Goal: Task Accomplishment & Management: Use online tool/utility

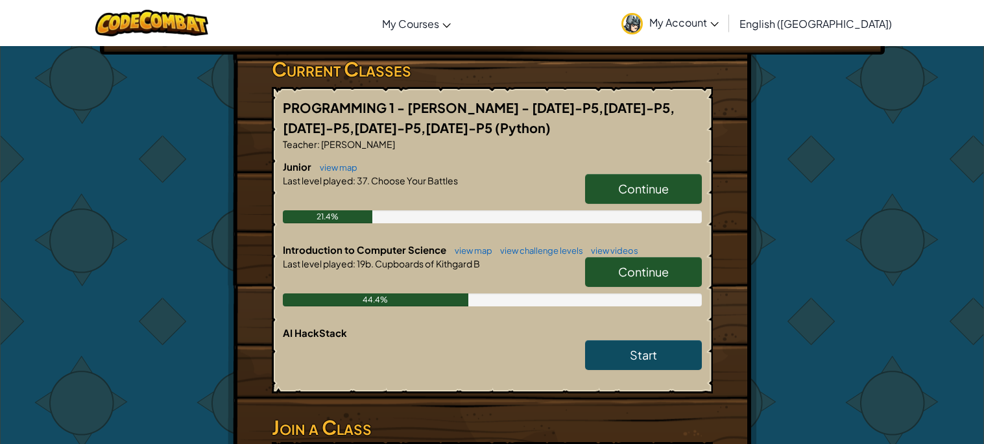
scroll to position [213, 0]
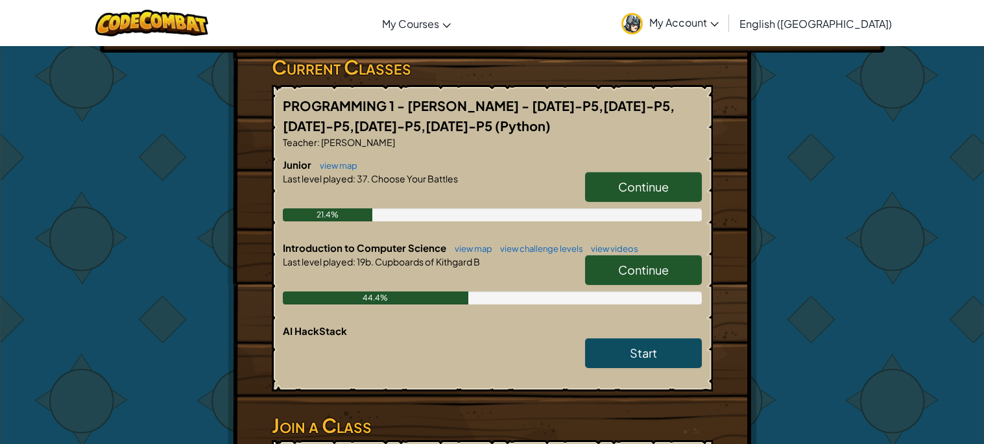
click at [608, 267] on link "Continue" at bounding box center [643, 270] width 117 height 30
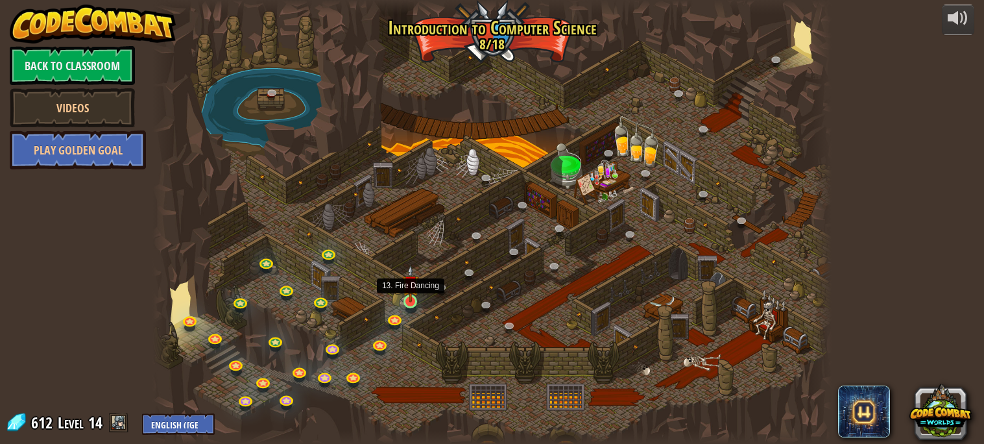
click at [404, 302] on img at bounding box center [410, 284] width 16 height 38
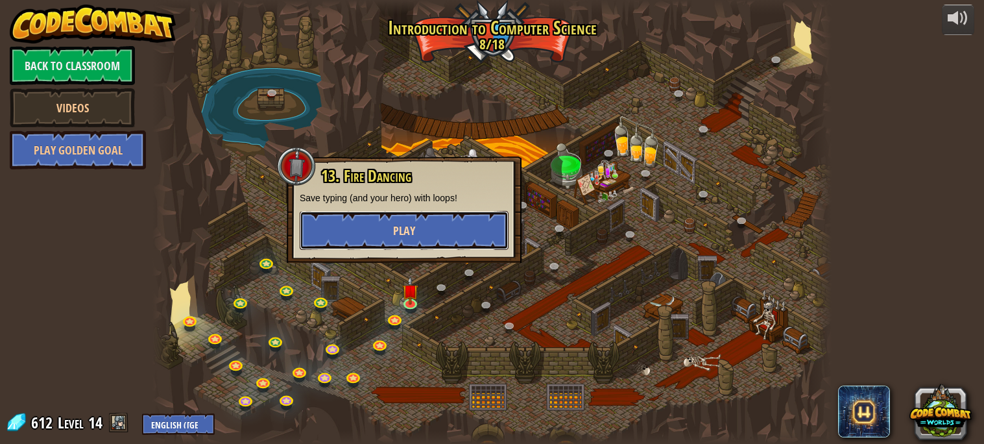
click at [429, 237] on button "Play" at bounding box center [404, 230] width 209 height 39
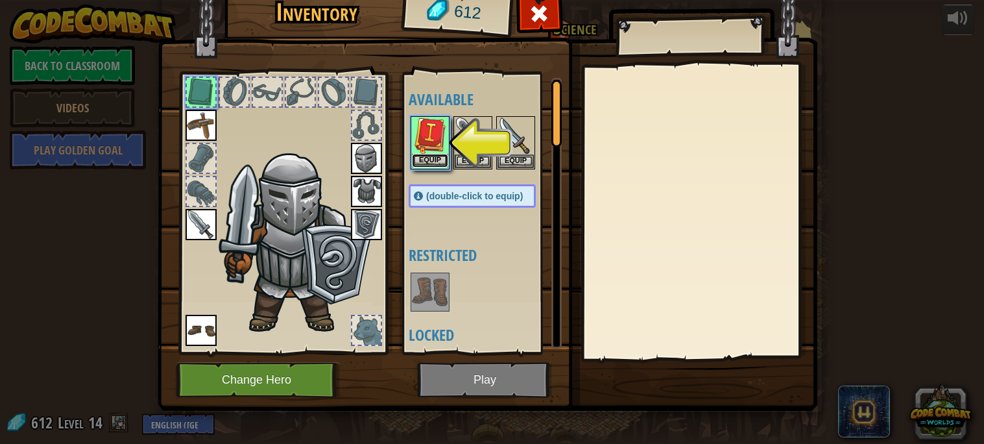
click at [424, 158] on button "Equip" at bounding box center [430, 161] width 36 height 14
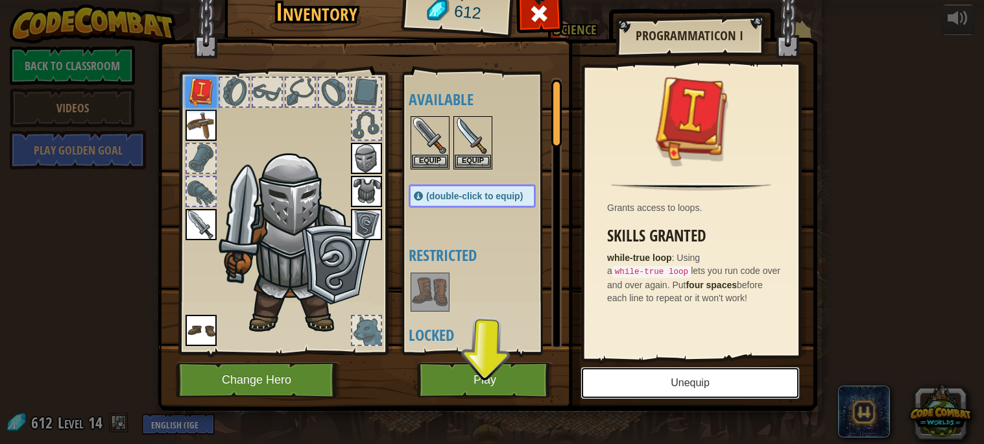
click at [670, 376] on button "Unequip" at bounding box center [689, 382] width 219 height 32
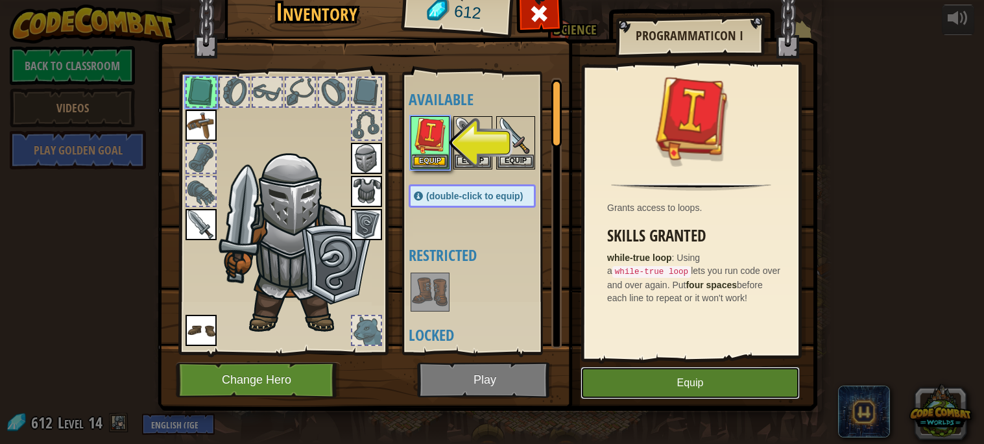
click at [669, 376] on button "Equip" at bounding box center [689, 382] width 219 height 32
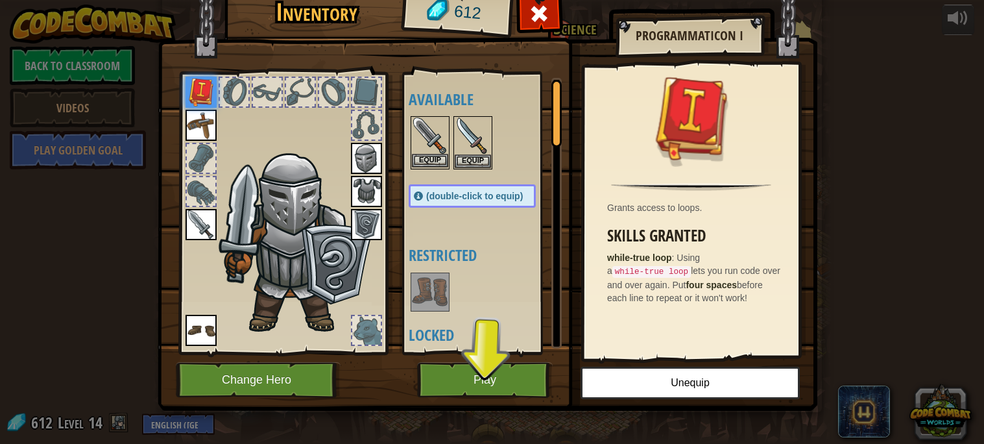
click at [448, 130] on img at bounding box center [430, 135] width 36 height 36
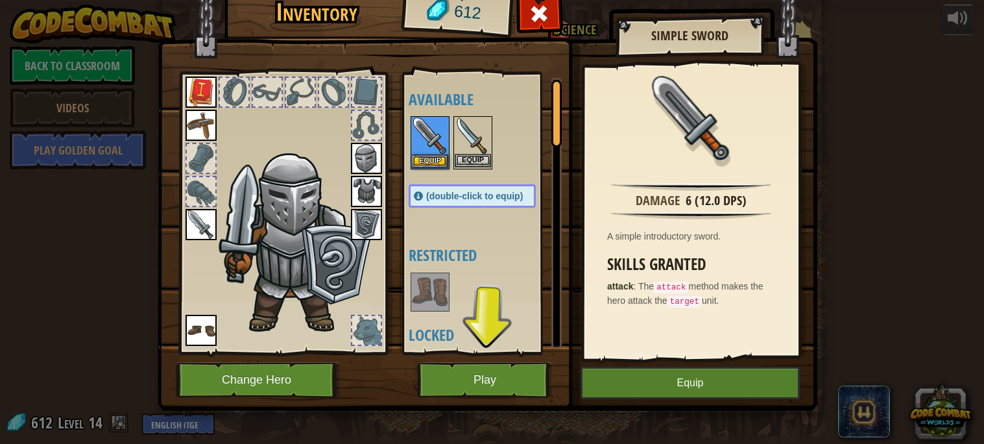
click at [471, 132] on img at bounding box center [473, 135] width 36 height 36
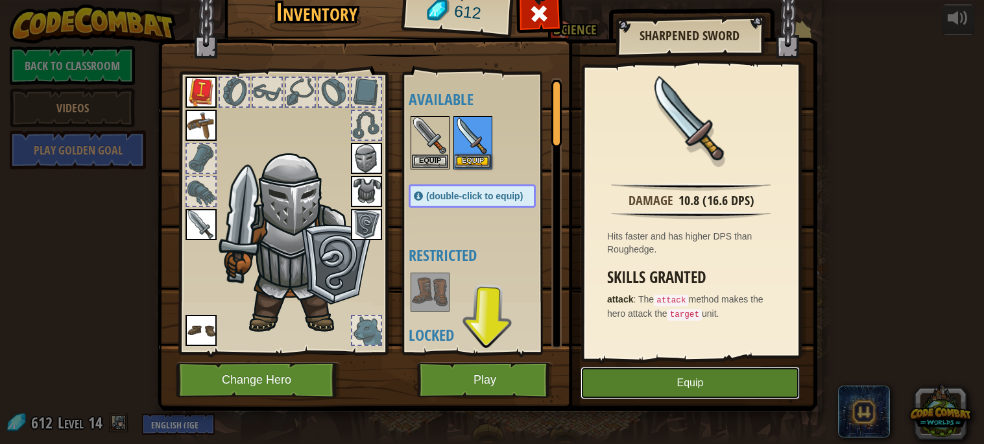
click at [654, 391] on button "Equip" at bounding box center [689, 382] width 219 height 32
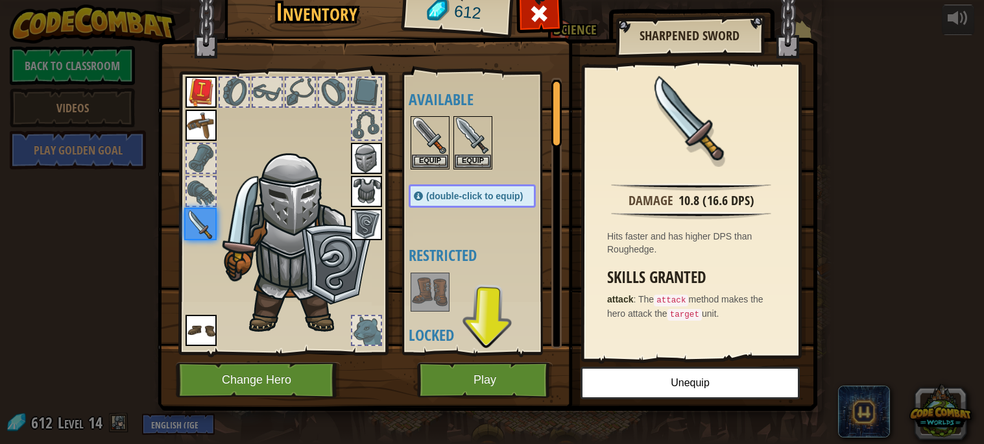
click at [553, 381] on img at bounding box center [488, 175] width 660 height 471
click at [515, 385] on button "Play" at bounding box center [485, 380] width 136 height 36
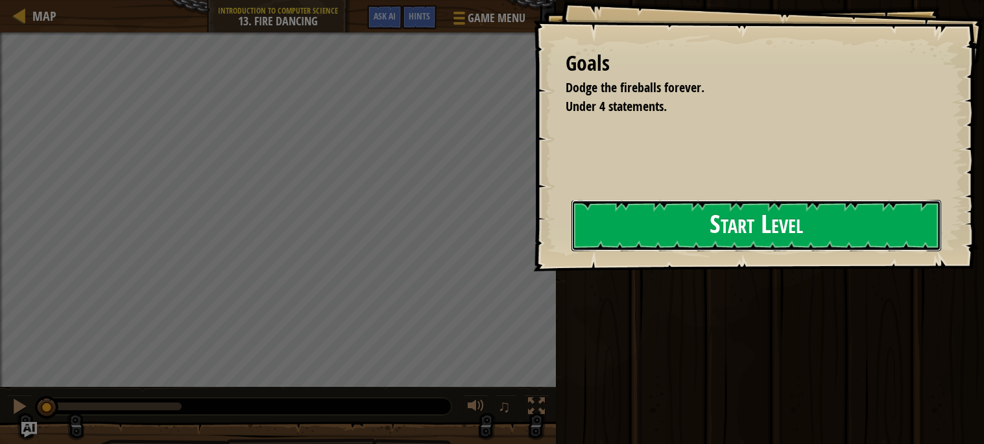
click at [625, 226] on button "Start Level" at bounding box center [756, 225] width 370 height 51
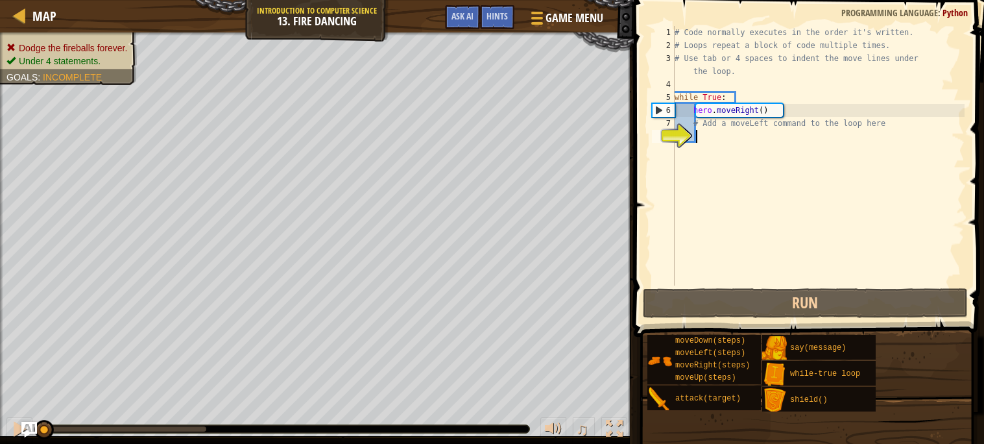
click at [824, 124] on div "# Code normally executes in the order it's written. # Loops repeat a block of c…" at bounding box center [818, 168] width 293 height 285
type textarea "# Add a moveLeft command to the loop here"
click at [832, 144] on div "# Code normally executes in the order it's written. # Loops repeat a block of c…" at bounding box center [818, 168] width 293 height 285
click at [715, 141] on div "# Code normally executes in the order it's written. # Loops repeat a block of c…" at bounding box center [818, 168] width 293 height 285
click at [721, 138] on div "# Code normally executes in the order it's written. # Loops repeat a block of c…" at bounding box center [818, 168] width 293 height 285
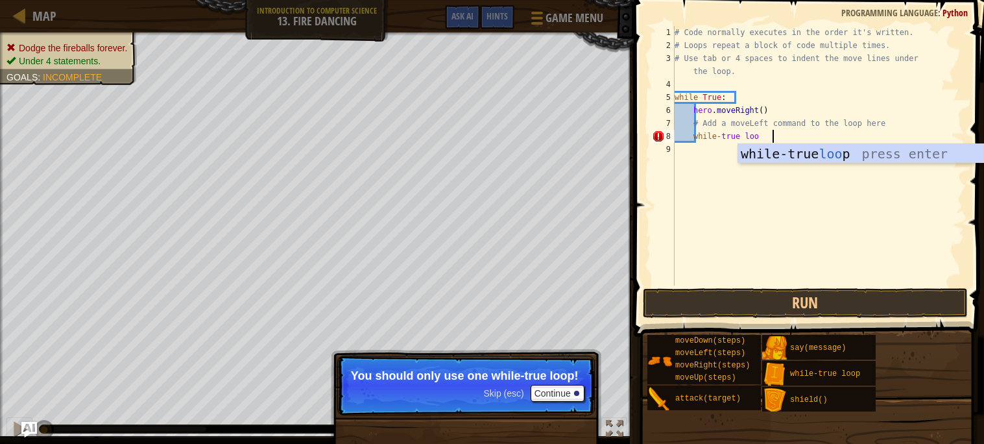
scroll to position [5, 3]
type textarea "while-true loop"
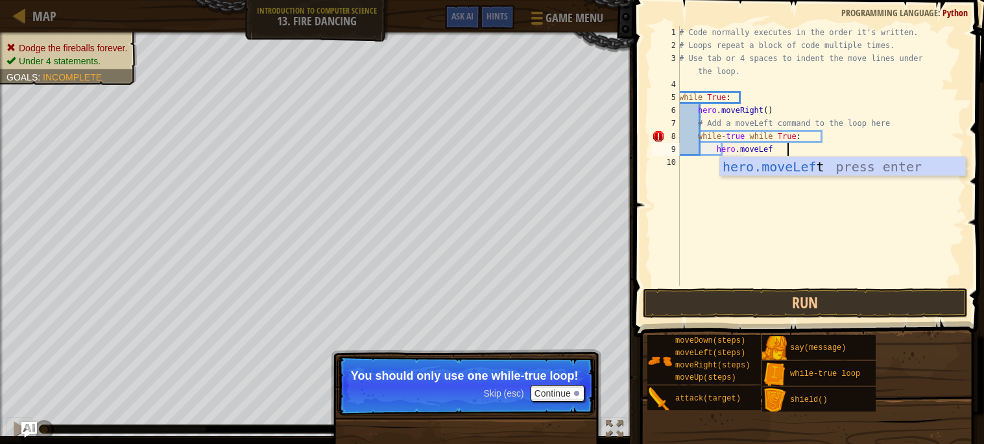
type textarea "hero.moveLeft"
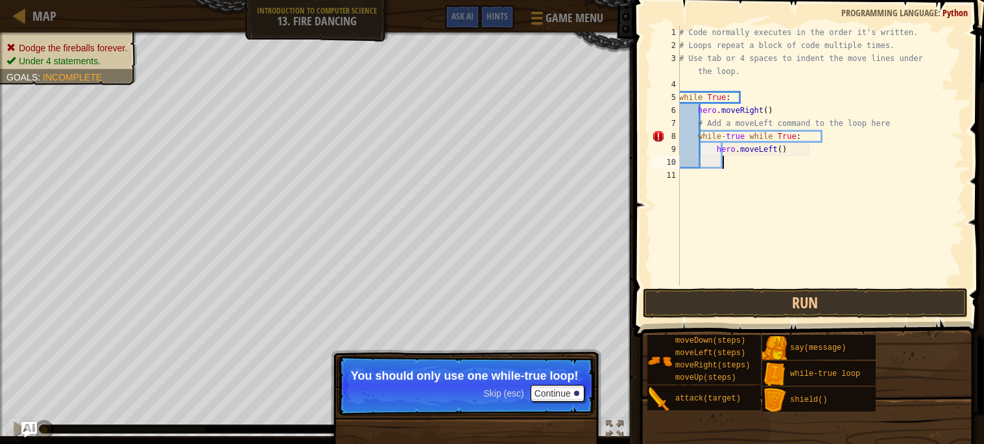
scroll to position [5, 1]
click at [558, 392] on button "Continue" at bounding box center [558, 393] width 54 height 17
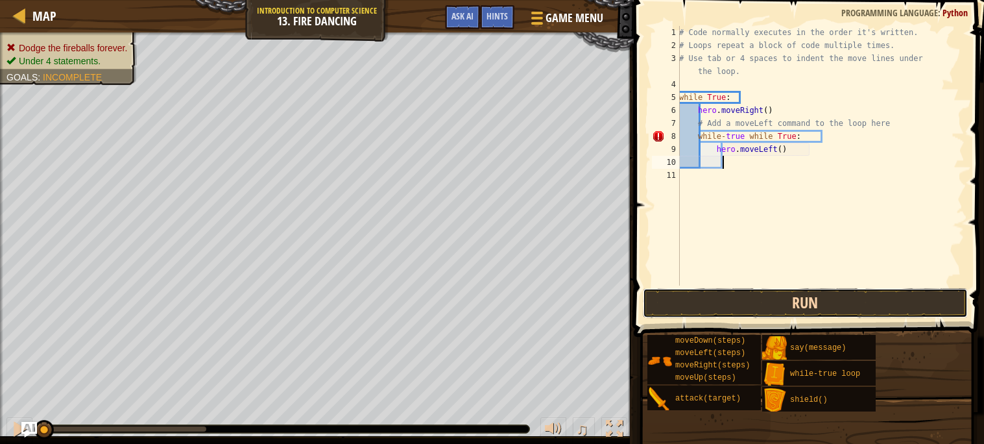
click at [675, 310] on button "Run" at bounding box center [805, 303] width 325 height 30
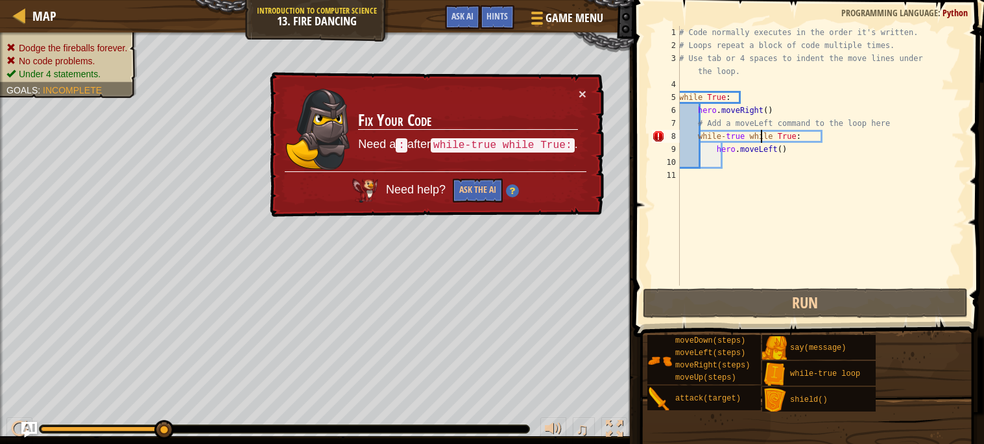
click at [760, 134] on div "# Code normally executes in the order it's written. # Loops repeat a block of c…" at bounding box center [820, 168] width 288 height 285
click at [829, 134] on div "# Code normally executes in the order it's written. # Loops repeat a block of c…" at bounding box center [820, 168] width 288 height 285
click at [831, 134] on div "# Code normally executes in the order it's written. # Loops repeat a block of c…" at bounding box center [820, 168] width 288 height 285
click at [851, 136] on div "# Code normally executes in the order it's written. # Loops repeat a block of c…" at bounding box center [820, 168] width 288 height 285
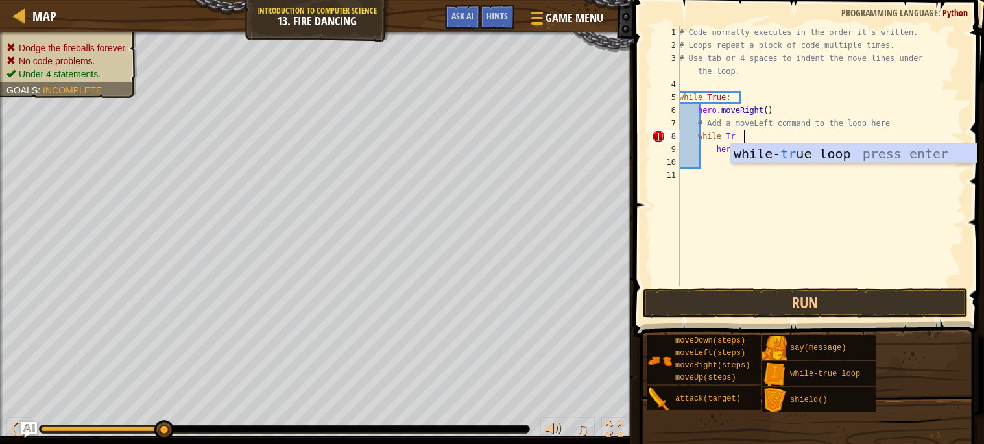
scroll to position [5, 2]
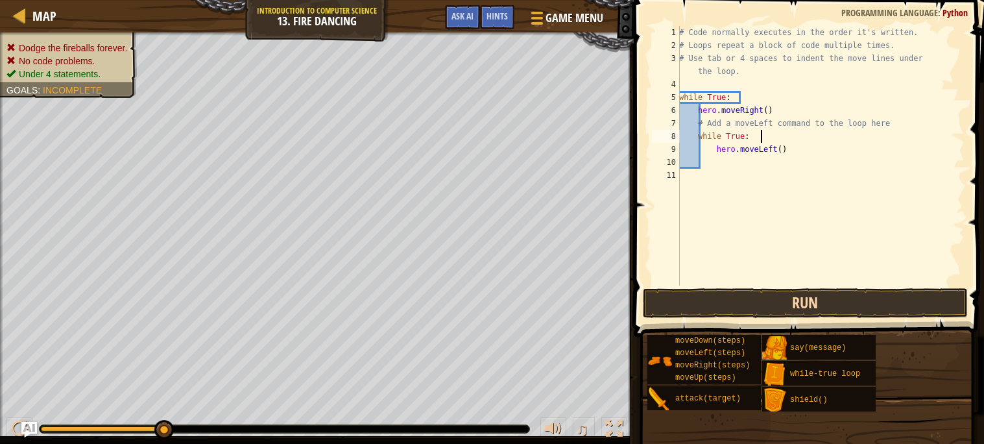
type textarea "while True:"
click at [833, 288] on button "Run" at bounding box center [805, 303] width 325 height 30
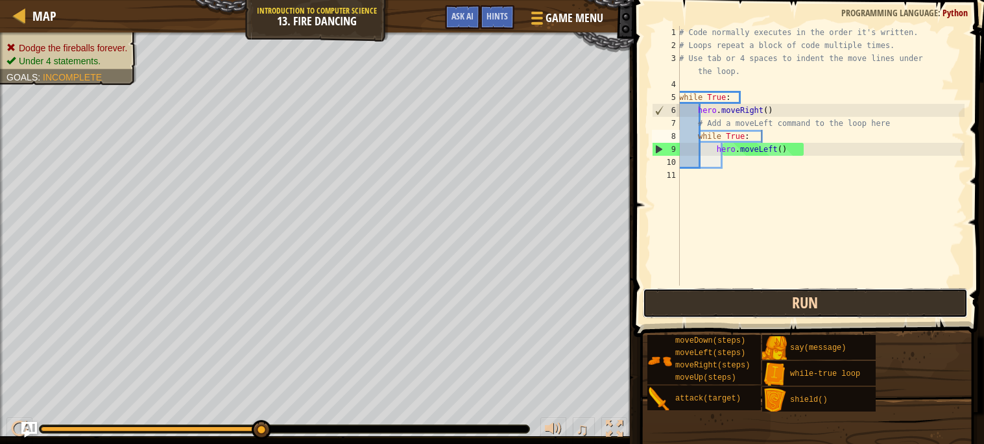
click at [817, 291] on button "Run" at bounding box center [805, 303] width 325 height 30
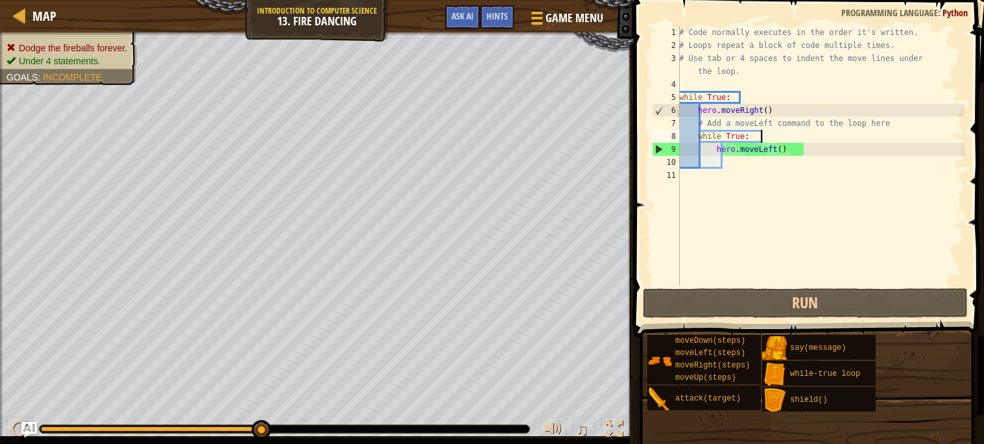
click at [745, 138] on div "# Code normally executes in the order it's written. # Loops repeat a block of c…" at bounding box center [820, 168] width 288 height 285
click at [501, 19] on span "Hints" at bounding box center [496, 16] width 21 height 12
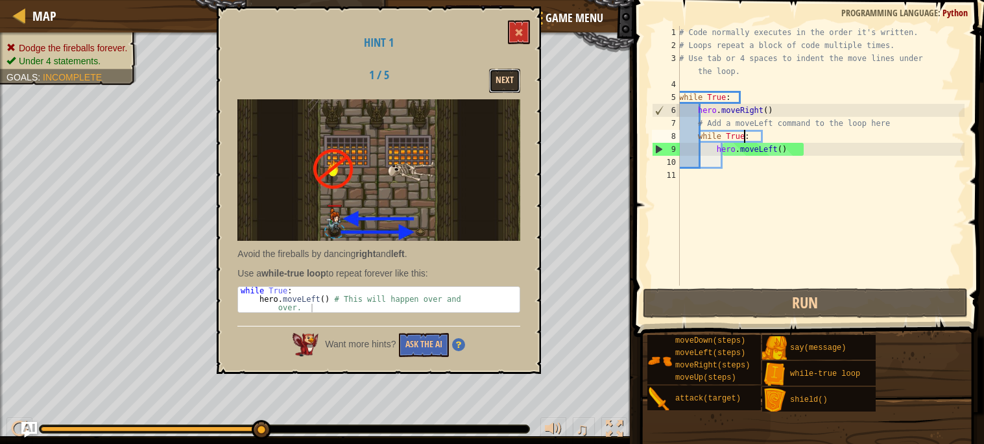
click at [492, 82] on button "Next" at bounding box center [504, 81] width 31 height 24
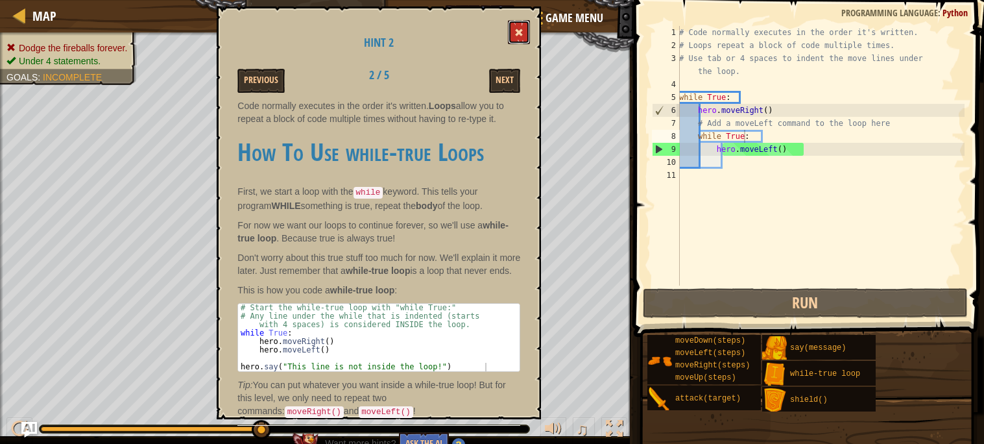
click at [523, 30] on span at bounding box center [518, 32] width 9 height 9
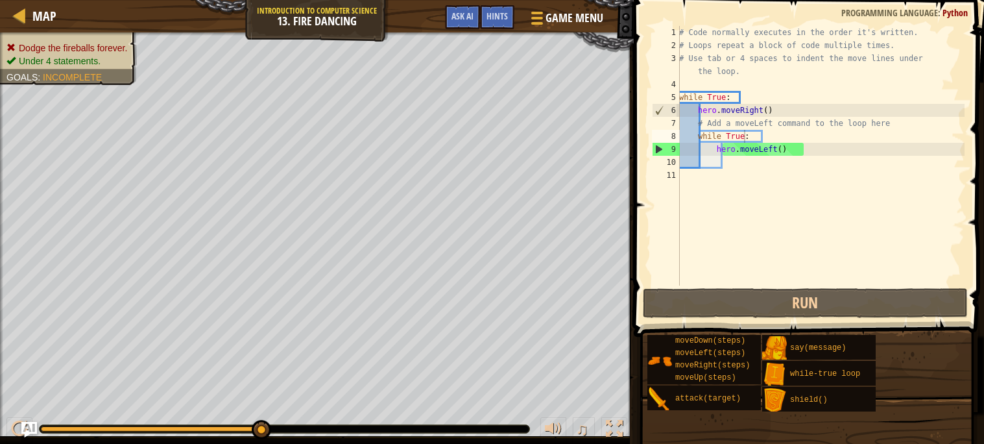
click at [813, 176] on div "# Code normally executes in the order it's written. # Loops repeat a block of c…" at bounding box center [820, 168] width 288 height 285
click at [826, 155] on div "# Code normally executes in the order it's written. # Loops repeat a block of c…" at bounding box center [820, 168] width 288 height 285
click at [738, 117] on div "# Code normally executes in the order it's written. # Loops repeat a block of c…" at bounding box center [820, 168] width 288 height 285
click at [771, 108] on div "# Code normally executes in the order it's written. # Loops repeat a block of c…" at bounding box center [820, 168] width 288 height 285
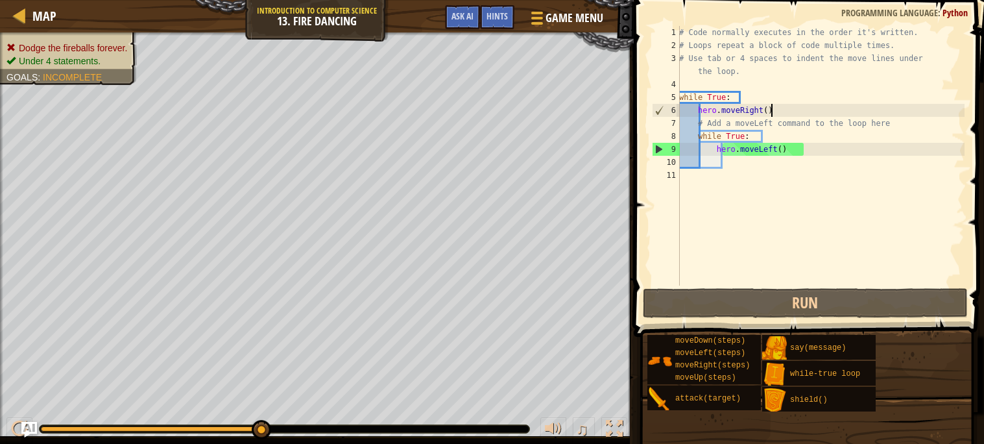
type textarea "hero.moveRight()"
click at [819, 114] on div "# Code normally executes in the order it's written. # Loops repeat a block of c…" at bounding box center [820, 168] width 288 height 285
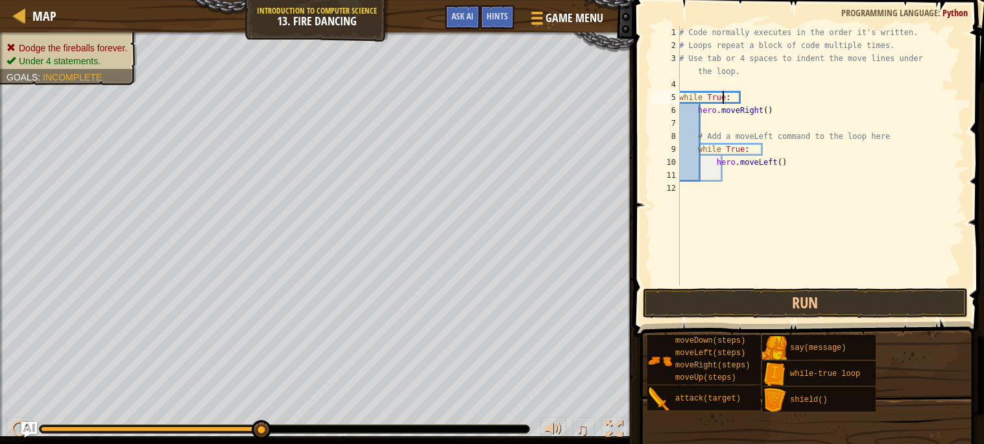
click at [771, 137] on div "# Code normally executes in the order it's written. # Loops repeat a block of c…" at bounding box center [820, 168] width 288 height 285
type textarea "# Add a moveLeft command to the loop here"
click at [764, 124] on div "# Code normally executes in the order it's written. # Loops repeat a block of c…" at bounding box center [820, 168] width 288 height 285
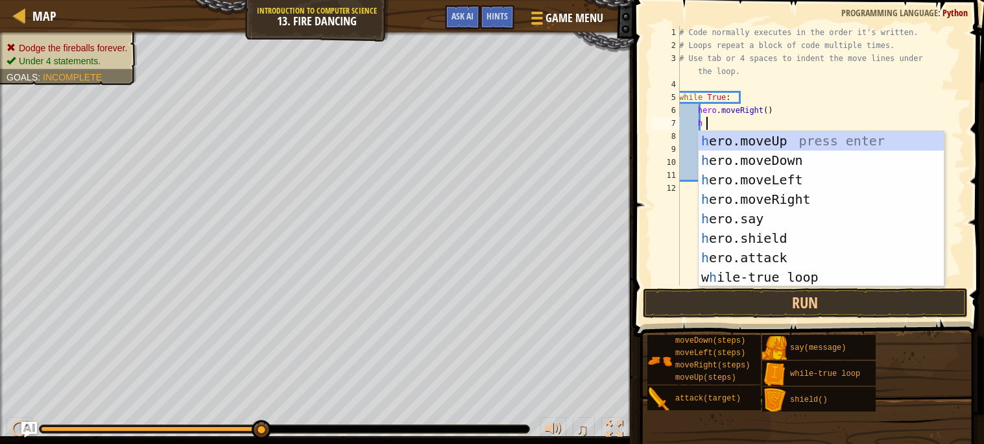
scroll to position [5, 1]
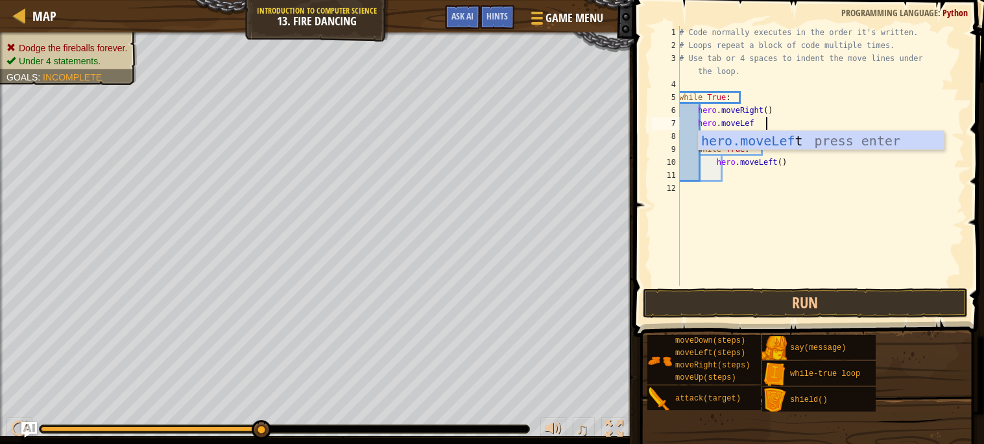
type textarea "hero.moveLeft"
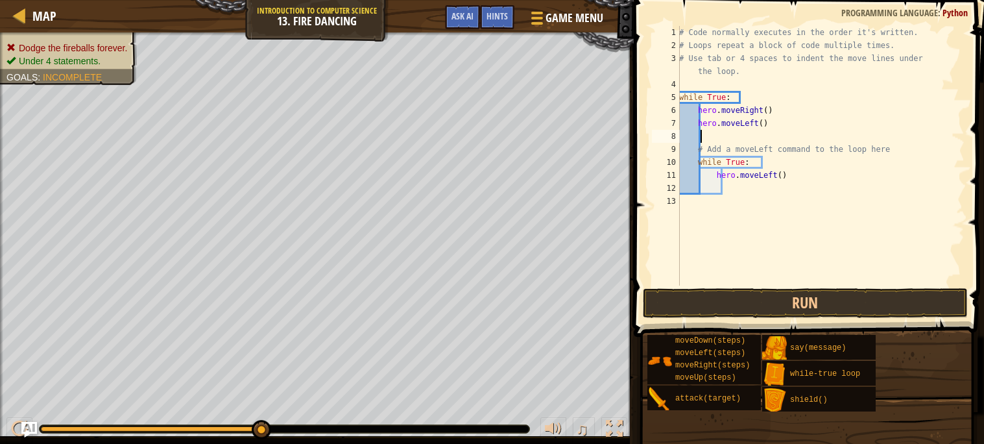
scroll to position [5, 0]
click at [717, 173] on div "# Code normally executes in the order it's written. # Loops repeat a block of c…" at bounding box center [820, 168] width 288 height 285
type textarea "hero.moveLeft()"
click at [754, 192] on div "# Code normally executes in the order it's written. # Loops repeat a block of c…" at bounding box center [820, 168] width 288 height 285
click at [761, 192] on div "# Code normally executes in the order it's written. # Loops repeat a block of c…" at bounding box center [820, 168] width 288 height 285
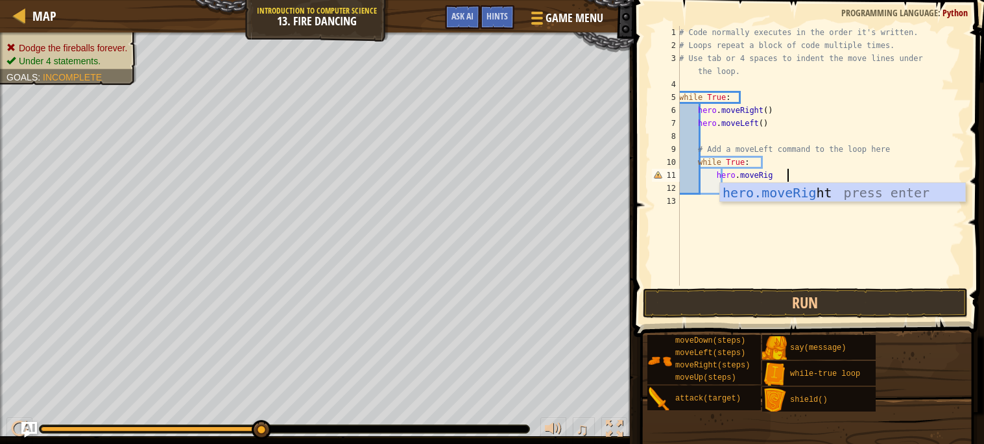
type textarea "hero.moveRight"
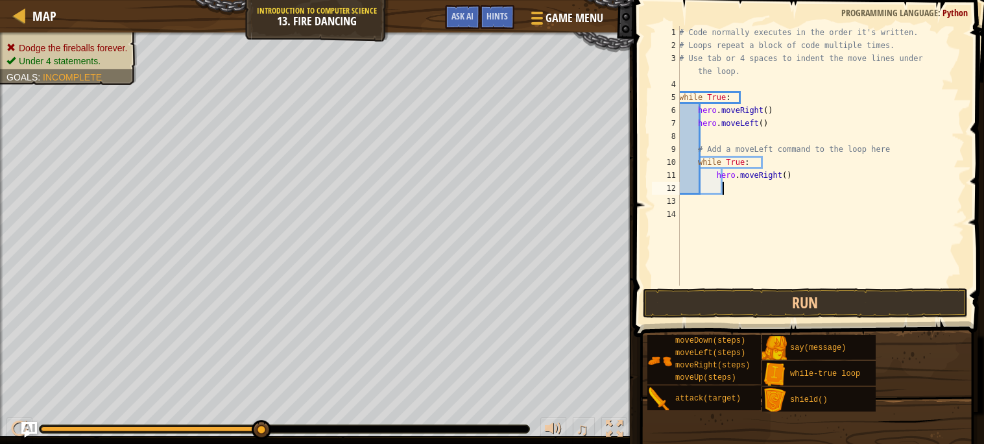
scroll to position [5, 1]
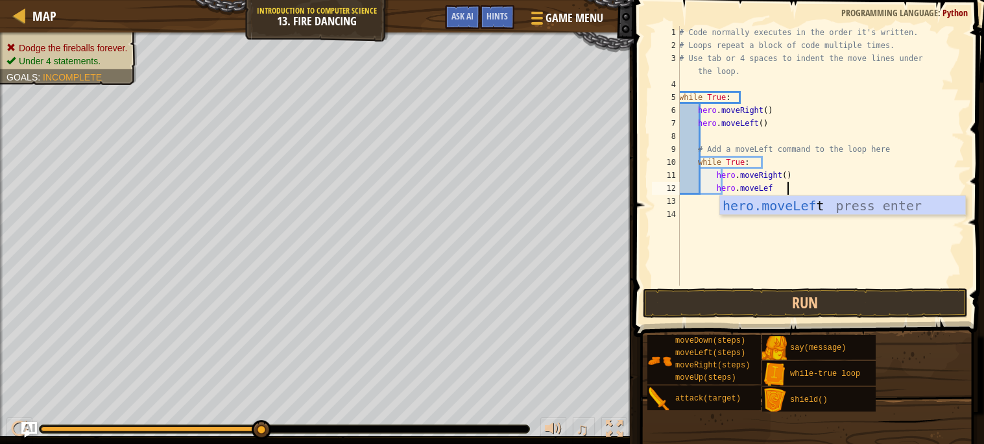
type textarea "hero.moveLeft"
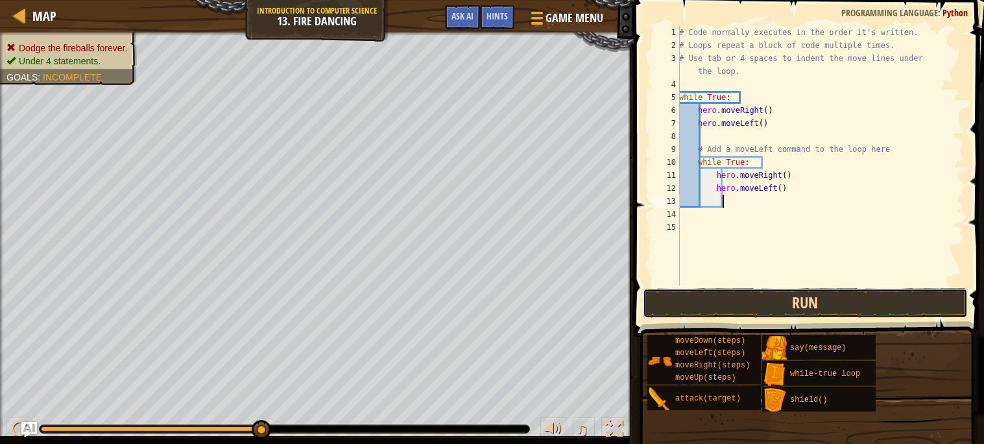
click at [745, 300] on button "Run" at bounding box center [805, 303] width 325 height 30
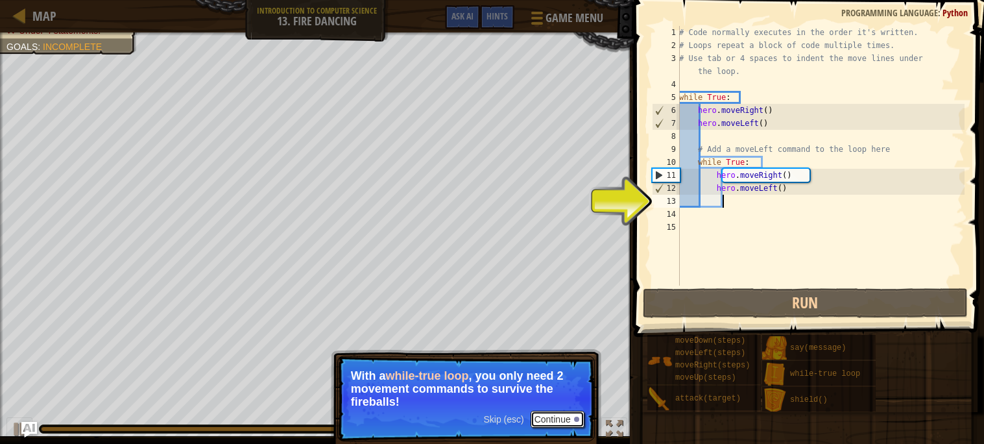
click at [562, 416] on button "Continue" at bounding box center [558, 419] width 54 height 17
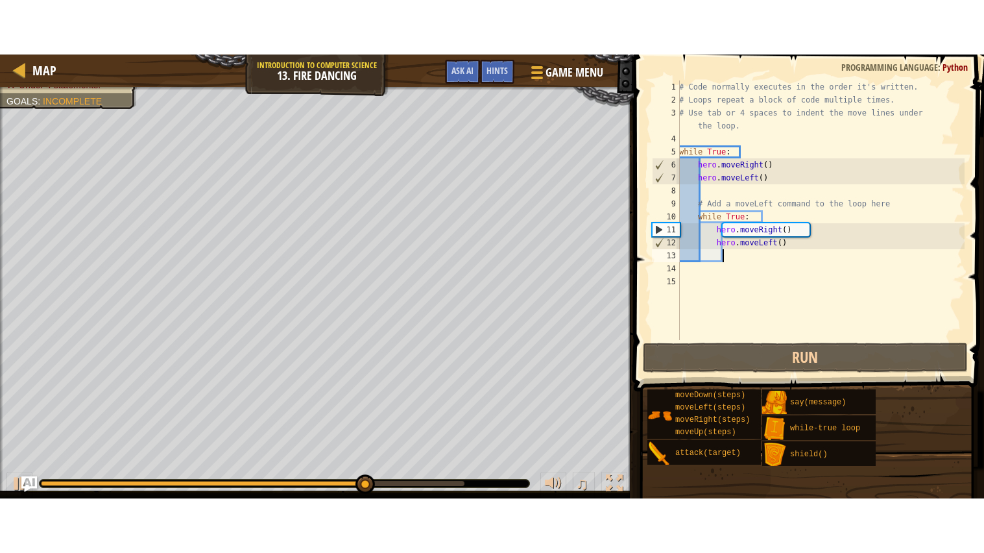
scroll to position [5, 0]
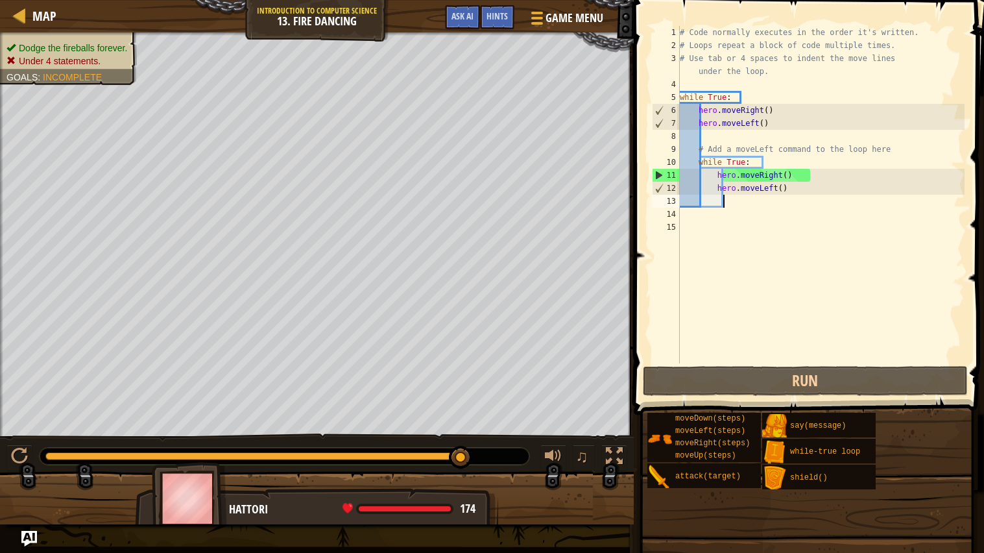
click at [739, 161] on div "# Code normally executes in the order it's written. # Loops repeat a block of c…" at bounding box center [820, 207] width 287 height 363
type textarea "while True:"
click at [783, 160] on div "# Code normally executes in the order it's written. # Loops repeat a block of c…" at bounding box center [820, 207] width 287 height 363
click at [817, 213] on div "# Code normally executes in the order it's written. # Loops repeat a block of c…" at bounding box center [820, 207] width 287 height 363
click at [874, 189] on div "# Code normally executes in the order it's written. # Loops repeat a block of c…" at bounding box center [820, 207] width 287 height 363
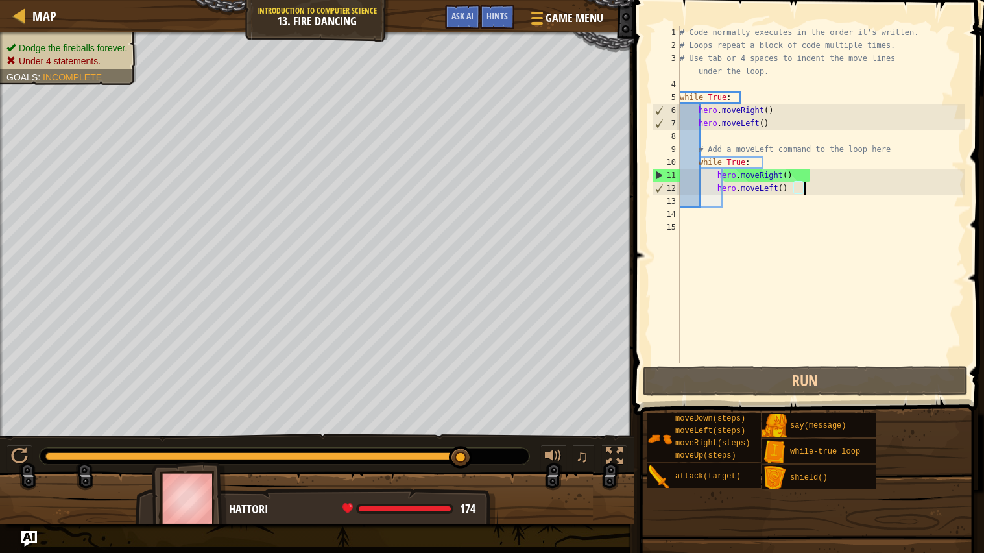
click at [897, 190] on div "# Code normally executes in the order it's written. # Loops repeat a block of c…" at bounding box center [820, 207] width 287 height 363
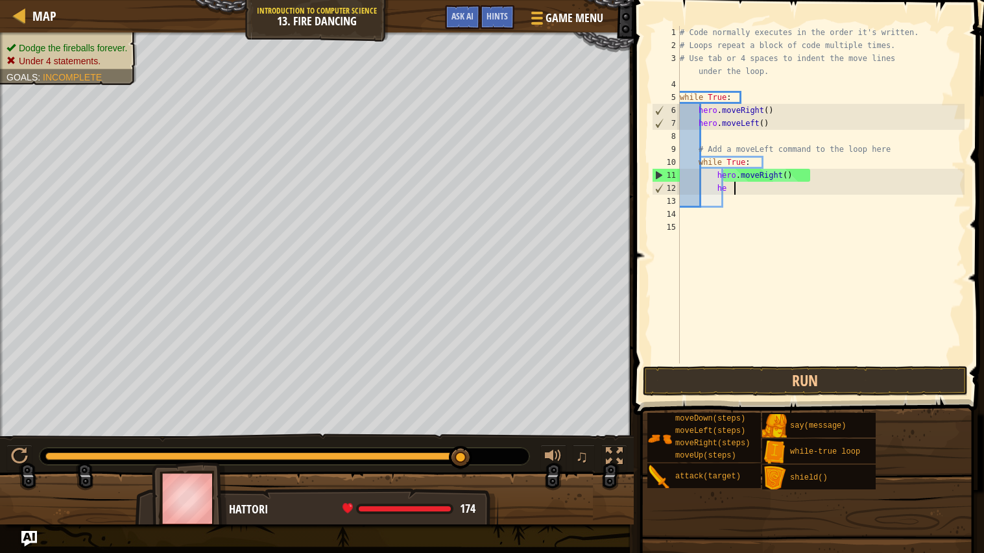
type textarea "h"
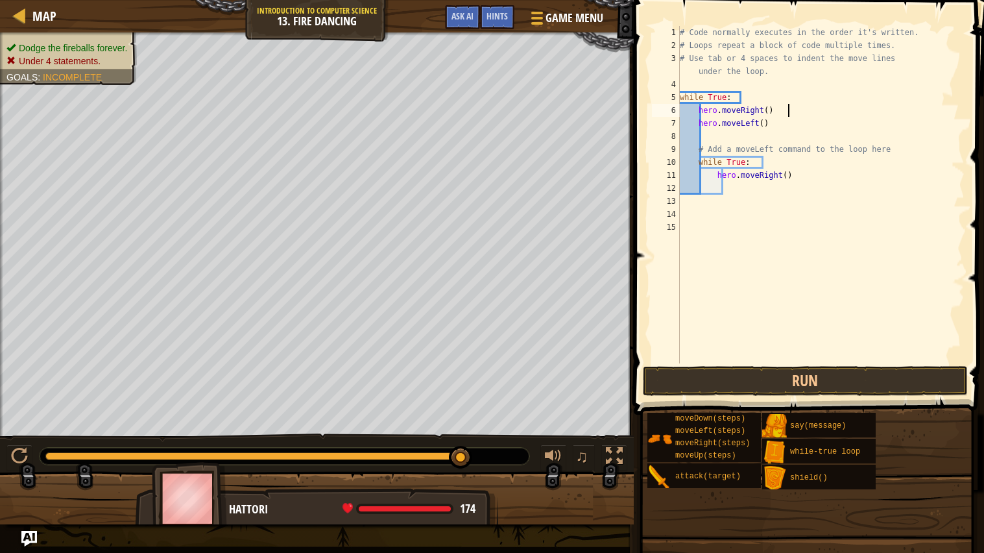
click at [920, 116] on div "# Code normally executes in the order it's written. # Loops repeat a block of c…" at bounding box center [820, 207] width 287 height 363
type textarea "h"
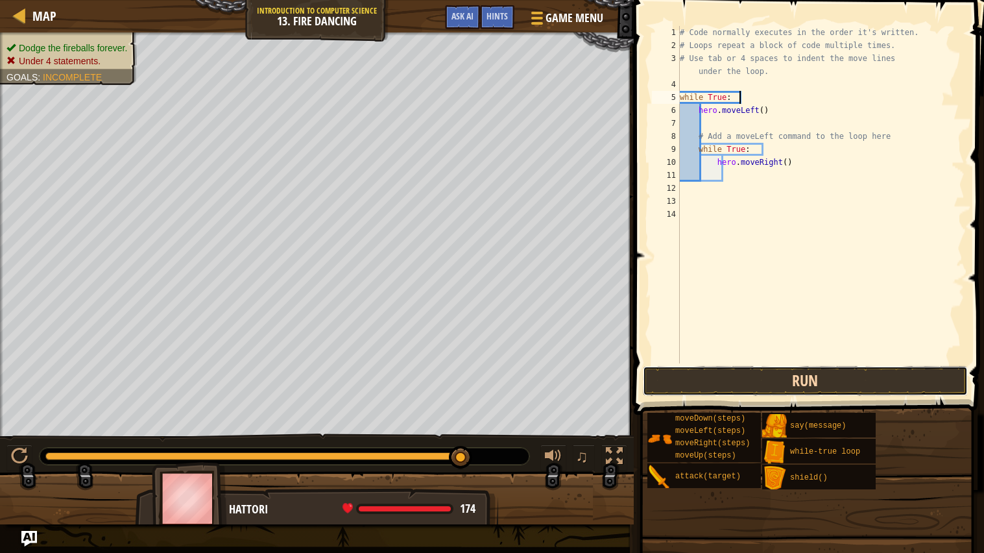
click at [931, 383] on button "Run" at bounding box center [805, 381] width 325 height 30
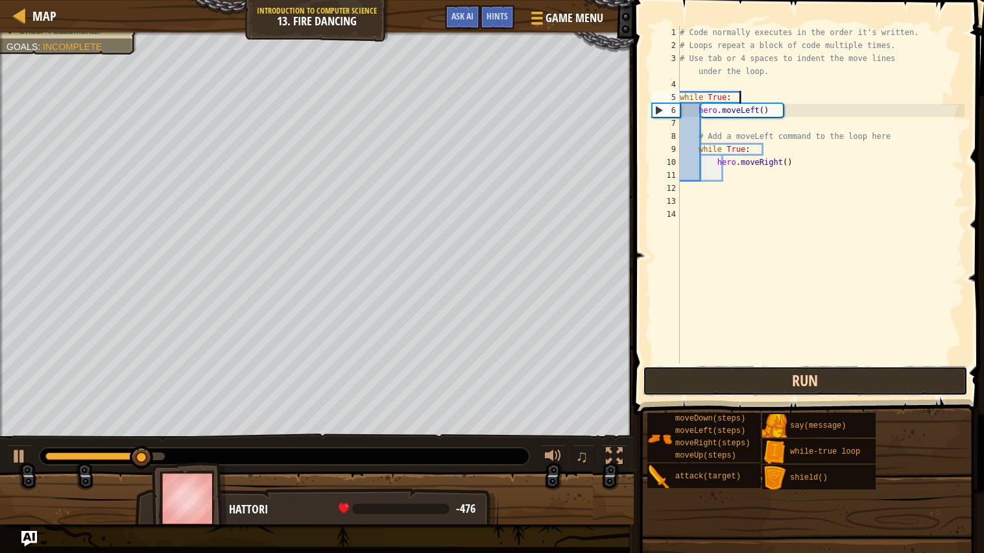
click at [931, 377] on button "Run" at bounding box center [805, 381] width 325 height 30
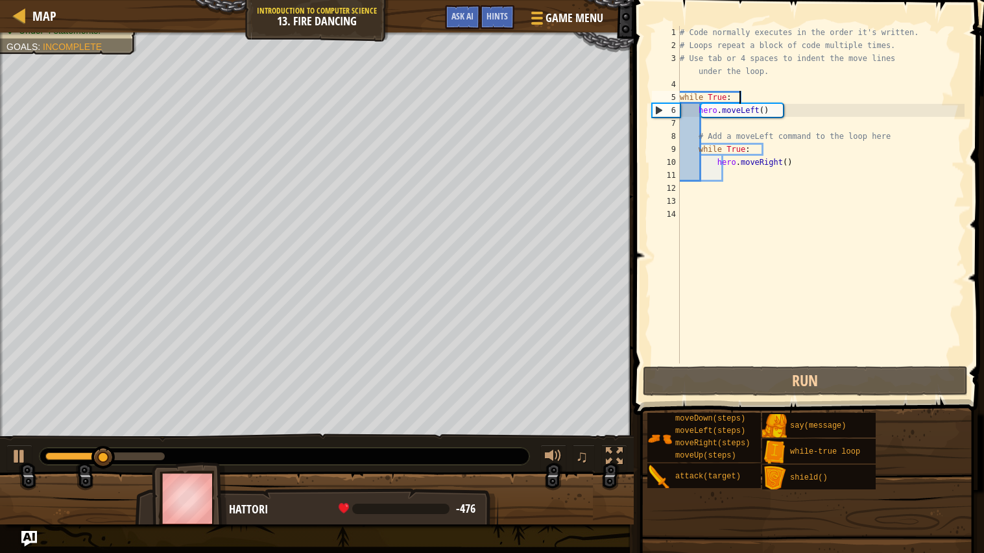
click at [808, 163] on div "# Code normally executes in the order it's written. # Loops repeat a block of c…" at bounding box center [820, 207] width 287 height 363
type textarea "hero.moveRight()"
click at [783, 175] on div "# Code normally executes in the order it's written. # Loops repeat a block of c…" at bounding box center [820, 207] width 287 height 363
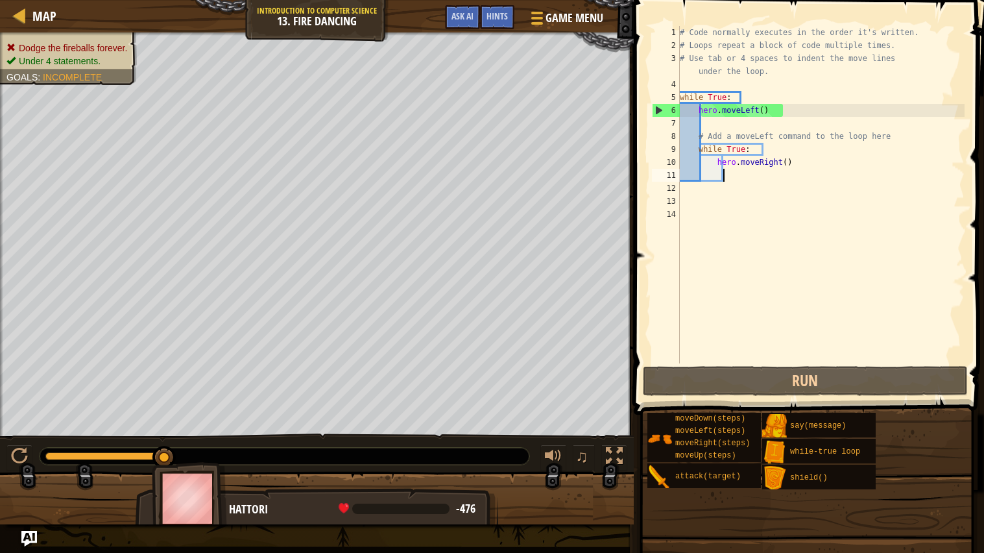
click at [816, 171] on div "# Code normally executes in the order it's written. # Loops repeat a block of c…" at bounding box center [820, 207] width 287 height 363
click at [824, 169] on div "# Code normally executes in the order it's written. # Loops repeat a block of c…" at bounding box center [820, 207] width 287 height 363
click at [813, 160] on div "# Code normally executes in the order it's written. # Loops repeat a block of c…" at bounding box center [820, 207] width 287 height 363
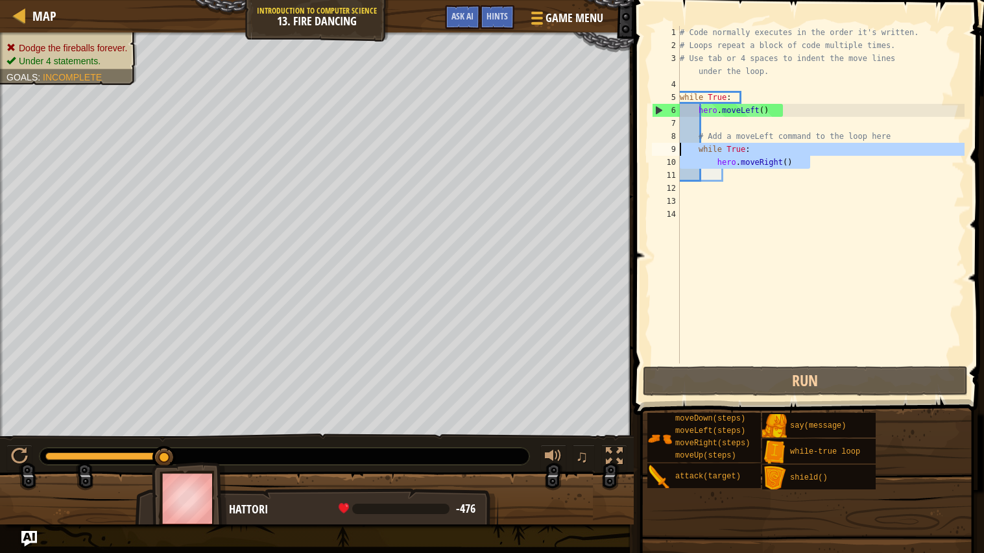
drag, startPoint x: 813, startPoint y: 160, endPoint x: 632, endPoint y: 144, distance: 181.7
click at [632, 144] on div "hero.moveRight() 1 2 3 4 5 6 7 8 9 10 11 12 13 14 # Code normally executes in t…" at bounding box center [807, 232] width 354 height 453
type textarea "while True: hero.moveRight()"
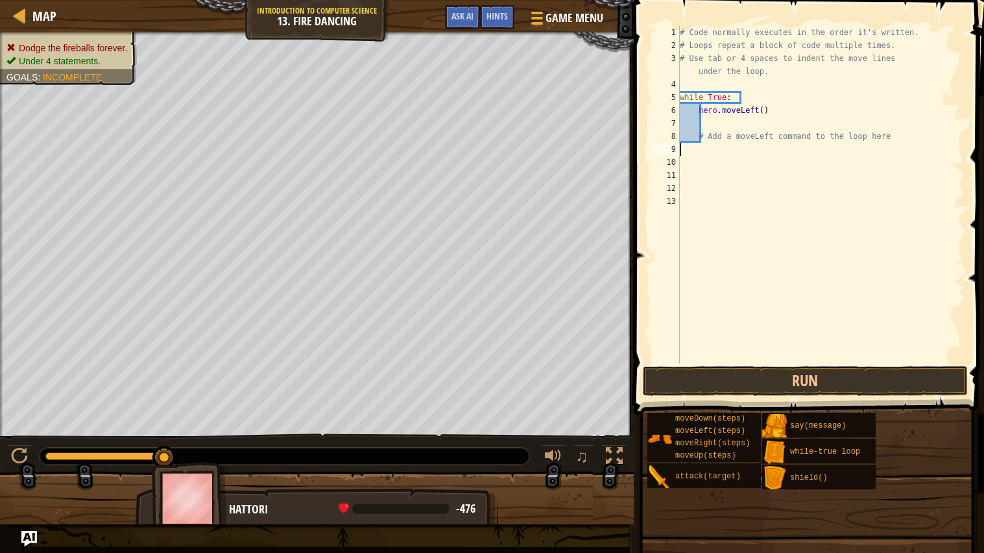
click at [788, 108] on div "# Code normally executes in the order it's written. # Loops repeat a block of c…" at bounding box center [820, 207] width 287 height 363
type textarea "hero.moveLeft()"
type textarea "while True:"
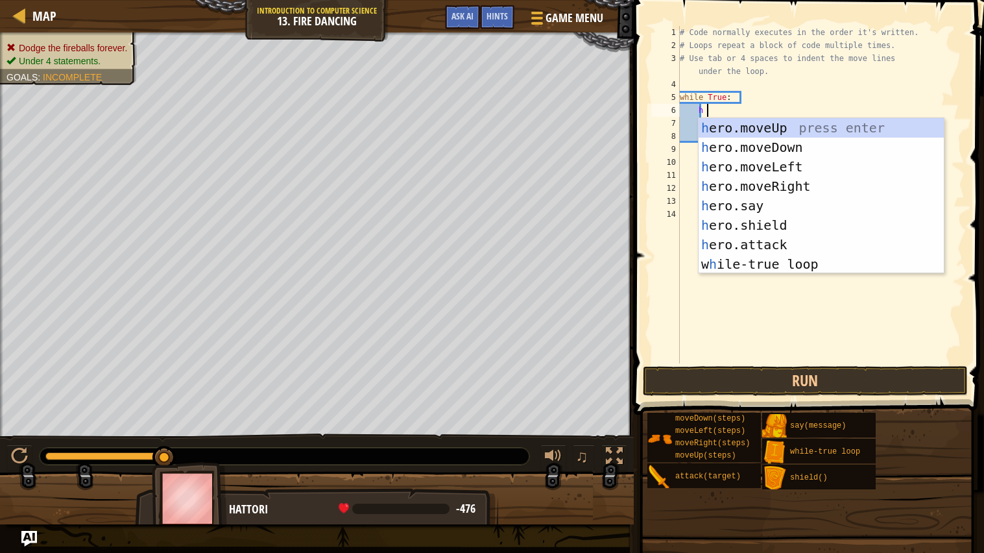
scroll to position [5, 1]
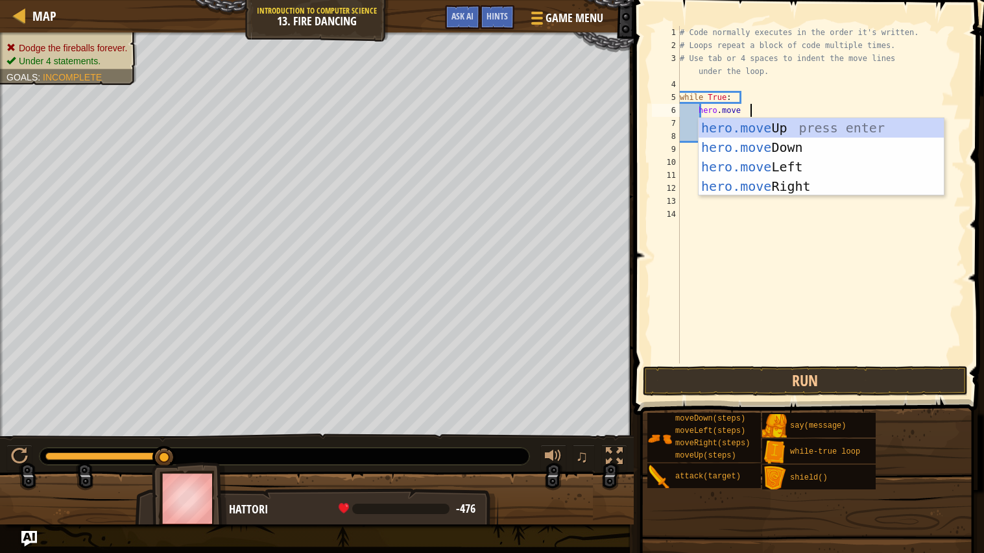
type textarea "hero.moveR"
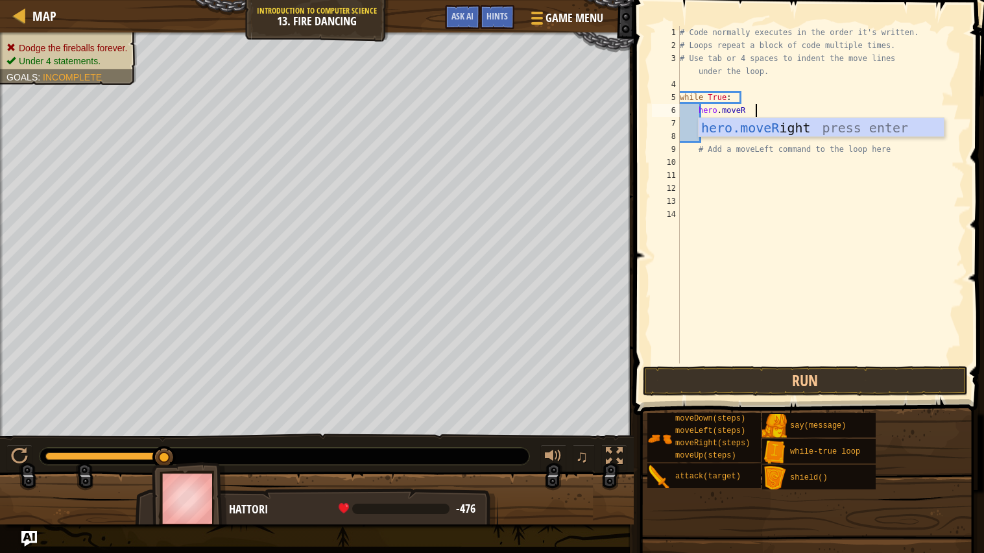
scroll to position [5, 0]
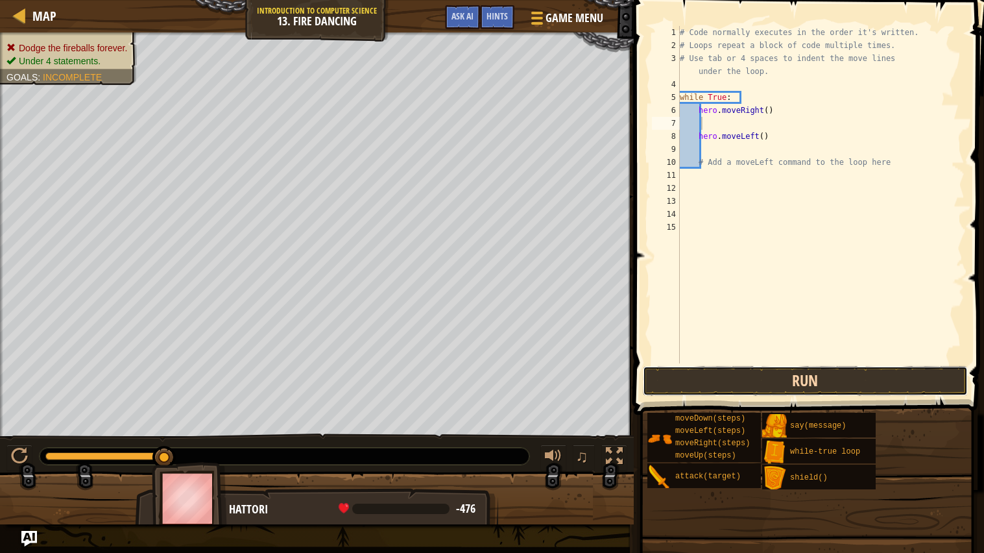
click at [892, 394] on button "Run" at bounding box center [805, 381] width 325 height 30
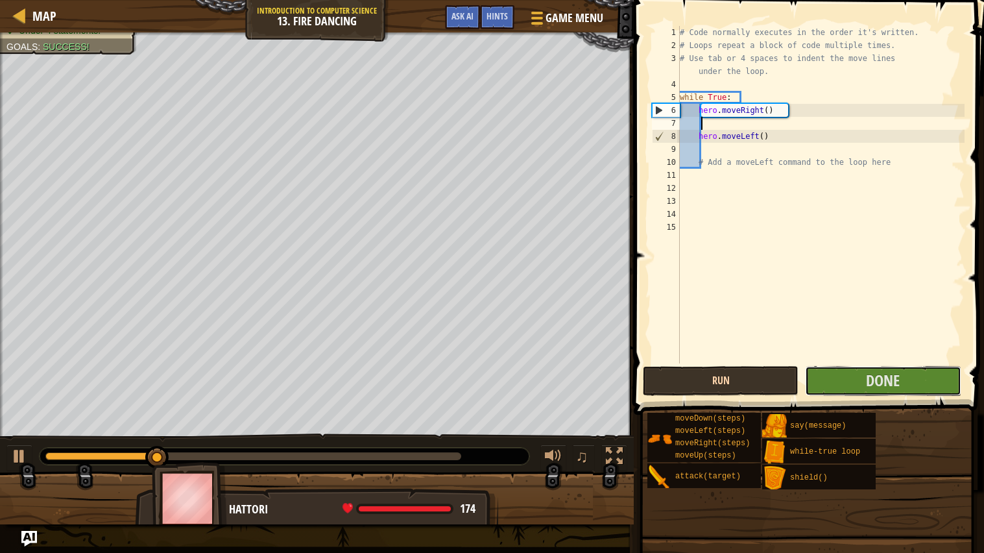
click at [892, 394] on button "Done" at bounding box center [883, 381] width 156 height 30
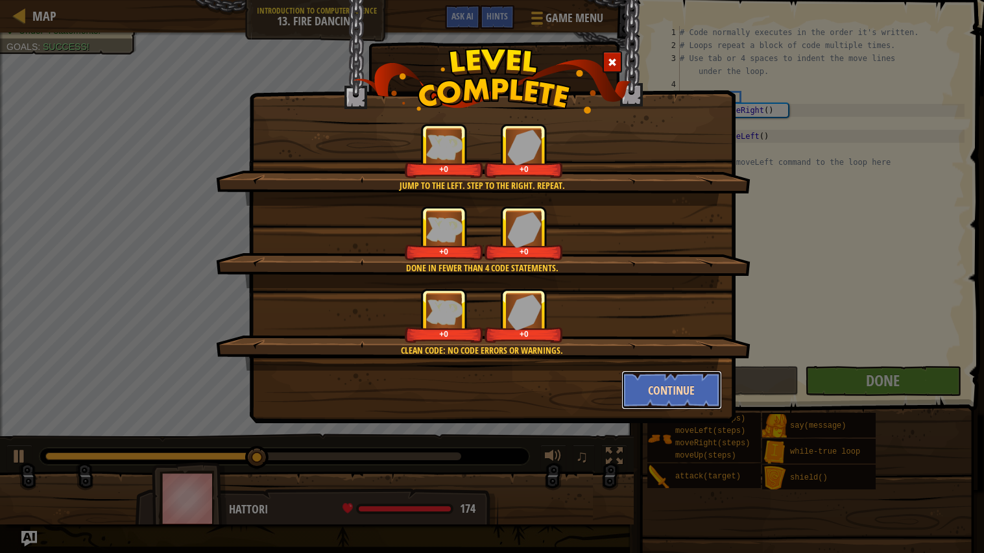
click at [640, 381] on button "Continue" at bounding box center [671, 389] width 101 height 39
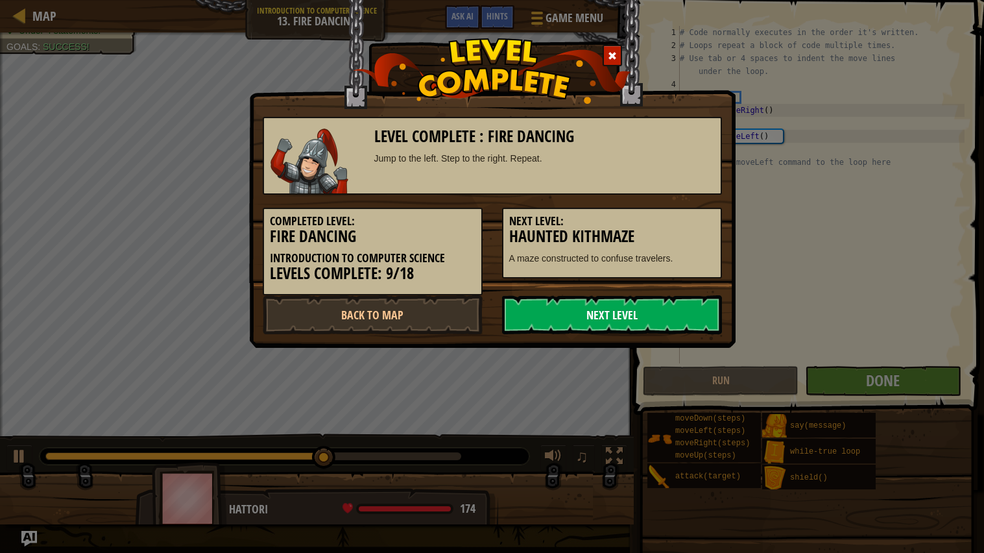
click at [603, 326] on link "Next Level" at bounding box center [612, 314] width 220 height 39
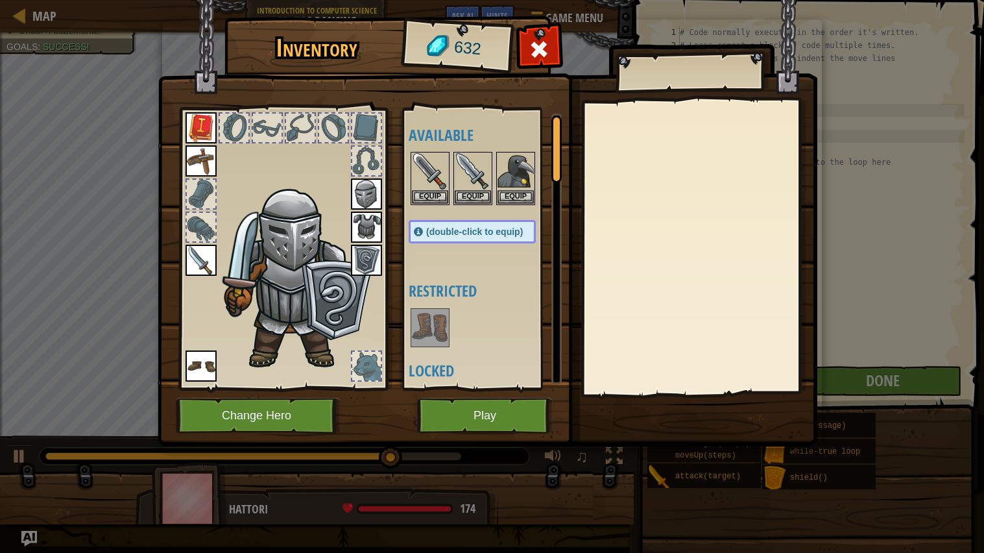
click at [507, 394] on img at bounding box center [488, 210] width 660 height 471
click at [522, 416] on button "Play" at bounding box center [485, 416] width 136 height 36
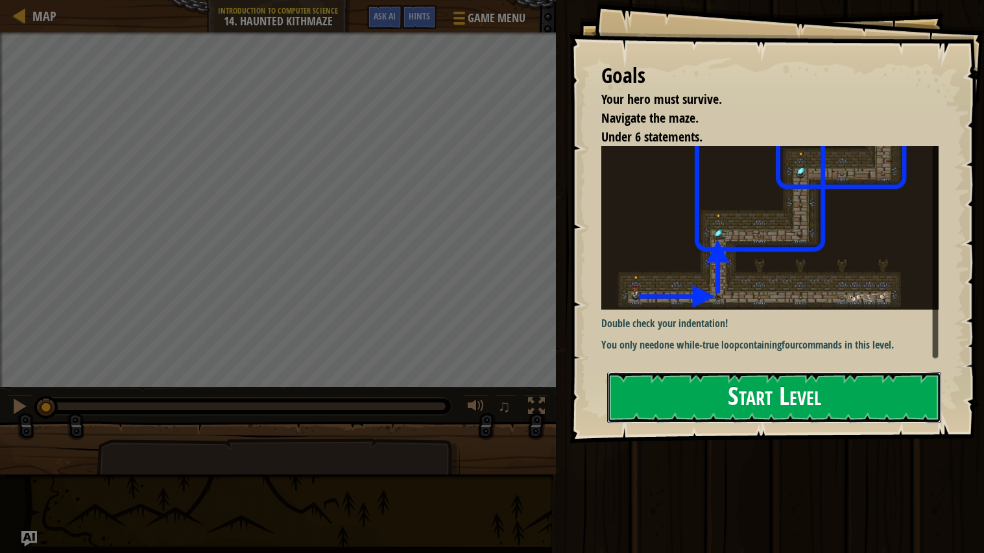
click at [690, 391] on button "Start Level" at bounding box center [774, 397] width 334 height 51
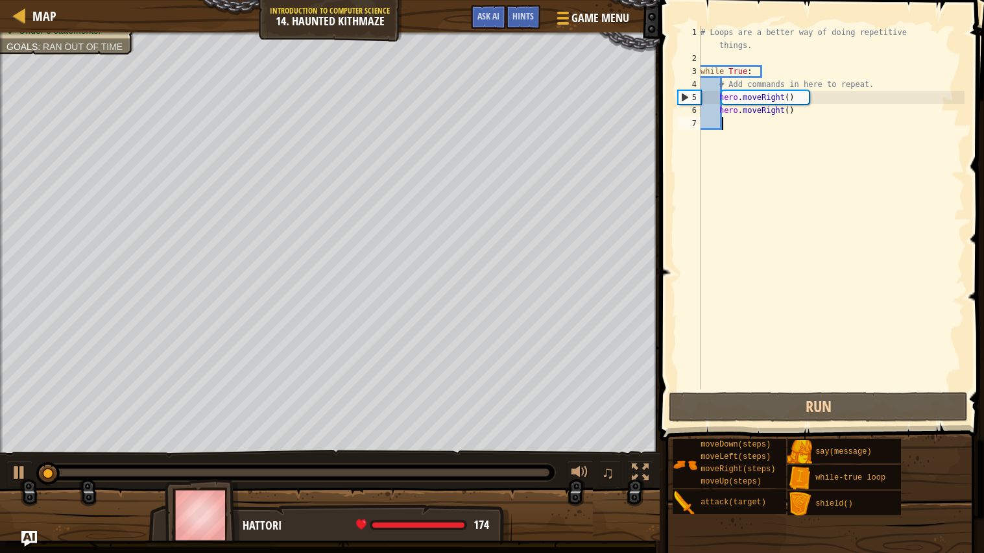
click at [826, 97] on div "# Loops are a better way of doing repetitive things. while True : # Add command…" at bounding box center [831, 227] width 267 height 402
type textarea "hero.moveRight()"
click at [833, 96] on div "# Loops are a better way of doing repetitive things. while True : # Add command…" at bounding box center [831, 227] width 267 height 402
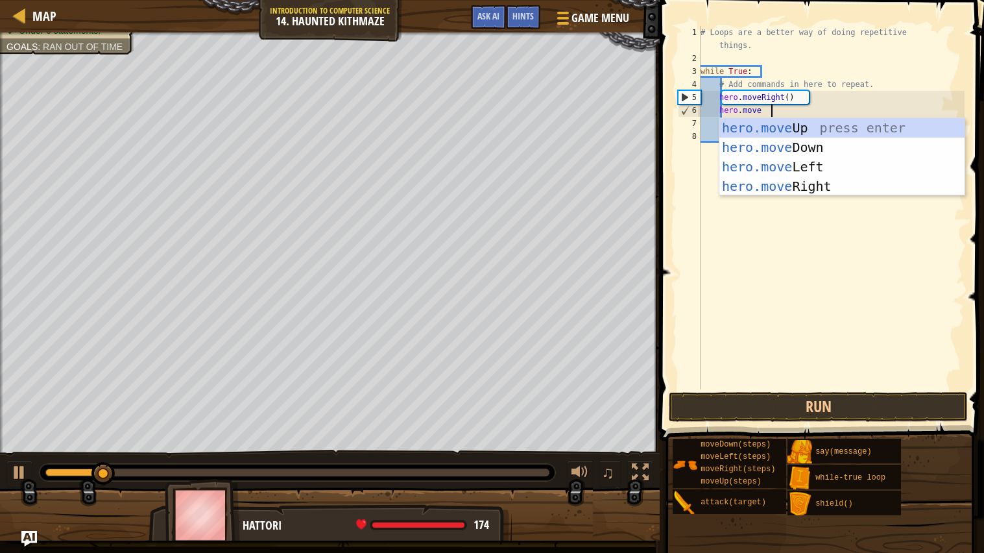
type textarea "hero.moveU"
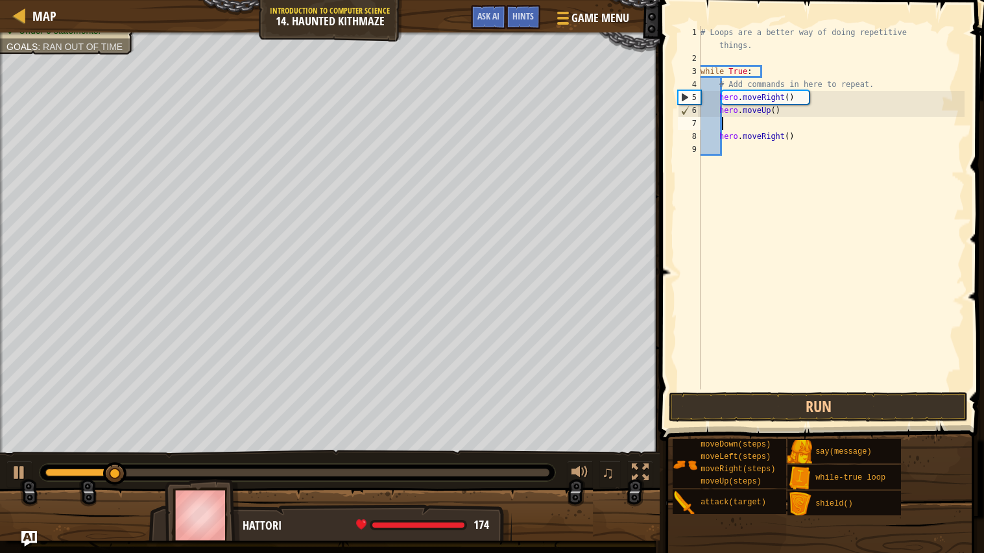
scroll to position [5, 0]
click at [844, 149] on div "# Loops are a better way of doing repetitive things. while True : # Add command…" at bounding box center [831, 227] width 267 height 402
click at [795, 114] on div "# Loops are a better way of doing repetitive things. while True : # Add command…" at bounding box center [831, 227] width 267 height 402
click at [842, 107] on div "# Loops are a better way of doing repetitive things. while True : # Add command…" at bounding box center [831, 227] width 267 height 402
click at [752, 111] on div "# Loops are a better way of doing repetitive things. while True : # Add command…" at bounding box center [831, 227] width 267 height 402
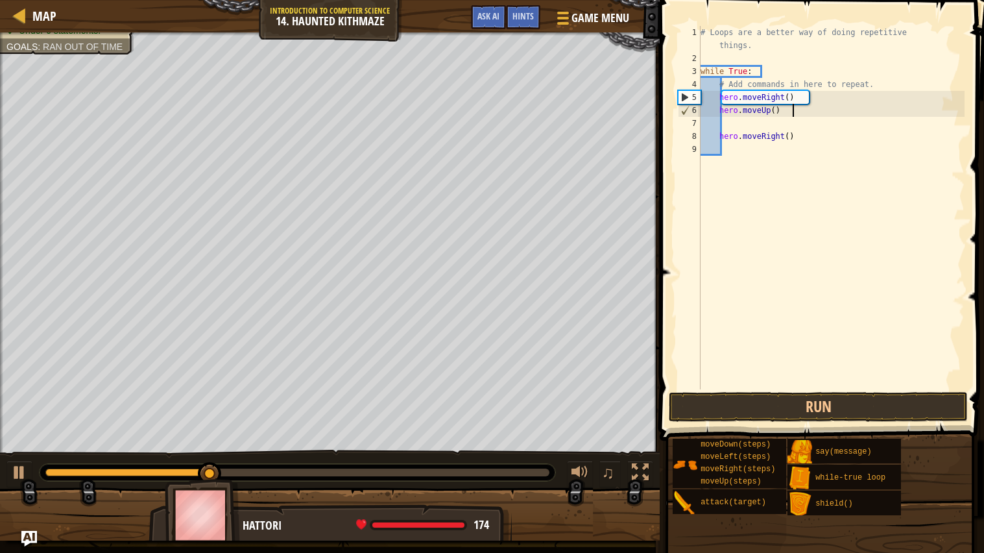
click at [850, 108] on div "# Loops are a better way of doing repetitive things. while True : # Add command…" at bounding box center [831, 227] width 267 height 402
click at [855, 94] on div "# Loops are a better way of doing repetitive things. while True : # Add command…" at bounding box center [831, 227] width 267 height 402
type textarea "hero.moveRight()"
click at [728, 411] on button "Run" at bounding box center [819, 407] width 300 height 30
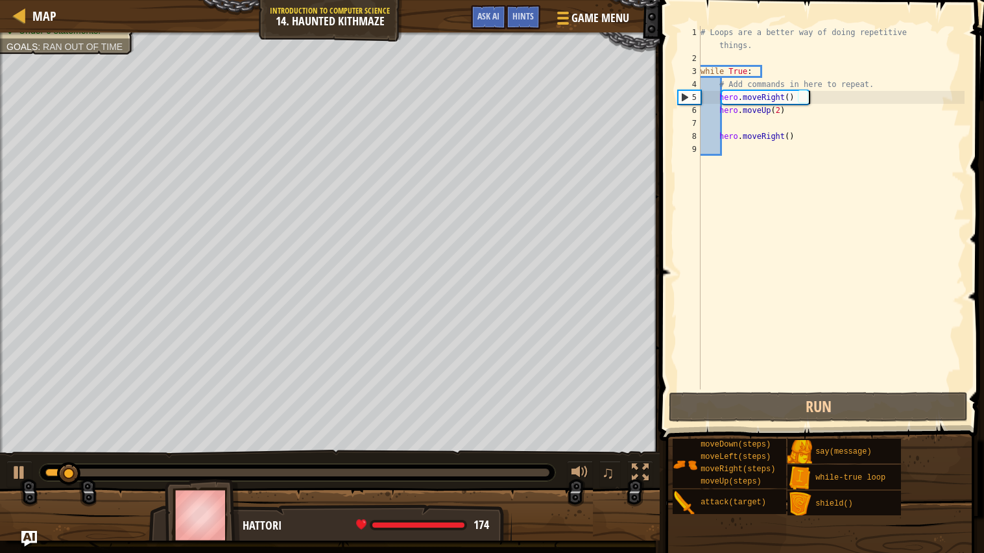
click at [791, 150] on div "# Loops are a better way of doing repetitive things. while True : # Add command…" at bounding box center [831, 227] width 267 height 402
click at [943, 121] on div "# Loops are a better way of doing repetitive things. while True : # Add command…" at bounding box center [831, 227] width 267 height 402
click at [843, 173] on div "# Loops are a better way of doing repetitive things. while True : # Add command…" at bounding box center [831, 227] width 267 height 402
click at [812, 138] on div "# Loops are a better way of doing repetitive things. while True : # Add command…" at bounding box center [831, 227] width 267 height 402
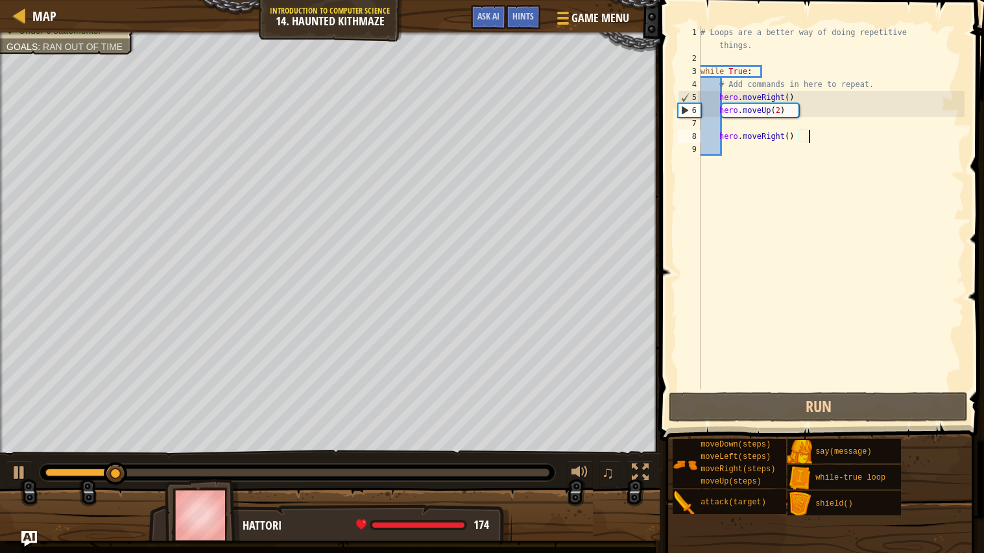
click at [848, 139] on div "# Loops are a better way of doing repetitive things. while True : # Add command…" at bounding box center [831, 227] width 267 height 402
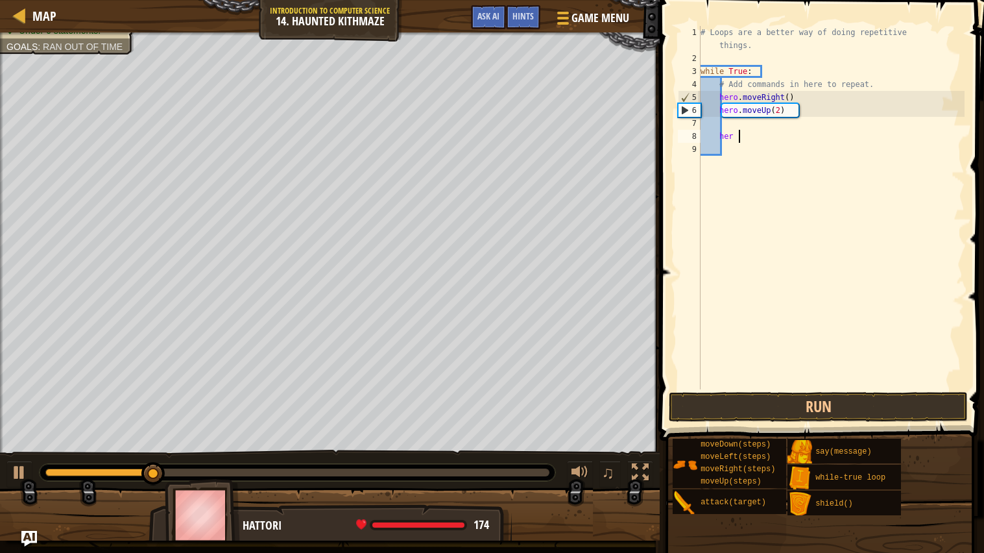
type textarea "h"
click at [852, 104] on div "# Loops are a better way of doing repetitive things. while True : # Add command…" at bounding box center [831, 227] width 267 height 402
click at [857, 92] on div "# Loops are a better way of doing repetitive things. while True : # Add command…" at bounding box center [831, 227] width 267 height 402
click at [837, 99] on div "# Loops are a better way of doing repetitive things. while True : # Add command…" at bounding box center [831, 227] width 267 height 402
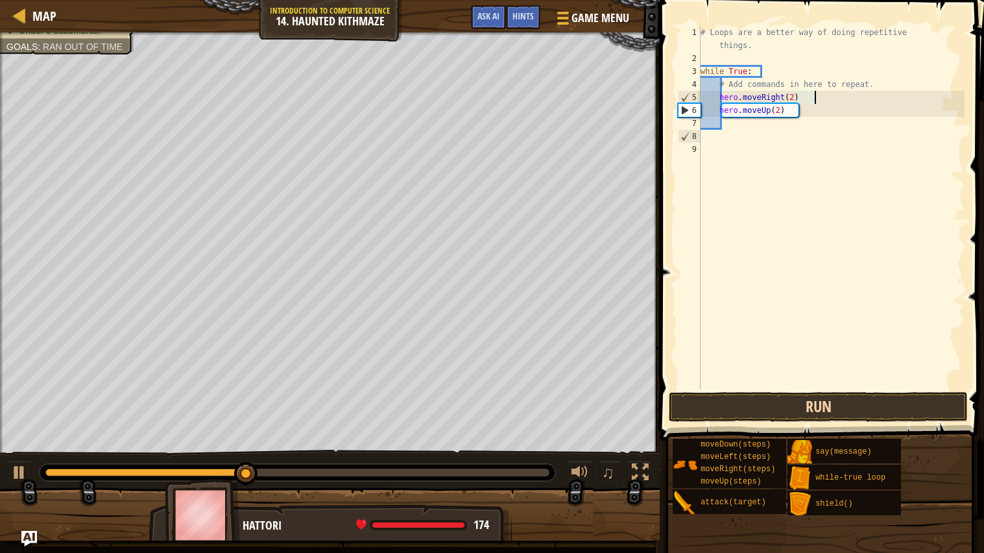
type textarea "hero.moveRight(2)"
click at [828, 408] on button "Run" at bounding box center [819, 407] width 300 height 30
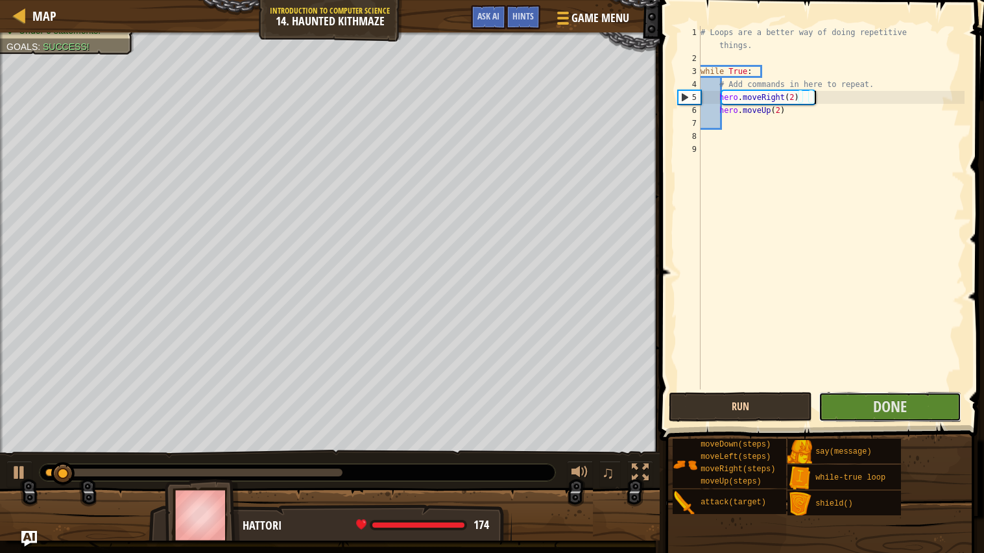
click at [828, 408] on button "Done" at bounding box center [889, 407] width 143 height 30
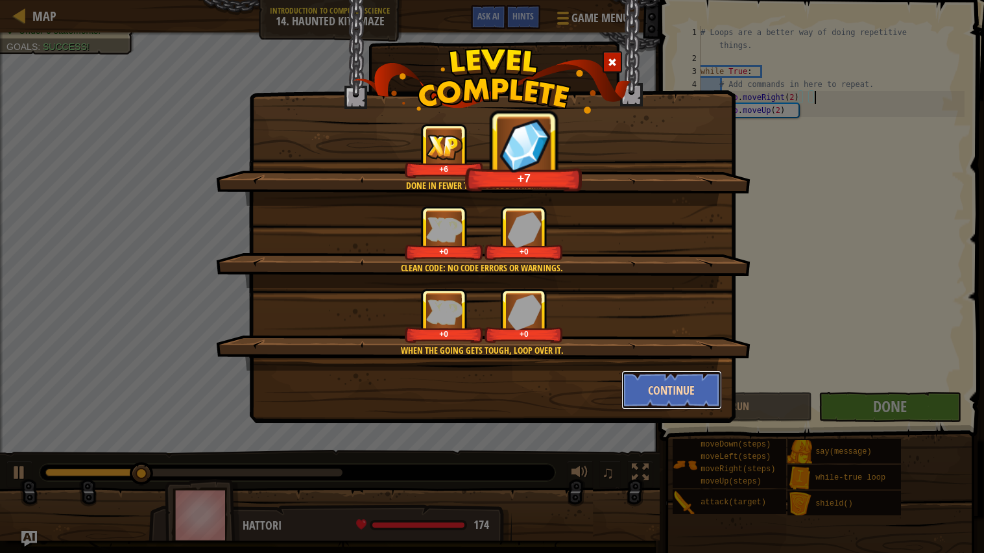
click at [654, 392] on button "Continue" at bounding box center [671, 389] width 101 height 39
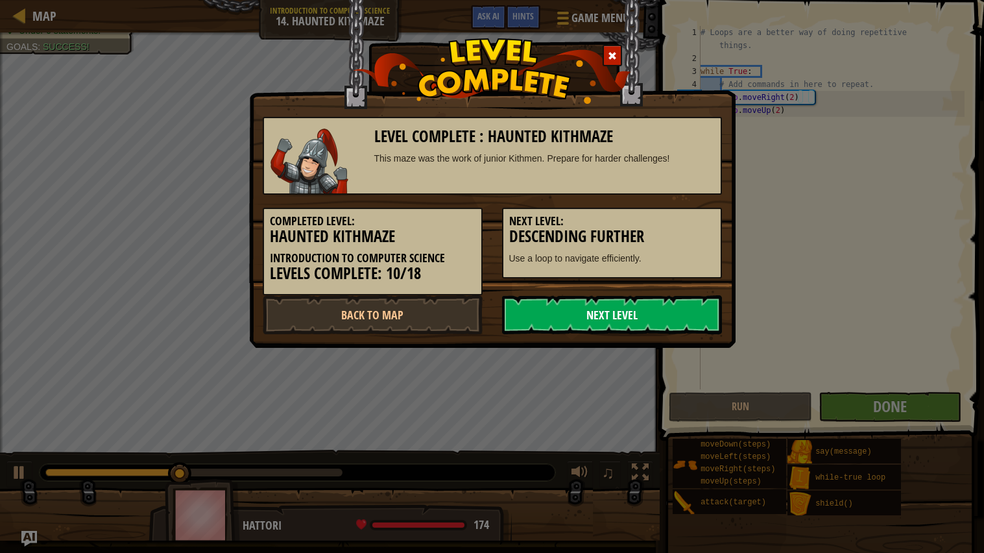
click at [612, 320] on link "Next Level" at bounding box center [612, 314] width 220 height 39
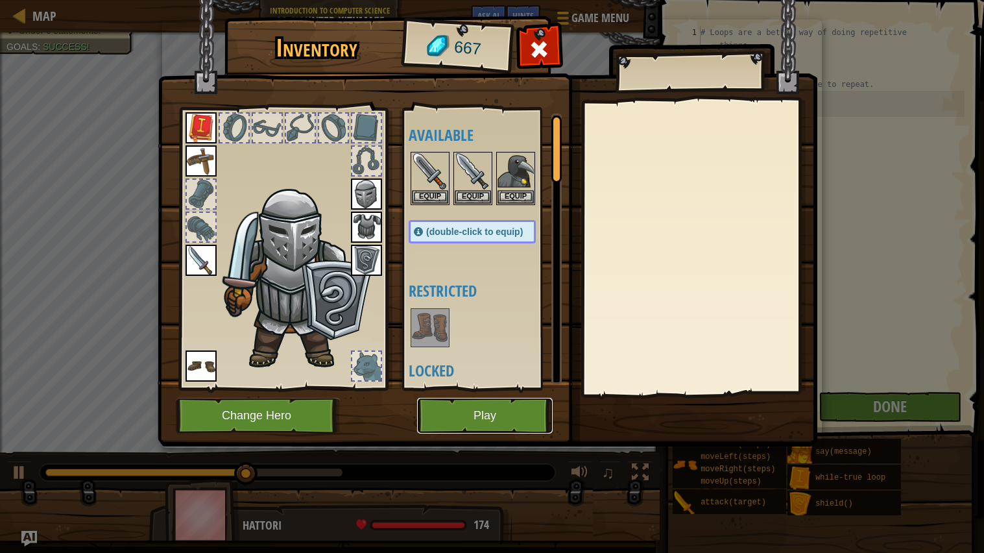
click at [457, 416] on button "Play" at bounding box center [485, 416] width 136 height 36
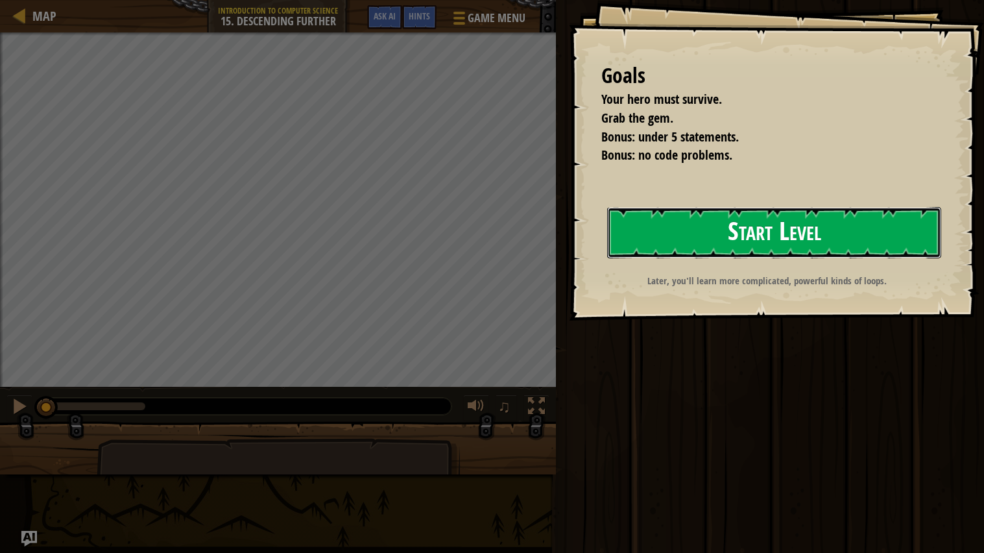
click at [734, 241] on button "Start Level" at bounding box center [774, 232] width 334 height 51
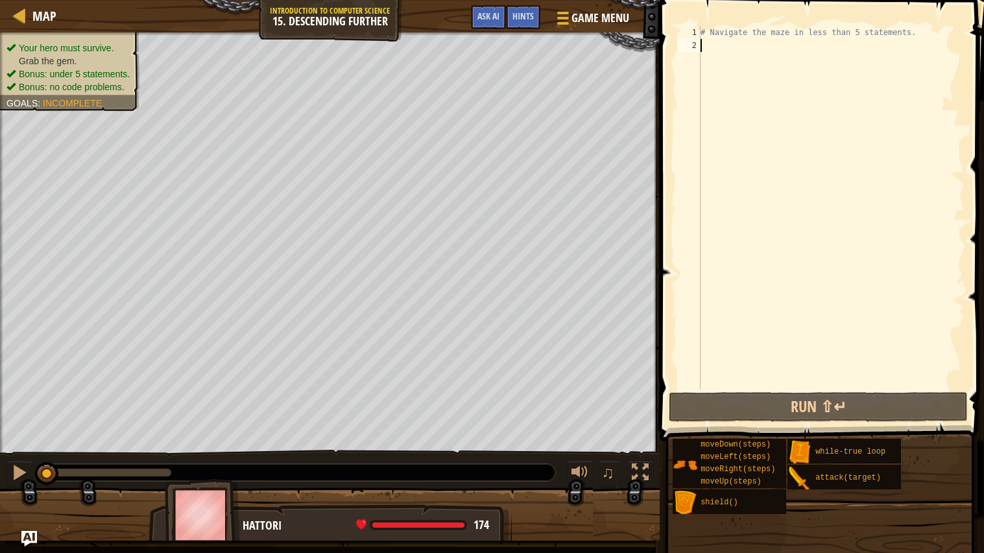
click at [745, 62] on div "# Navigate the maze in less than 5 statements." at bounding box center [831, 220] width 267 height 389
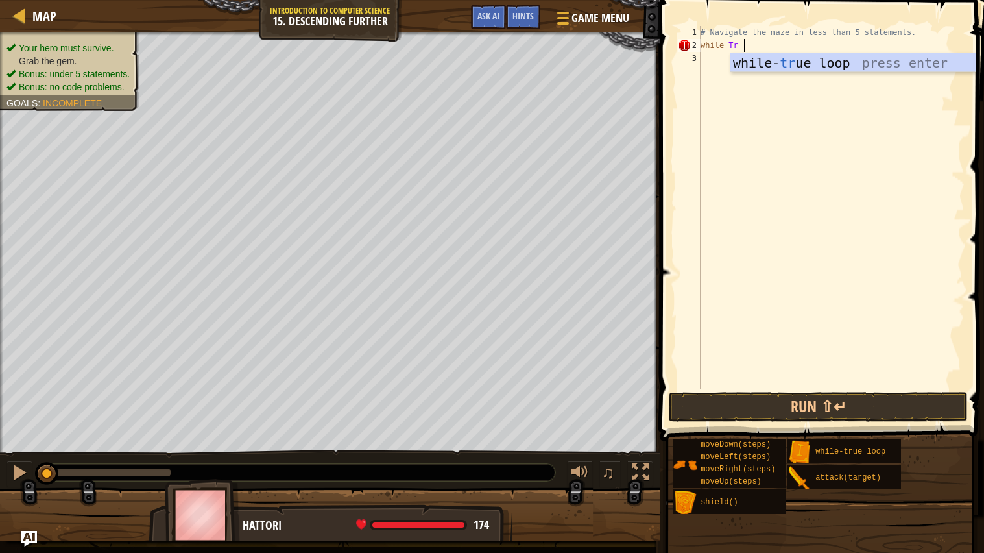
scroll to position [5, 2]
type textarea "while True:"
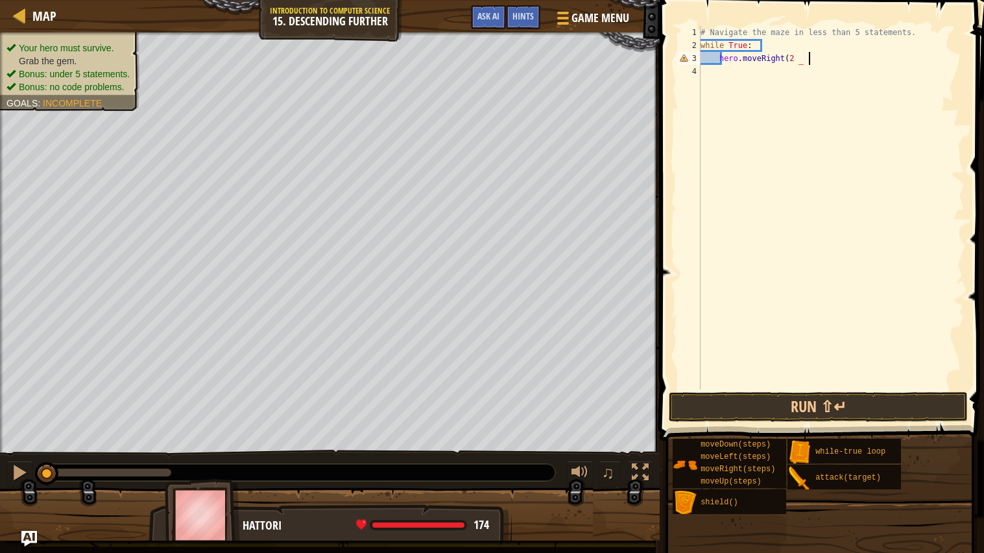
scroll to position [5, 4]
type textarea "hero.moveRight(2)"
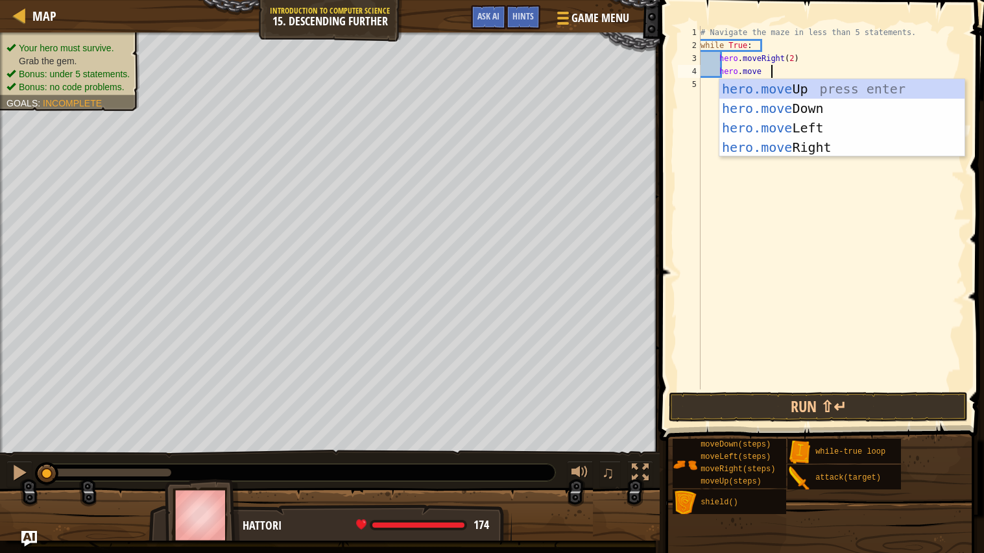
type textarea "hero.moveD"
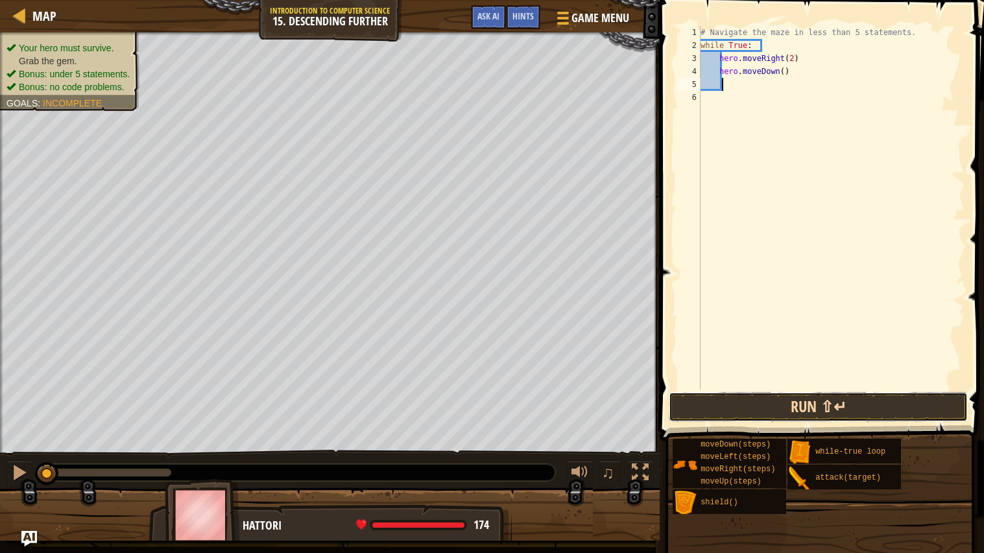
click at [840, 402] on button "Run ⇧↵" at bounding box center [819, 407] width 300 height 30
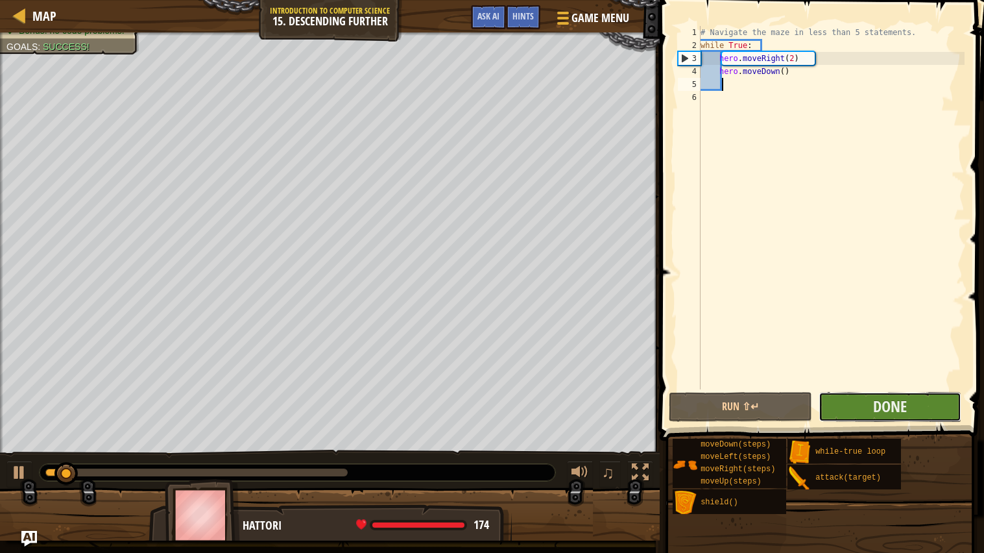
click at [831, 409] on button "Done" at bounding box center [889, 407] width 143 height 30
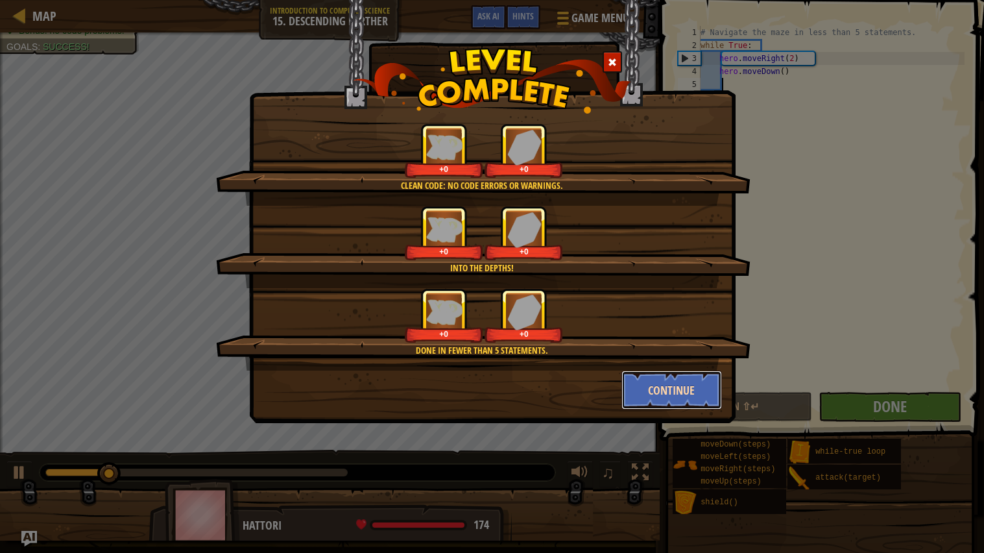
click at [691, 381] on button "Continue" at bounding box center [671, 389] width 101 height 39
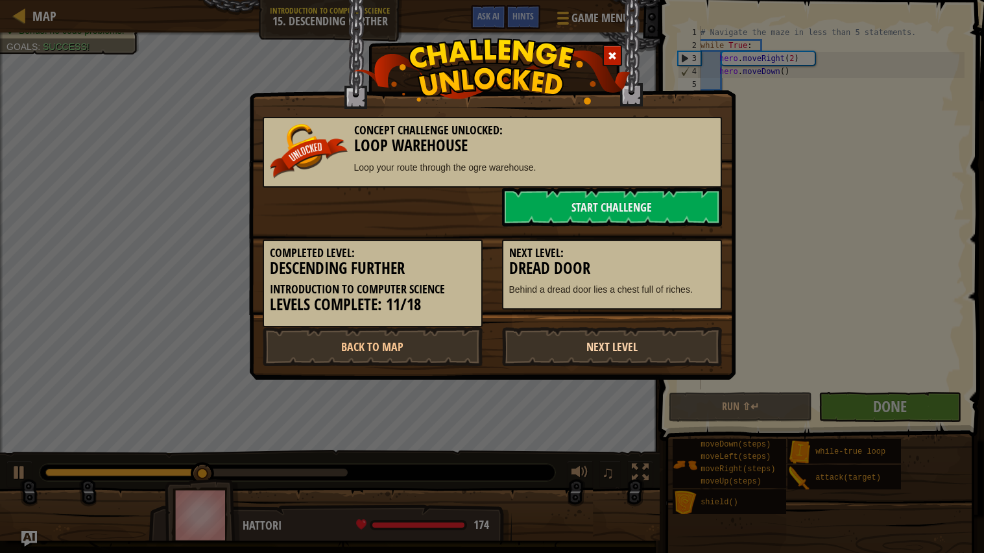
click at [596, 327] on link "Next Level" at bounding box center [612, 346] width 220 height 39
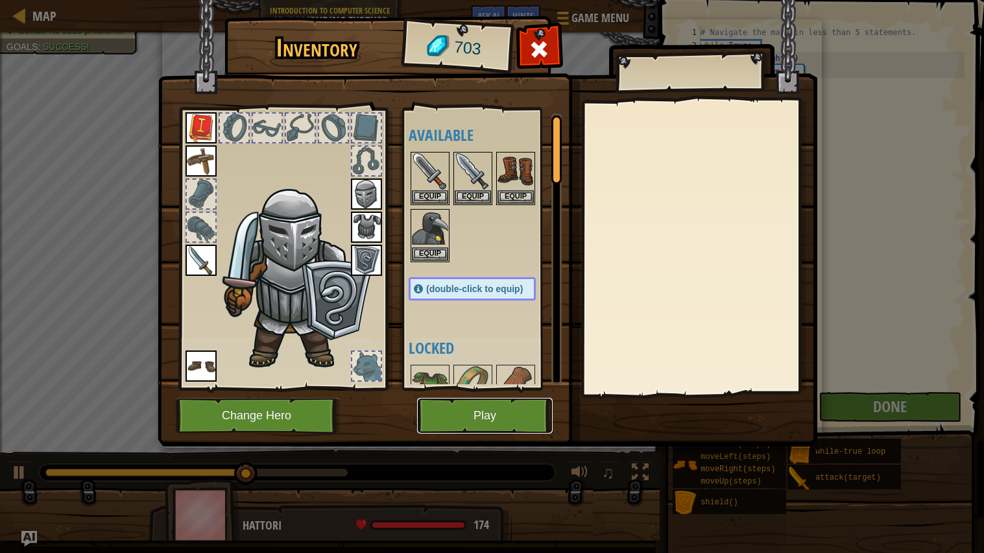
click at [475, 402] on button "Play" at bounding box center [485, 416] width 136 height 36
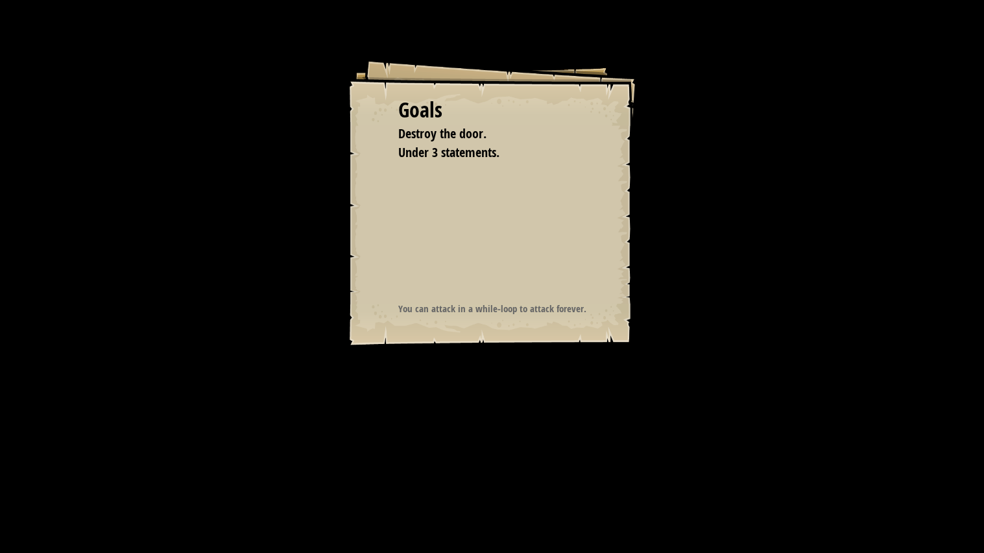
click at [498, 422] on div "Goals Destroy the door. Under 3 statements. Start Level Error loading from serv…" at bounding box center [492, 276] width 984 height 553
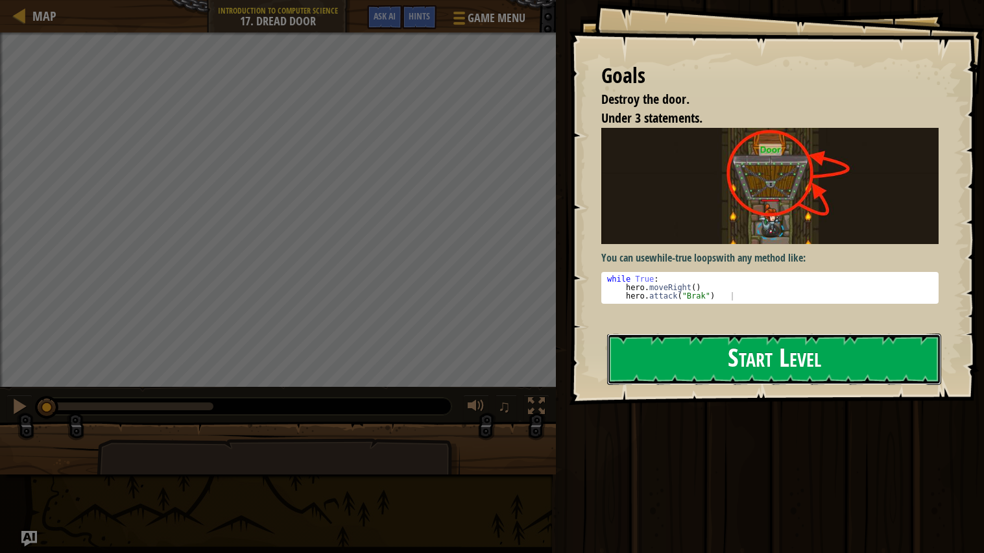
click at [675, 380] on button "Start Level" at bounding box center [774, 358] width 334 height 51
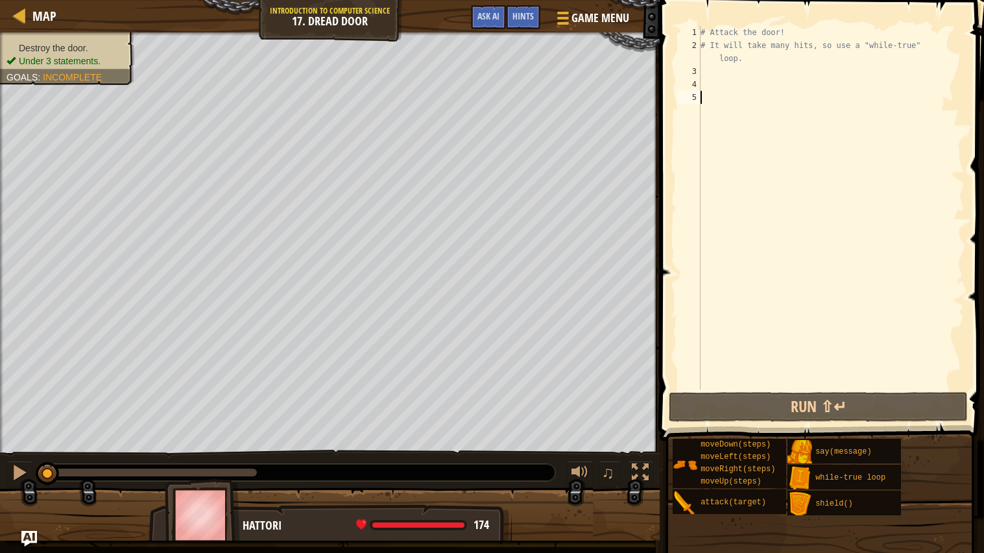
click at [728, 91] on div "# Attack the door! # It will take many hits, so use a "while-true" loop." at bounding box center [831, 220] width 267 height 389
click at [741, 77] on div "# Attack the door! # It will take many hits, so use a "while-true" loop." at bounding box center [831, 220] width 267 height 389
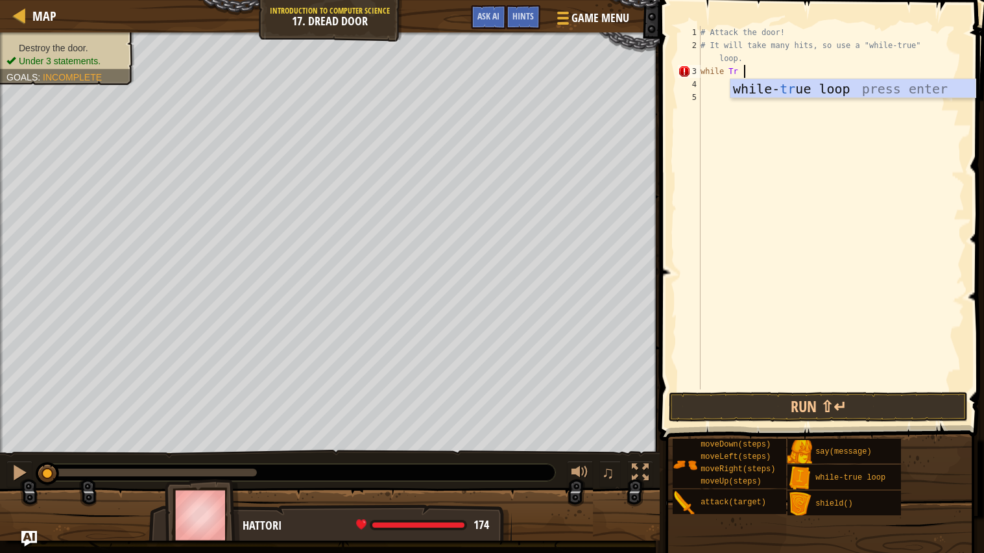
scroll to position [5, 2]
type textarea "while True:"
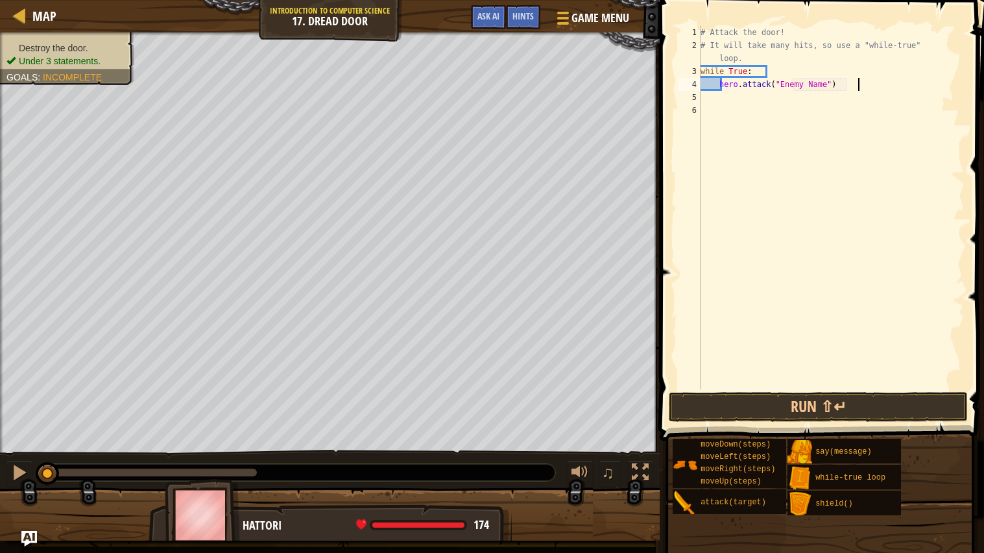
click at [868, 87] on div "# Attack the door! # It will take many hits, so use a "while-true" loop. while …" at bounding box center [831, 220] width 267 height 389
type textarea "hero.attack("Door")"
click at [841, 401] on button "Run ⇧↵" at bounding box center [819, 407] width 300 height 30
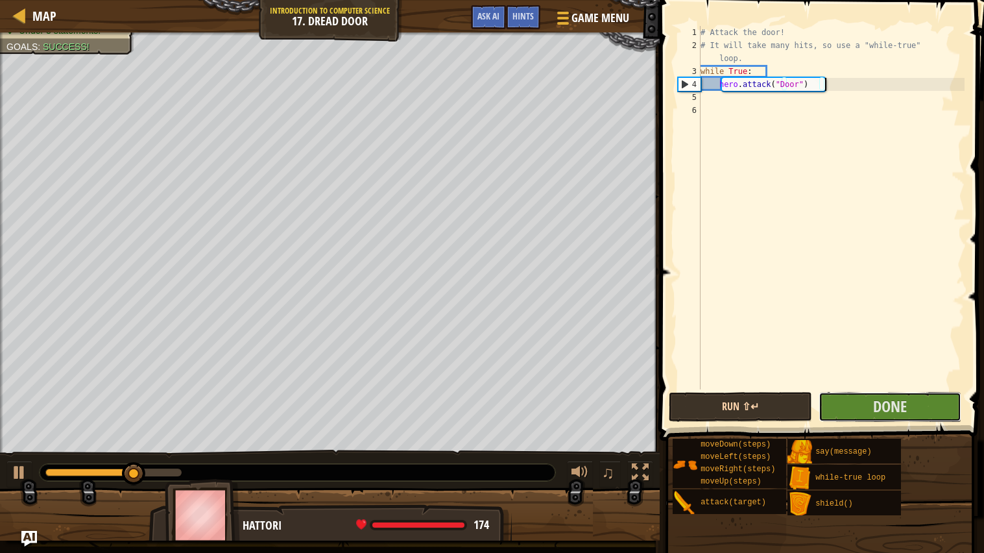
click at [841, 401] on button "Done" at bounding box center [889, 407] width 143 height 30
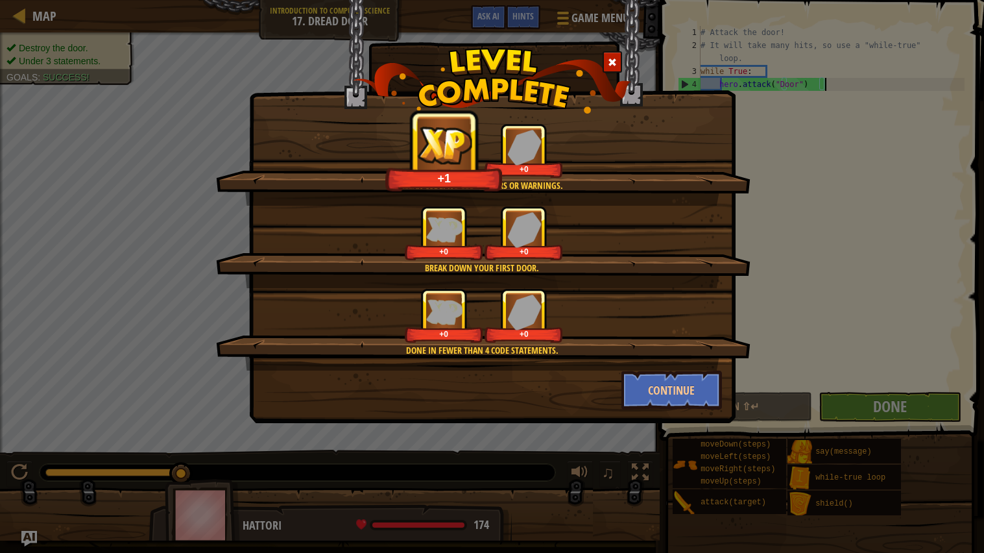
click at [698, 411] on div "Clean code: no code errors or warnings. +1 +0 Break down your first door. +0 +0…" at bounding box center [492, 211] width 486 height 423
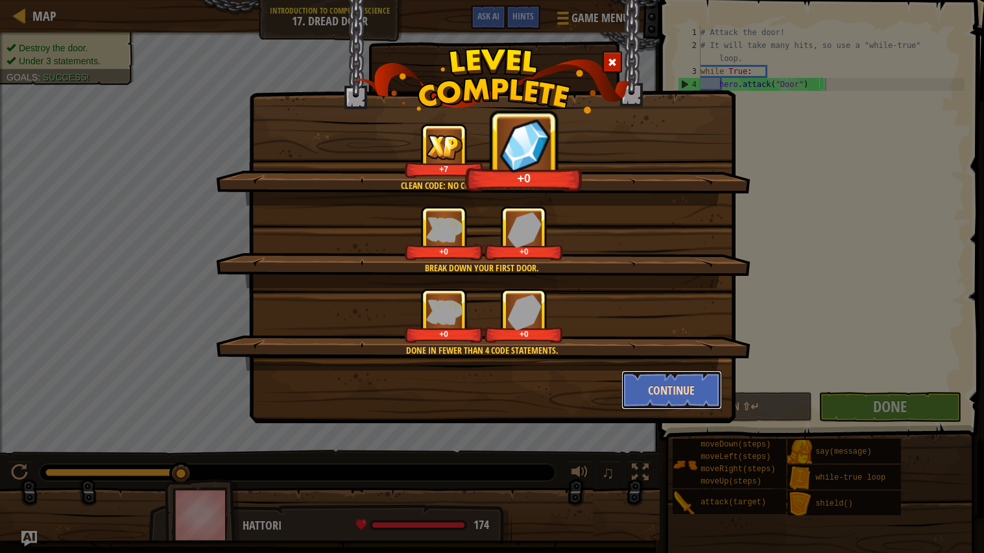
click at [705, 401] on button "Continue" at bounding box center [671, 389] width 101 height 39
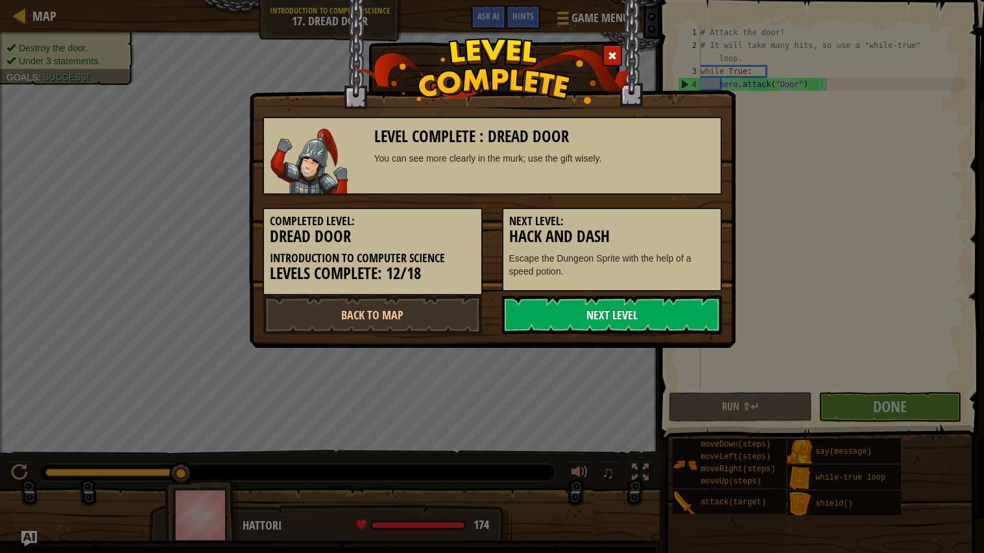
click at [676, 299] on link "Next Level" at bounding box center [612, 314] width 220 height 39
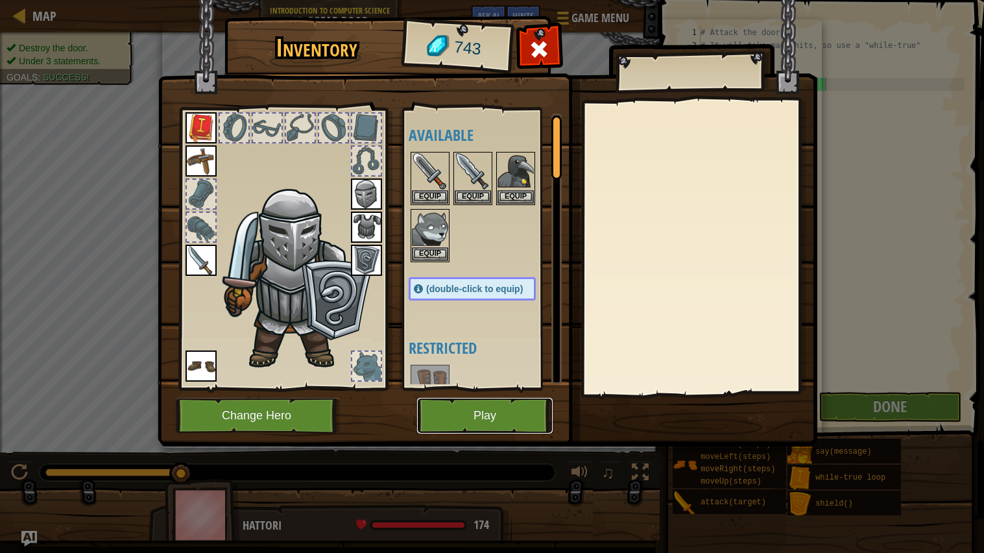
click at [462, 411] on button "Play" at bounding box center [485, 416] width 136 height 36
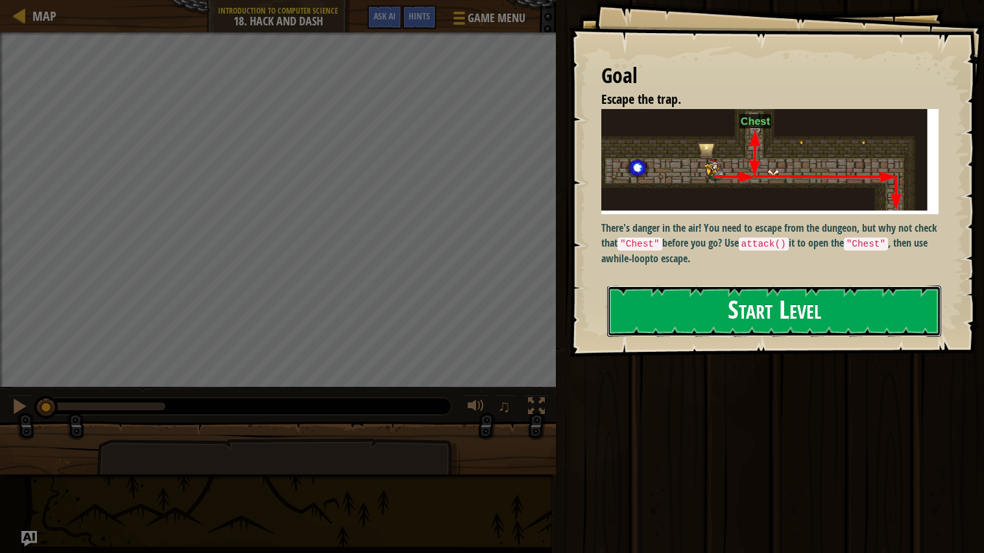
click at [663, 289] on button "Start Level" at bounding box center [774, 310] width 334 height 51
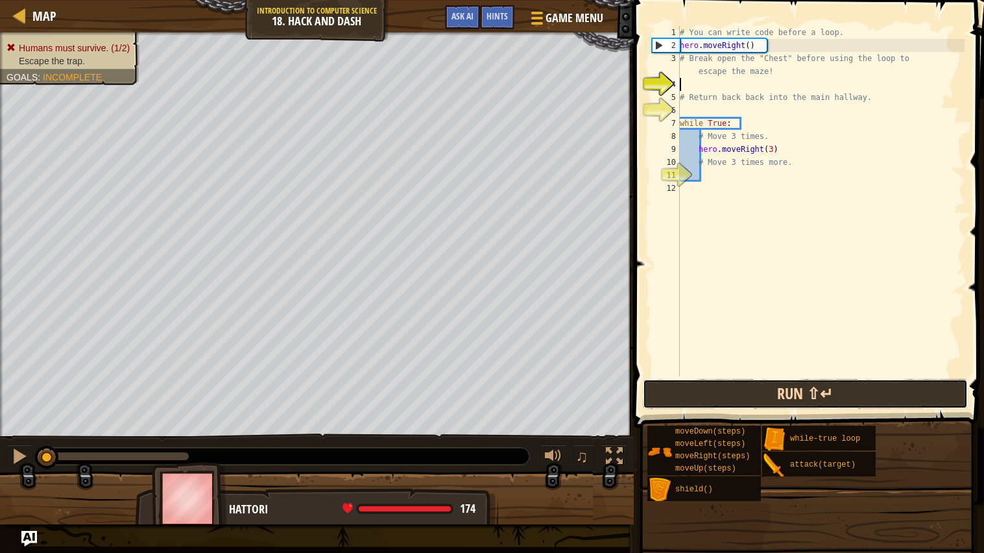
click at [841, 388] on button "Run ⇧↵" at bounding box center [805, 394] width 325 height 30
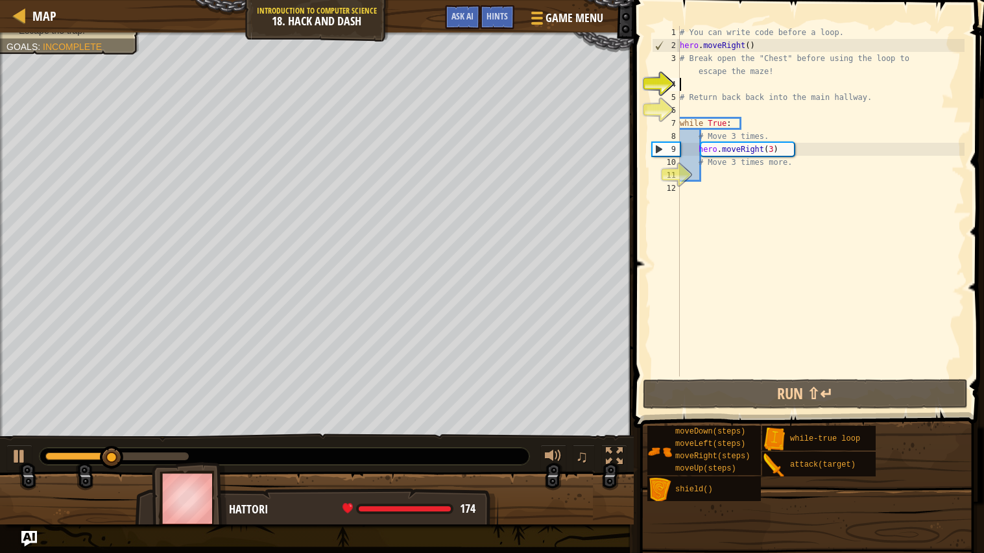
click at [913, 51] on div "# You can write code before a loop. hero . moveRight ( ) # Break open the "Ches…" at bounding box center [820, 214] width 287 height 376
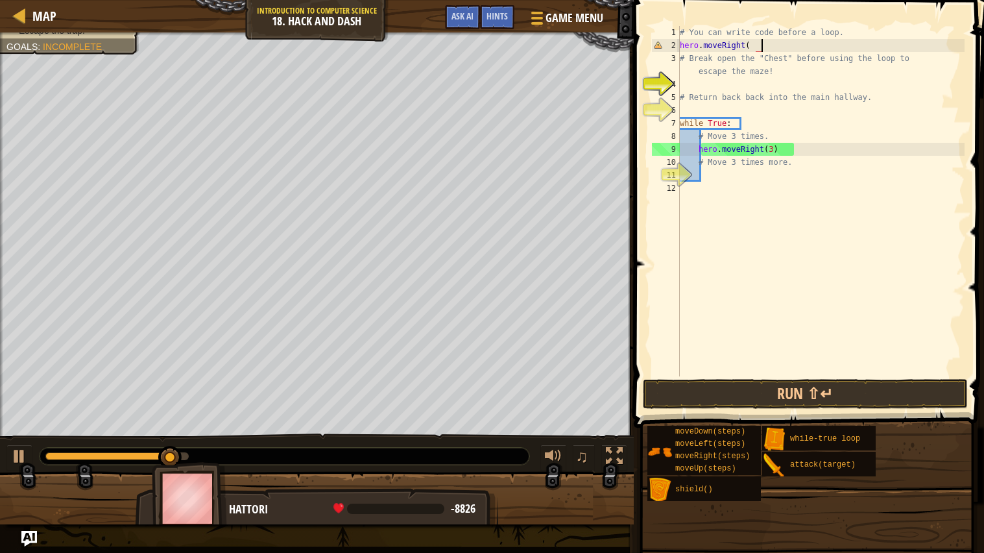
type textarea "hero.moveRight()"
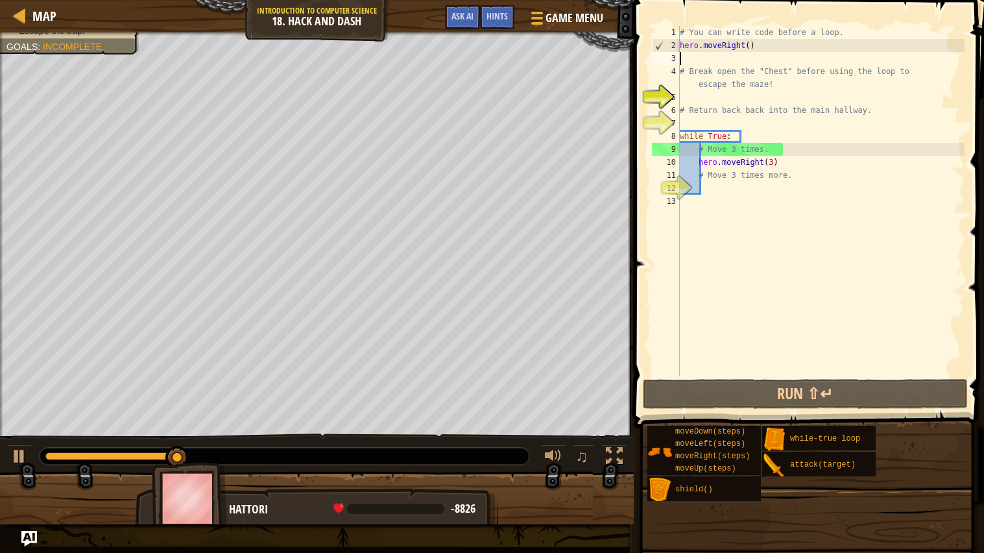
scroll to position [5, 0]
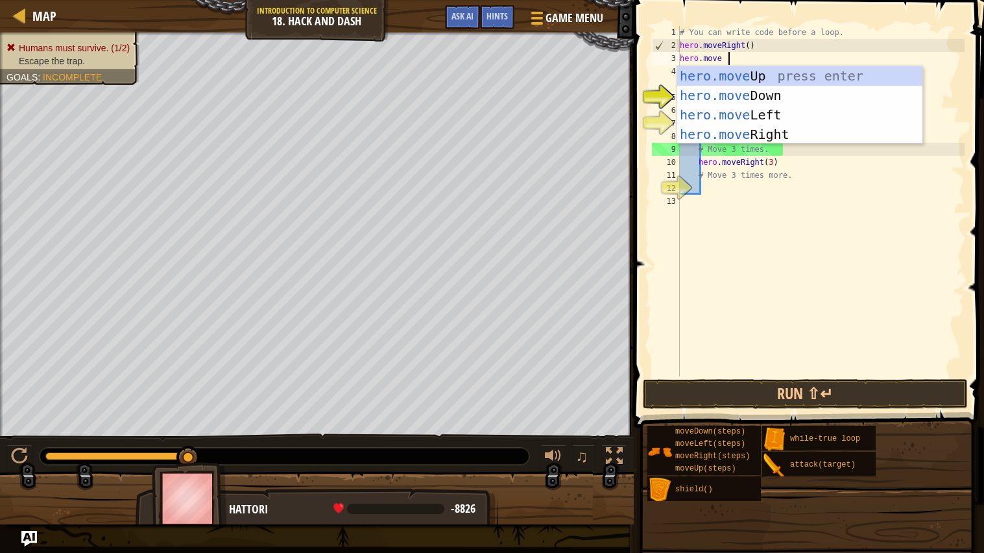
type textarea "hero.moveU"
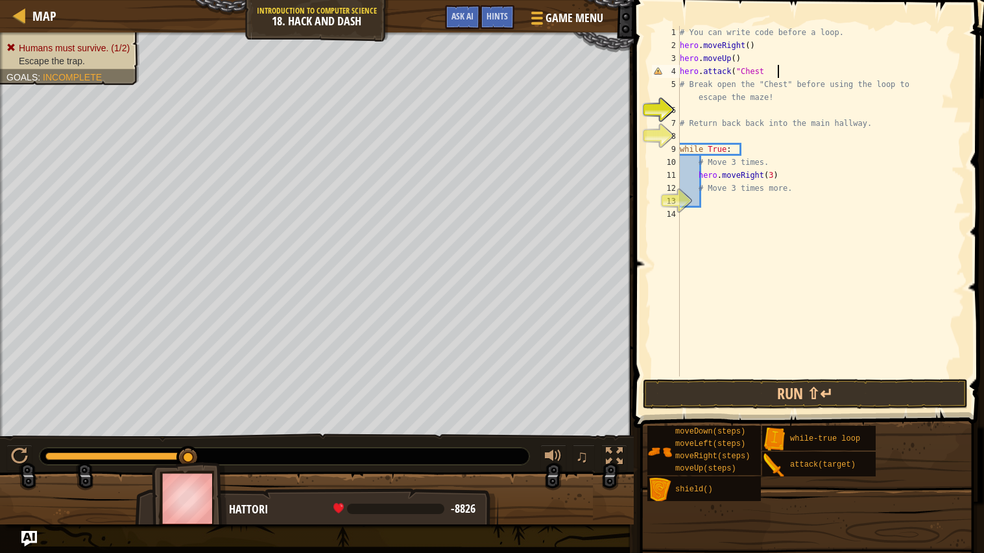
scroll to position [5, 4]
type textarea "hero.attack("Chest")"
click at [935, 393] on button "Run ⇧↵" at bounding box center [805, 394] width 325 height 30
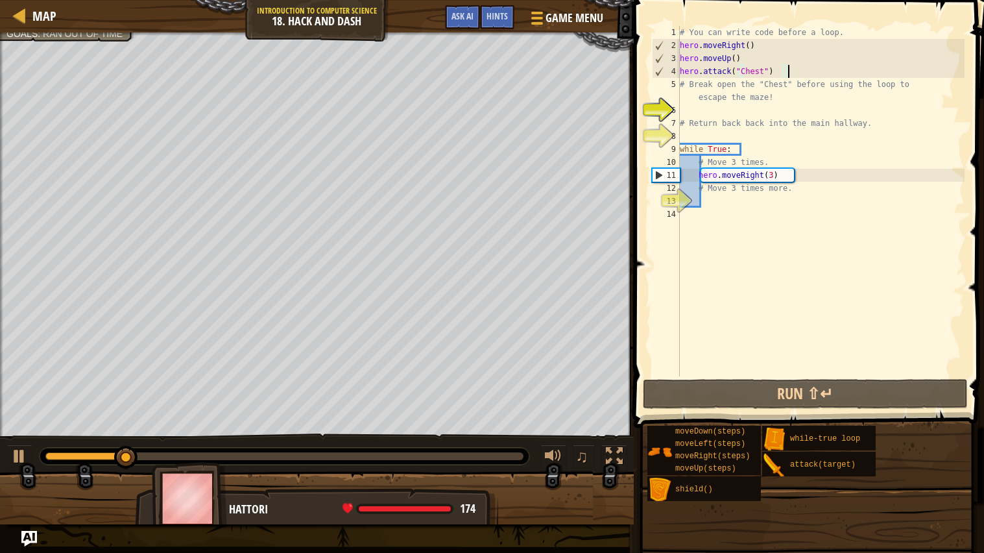
click at [800, 70] on div "# You can write code before a loop. hero . moveRight ( ) hero . moveUp ( ) hero…" at bounding box center [820, 214] width 287 height 376
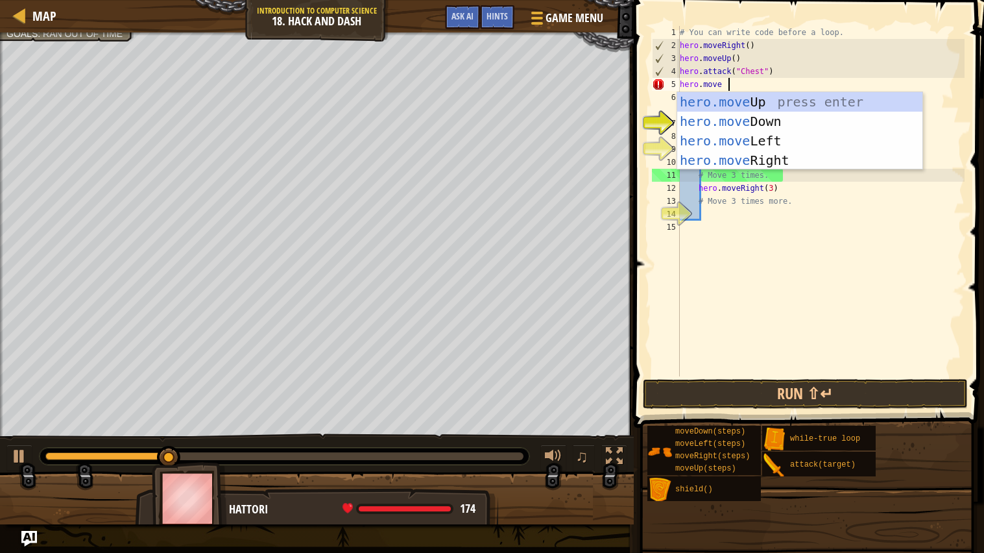
scroll to position [5, 1]
type textarea "hero.moveD"
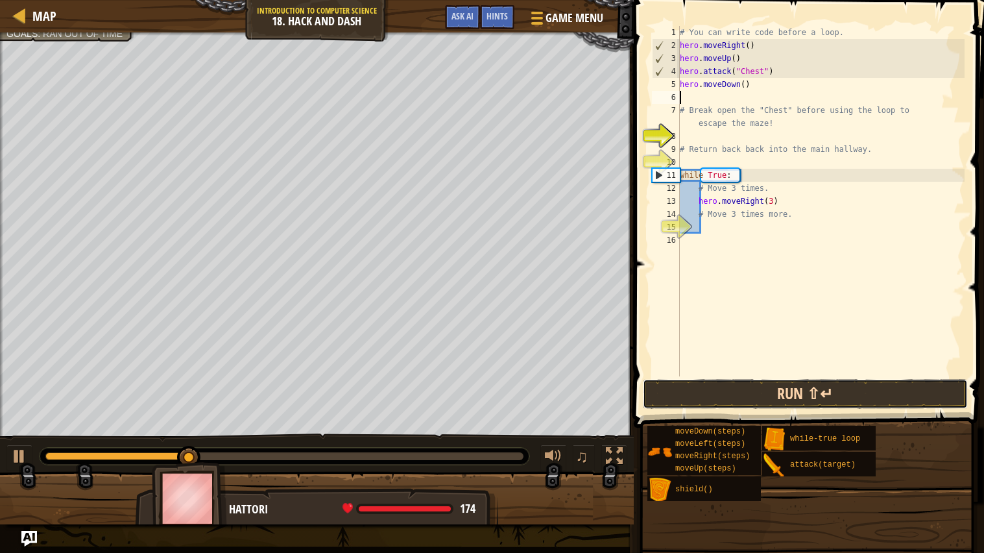
click at [874, 390] on button "Run ⇧↵" at bounding box center [805, 394] width 325 height 30
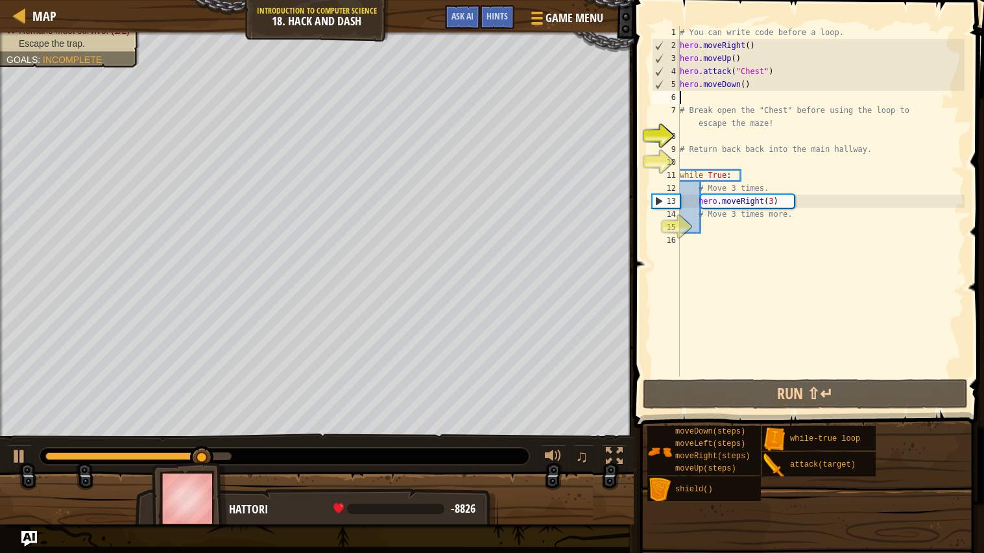
click at [887, 204] on div "# You can write code before a loop. hero . moveRight ( ) hero . moveUp ( ) hero…" at bounding box center [820, 214] width 287 height 376
type textarea "hero.moveRight(3)"
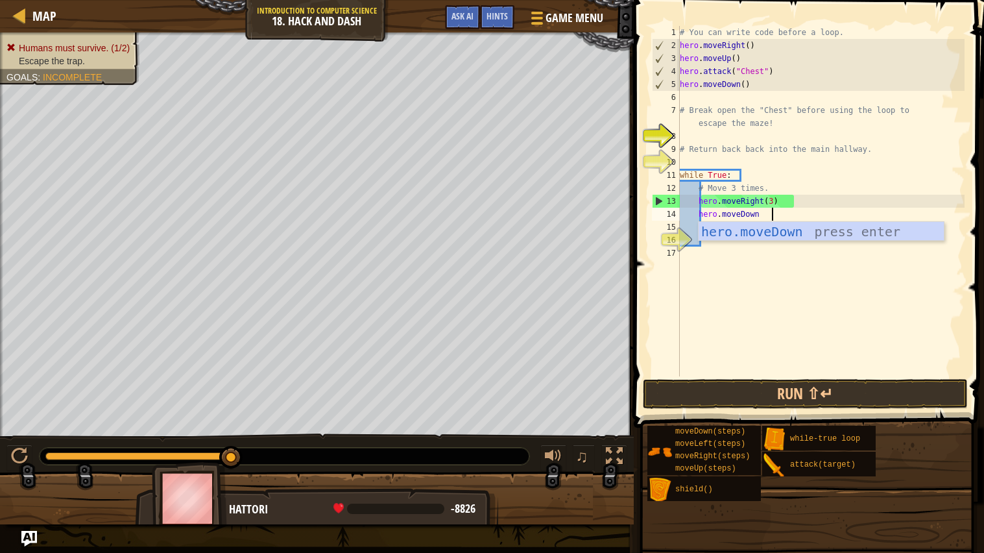
scroll to position [5, 4]
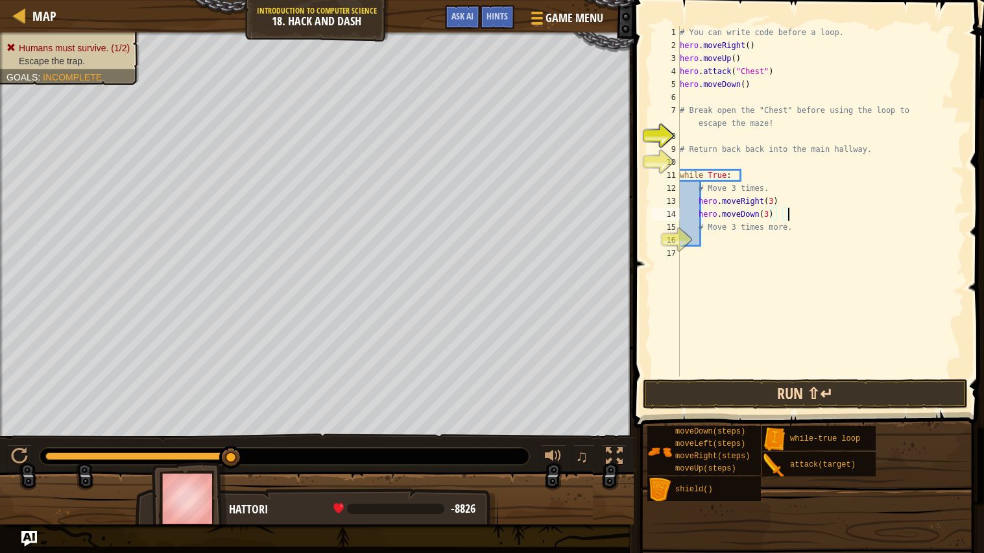
type textarea "hero.moveDown(3)"
click at [909, 405] on button "Run ⇧↵" at bounding box center [805, 394] width 325 height 30
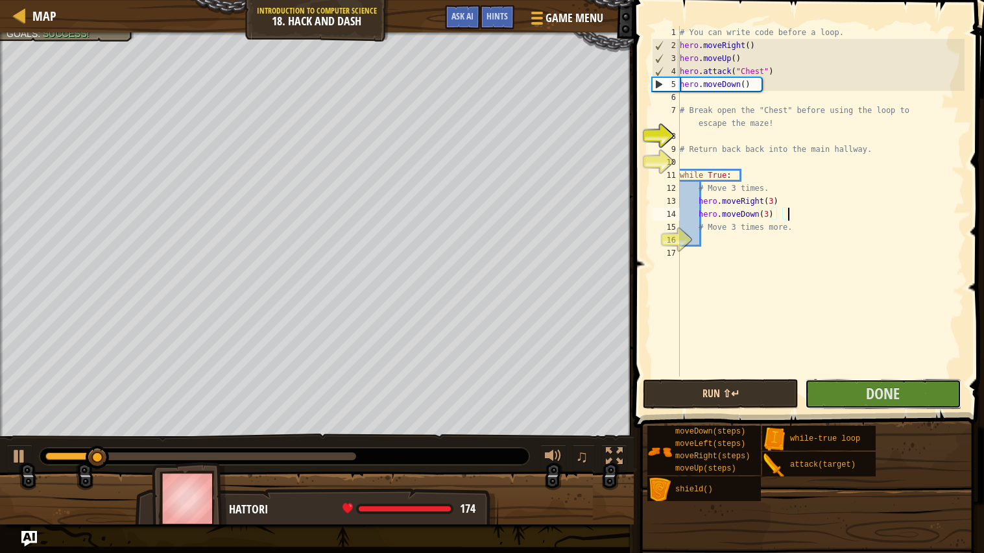
click at [955, 387] on button "Done" at bounding box center [883, 394] width 156 height 30
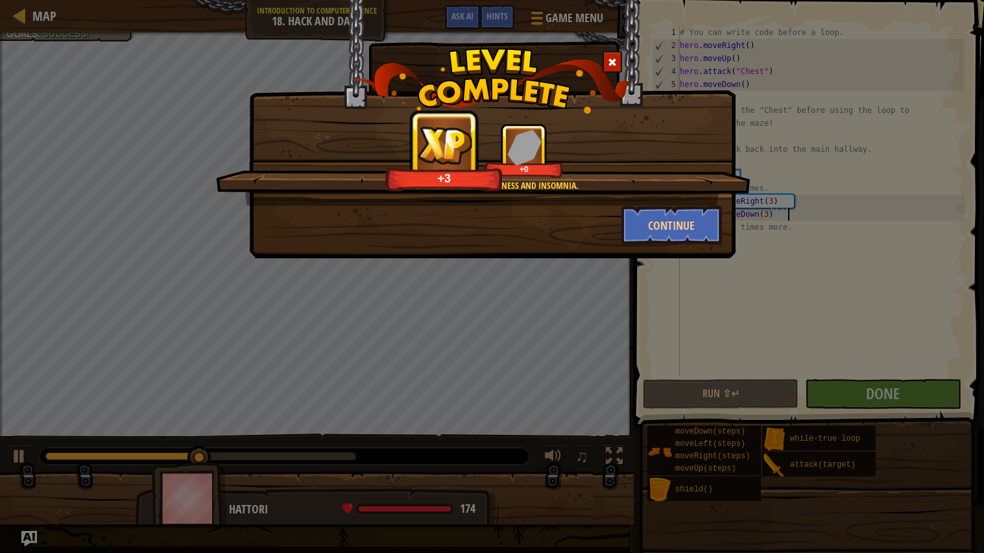
click at [673, 244] on div "Side effects may include dizziness and insomnia. +3 +0 Continue" at bounding box center [492, 129] width 486 height 258
click at [679, 236] on button "Continue" at bounding box center [671, 225] width 101 height 39
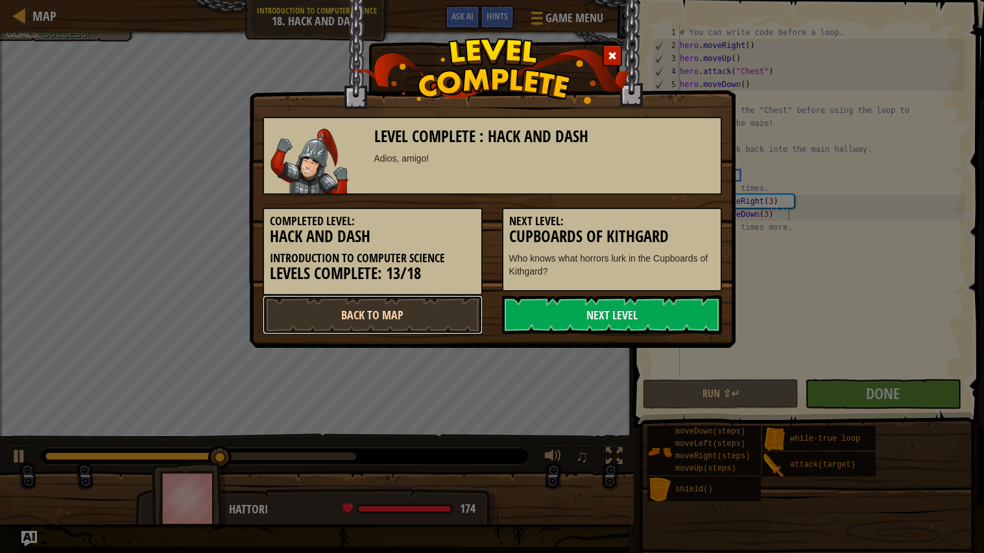
click at [440, 300] on link "Back to Map" at bounding box center [373, 314] width 220 height 39
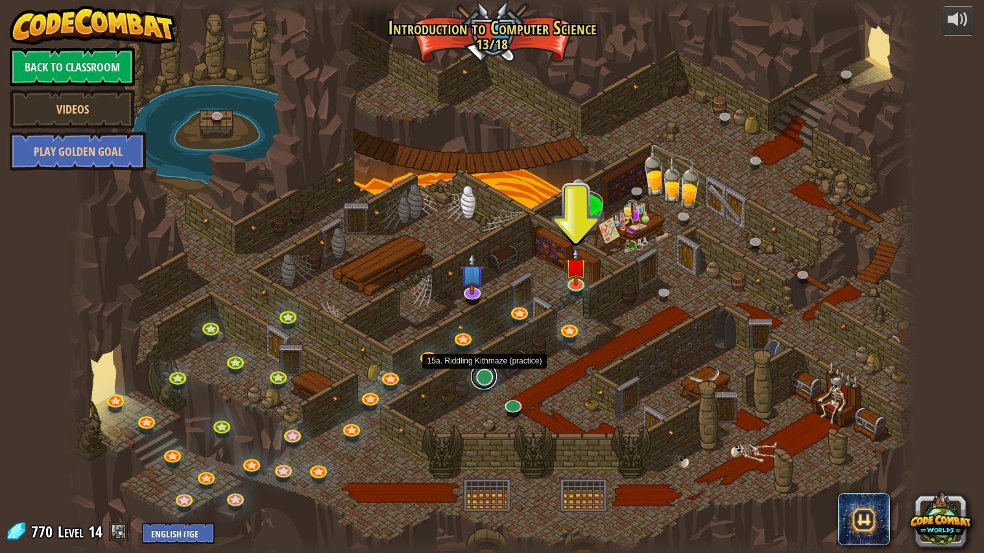
click at [485, 380] on link at bounding box center [484, 376] width 26 height 26
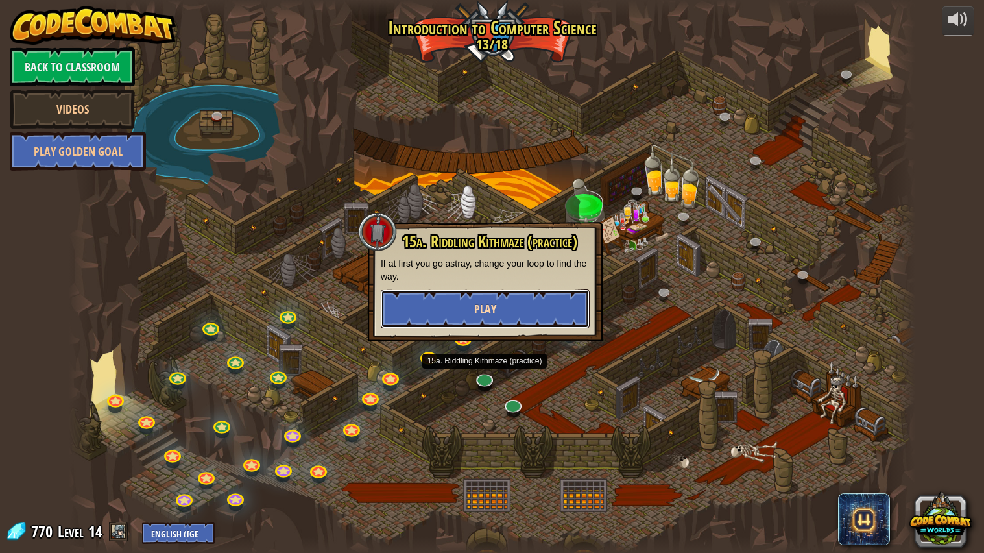
click at [493, 315] on span "Play" at bounding box center [485, 309] width 22 height 16
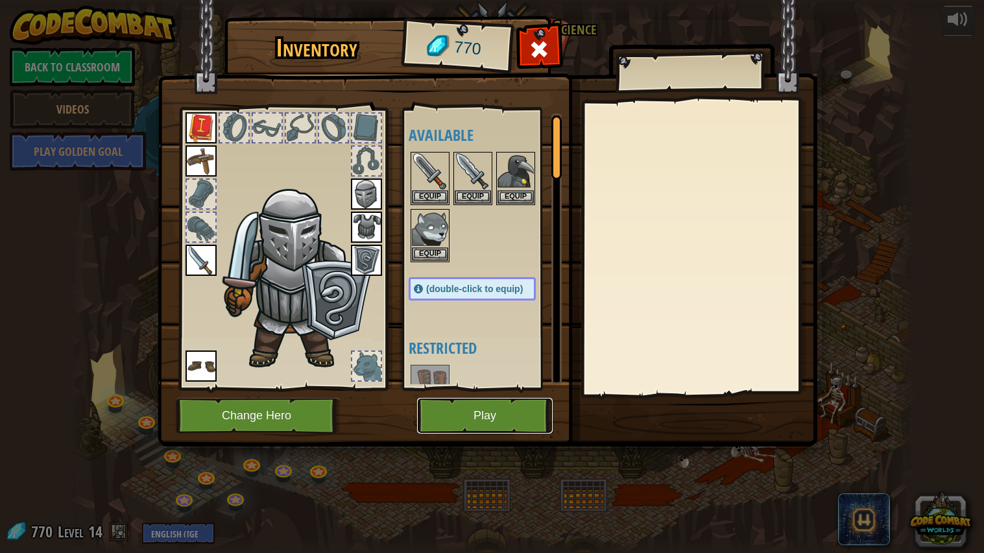
click at [494, 401] on button "Play" at bounding box center [485, 416] width 136 height 36
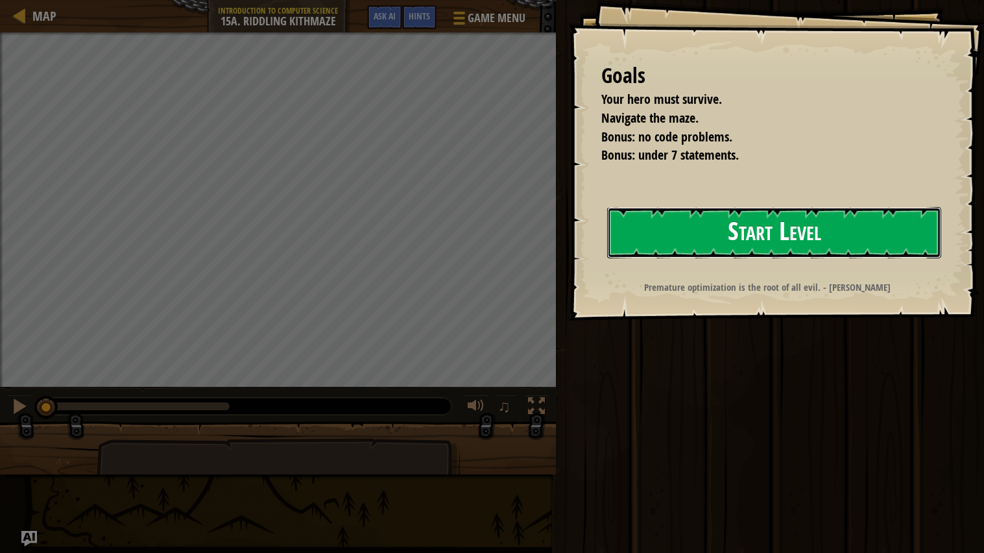
click at [782, 226] on button "Start Level" at bounding box center [774, 232] width 334 height 51
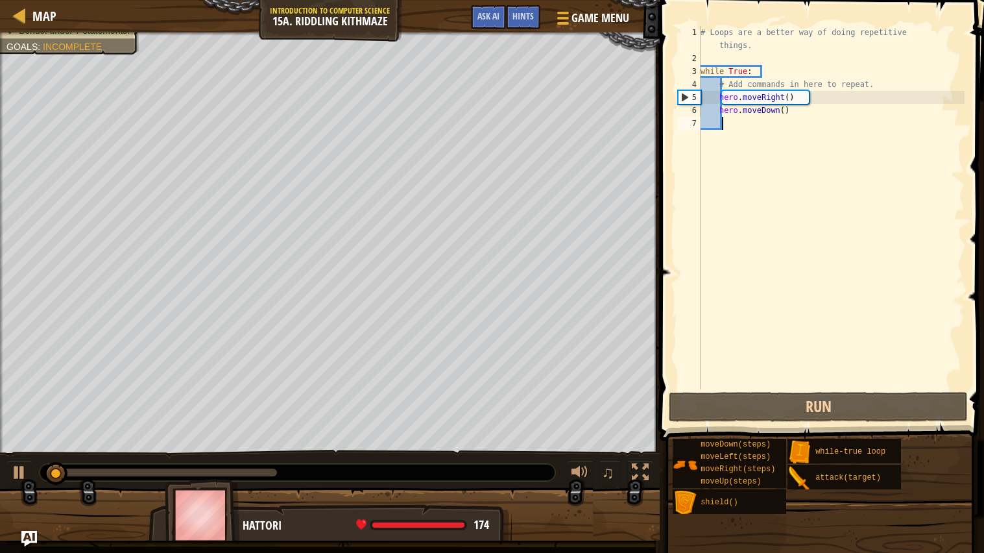
click at [815, 122] on div "# Loops are a better way of doing repetitive things. while True : # Add command…" at bounding box center [831, 227] width 267 height 402
click at [823, 102] on div "# Loops are a better way of doing repetitive things. while True : # Add command…" at bounding box center [831, 227] width 267 height 402
click at [837, 115] on div "# Loops are a better way of doing repetitive things. while True : # Add command…" at bounding box center [831, 227] width 267 height 402
type textarea "hero.moveDown()"
click at [815, 185] on div "# Loops are a better way of doing repetitive things. while True : # Add command…" at bounding box center [831, 227] width 267 height 402
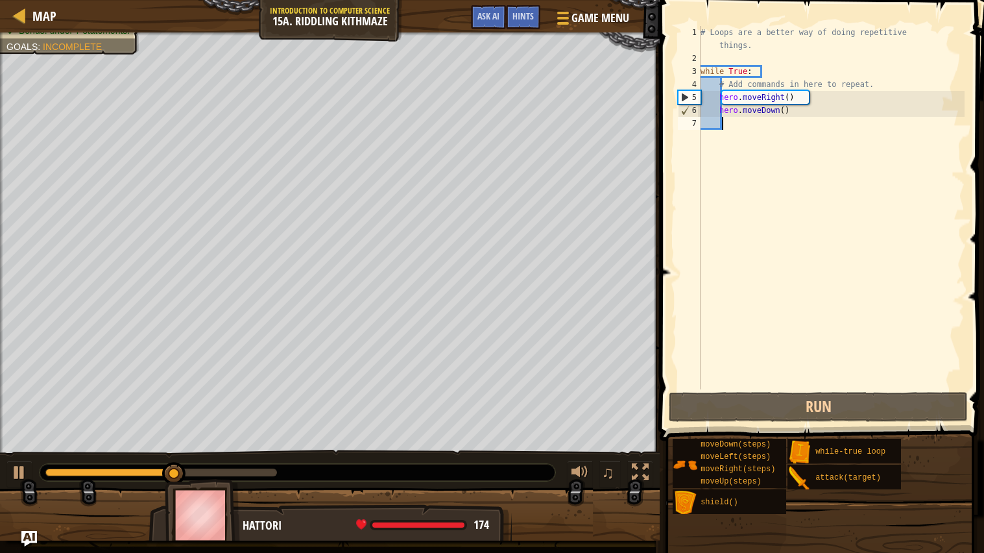
click at [819, 108] on div "# Loops are a better way of doing repetitive things. while True : # Add command…" at bounding box center [831, 227] width 267 height 402
type textarea "hero.moveDown()"
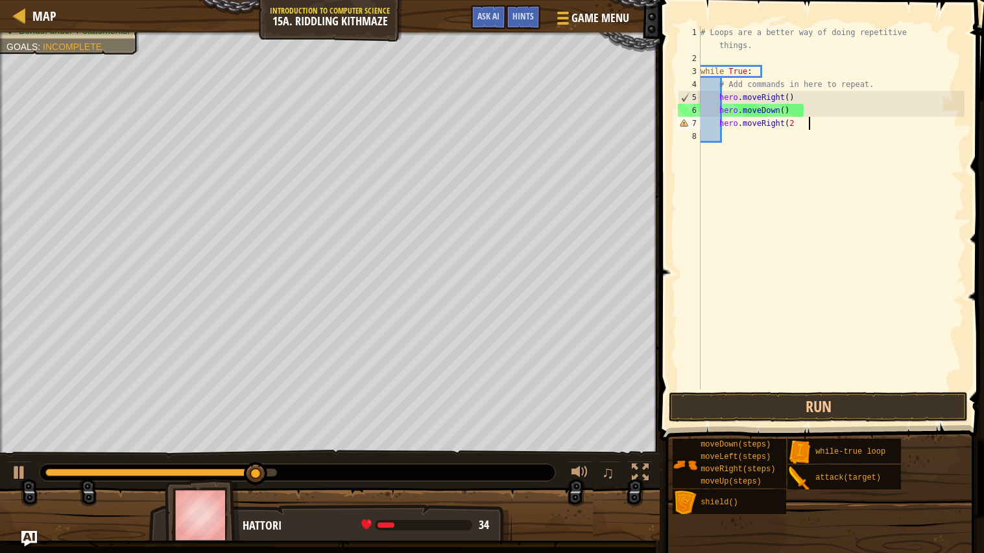
scroll to position [5, 4]
type textarea "hero.moveRight(2)"
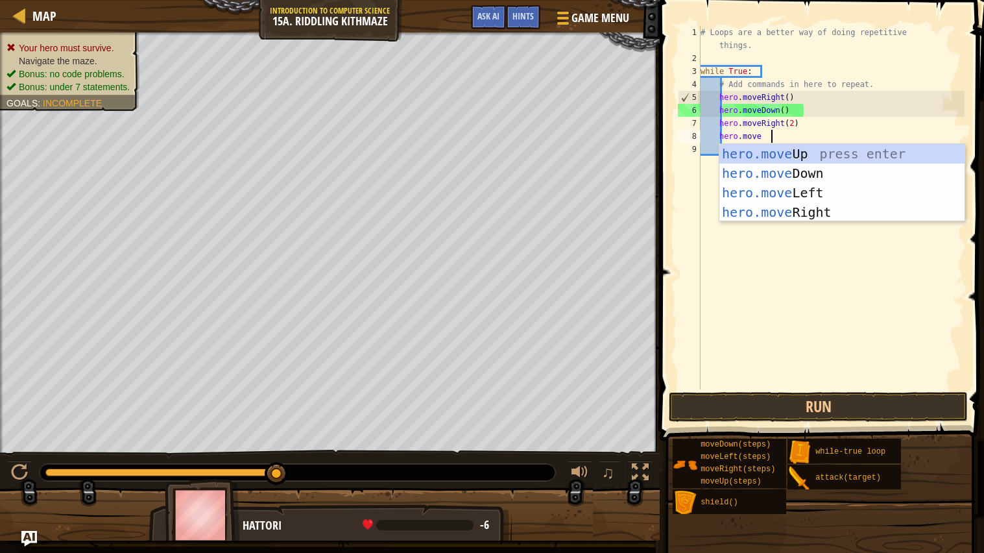
type textarea "hero.moveU"
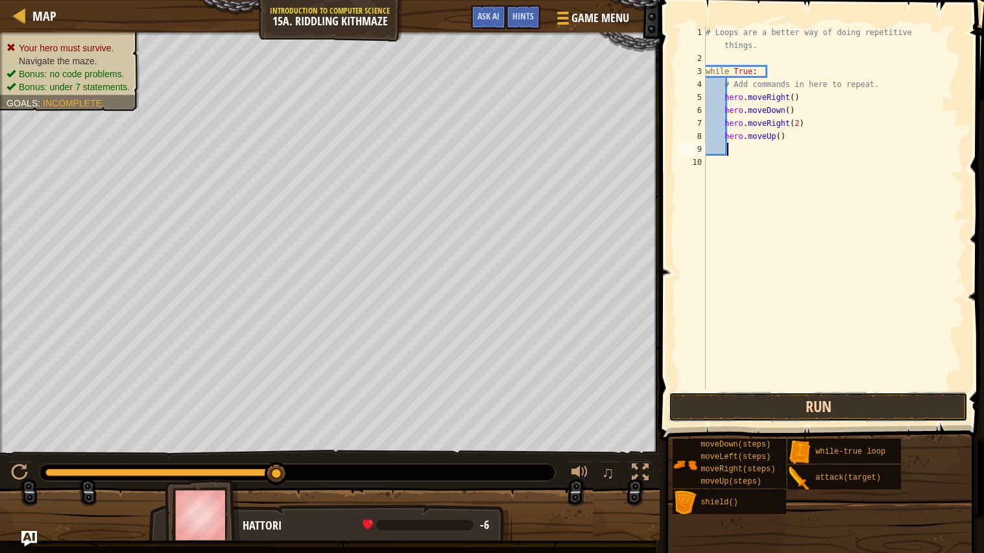
click at [841, 408] on button "Run" at bounding box center [819, 407] width 300 height 30
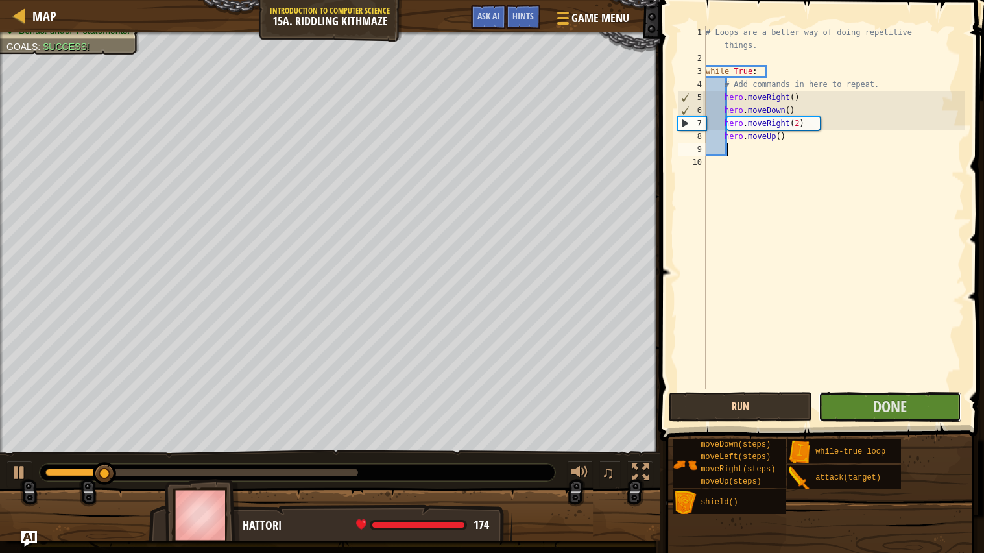
click at [841, 408] on button "Done" at bounding box center [889, 407] width 143 height 30
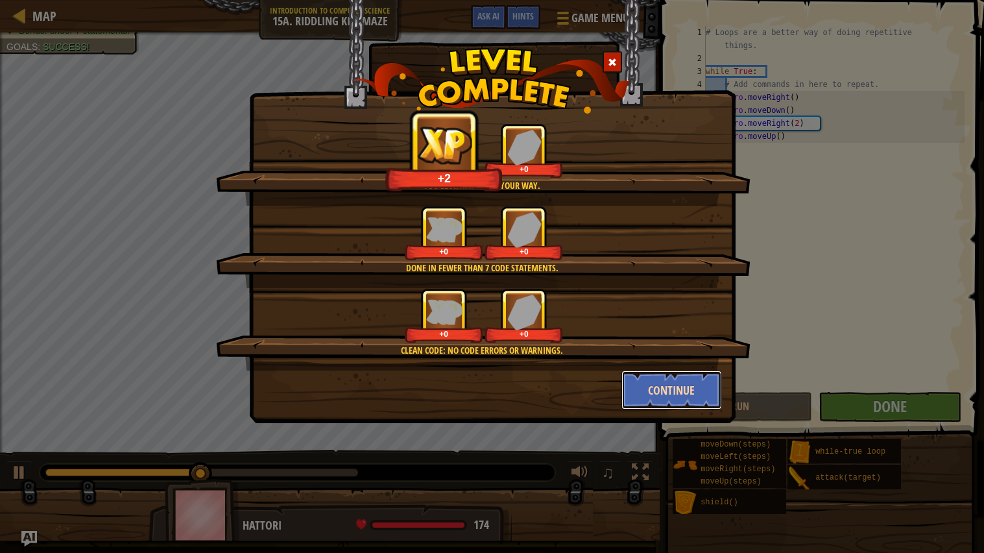
click at [652, 391] on button "Continue" at bounding box center [671, 389] width 101 height 39
click at [652, 391] on div "You'll always find your way. +2 +0 Done in fewer than 7 code statements. +0 +0 …" at bounding box center [492, 276] width 984 height 553
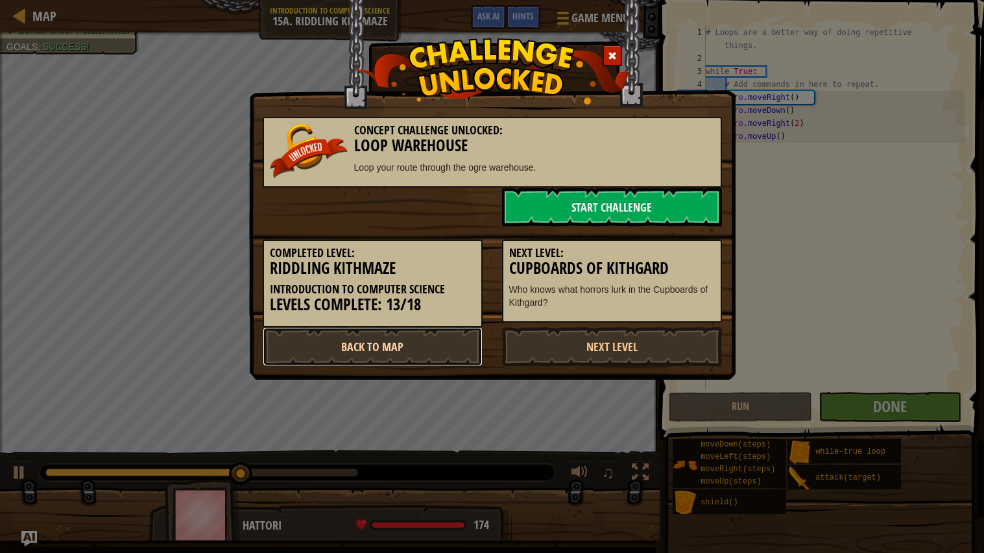
click at [379, 333] on link "Back to Map" at bounding box center [373, 346] width 220 height 39
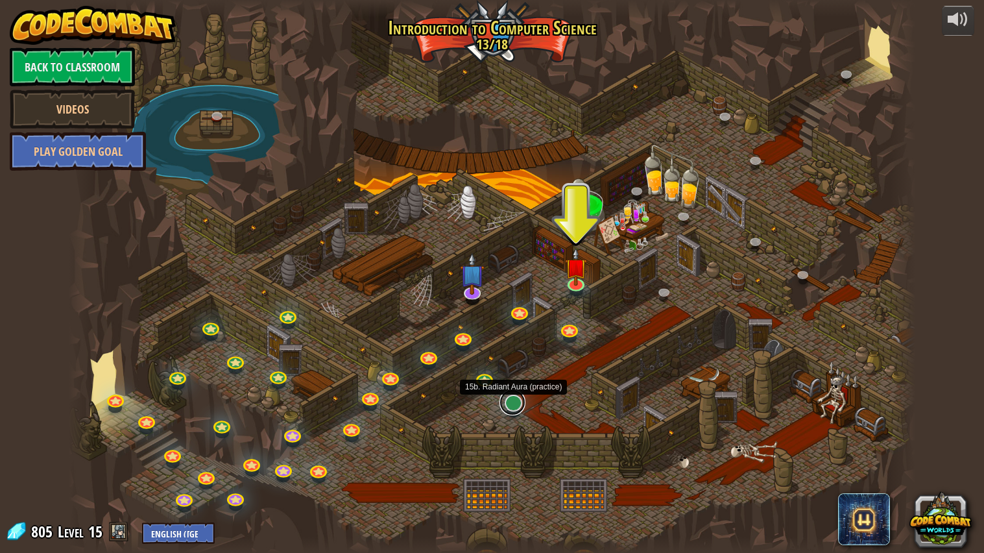
click at [504, 401] on link at bounding box center [512, 402] width 26 height 26
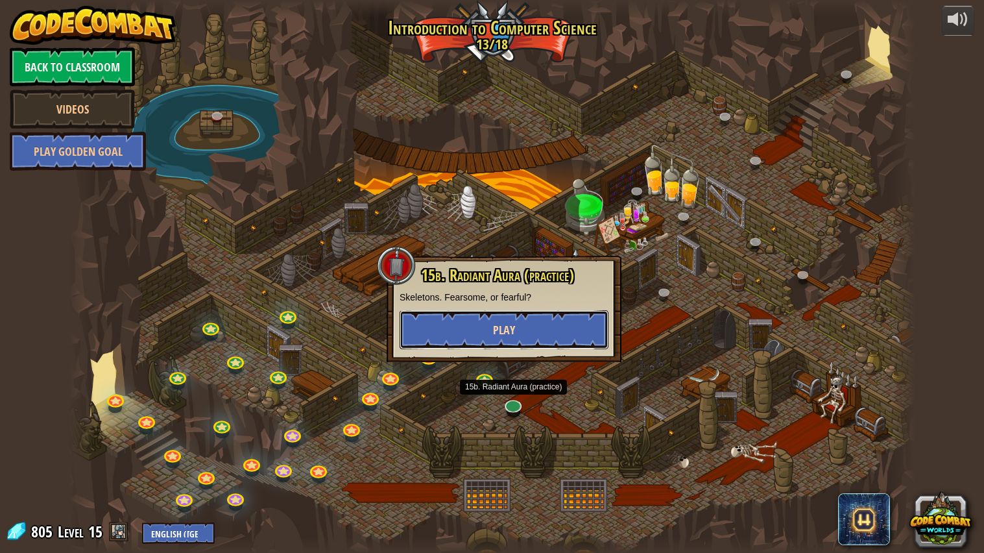
click at [532, 344] on button "Play" at bounding box center [504, 329] width 209 height 39
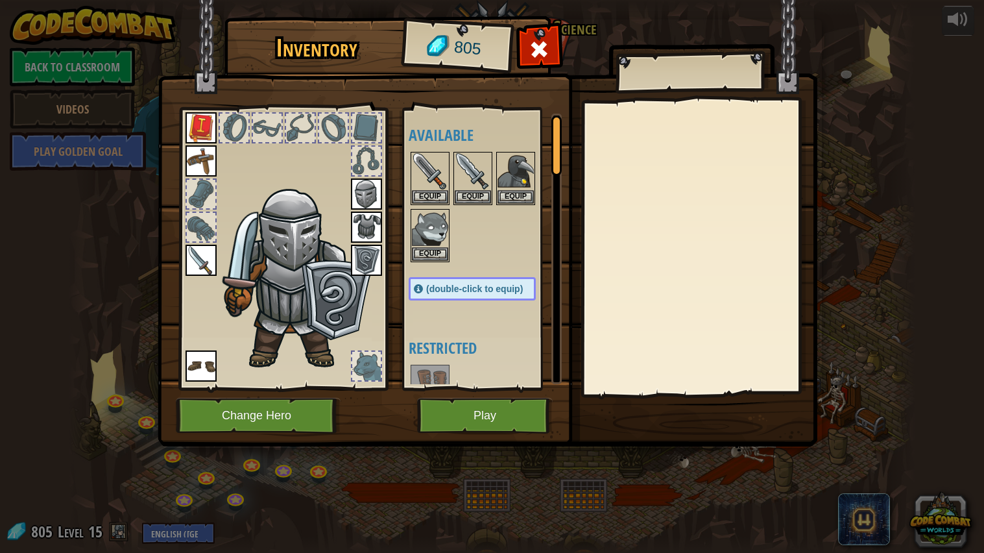
click at [479, 437] on img at bounding box center [488, 210] width 660 height 471
click at [480, 427] on button "Play" at bounding box center [485, 416] width 136 height 36
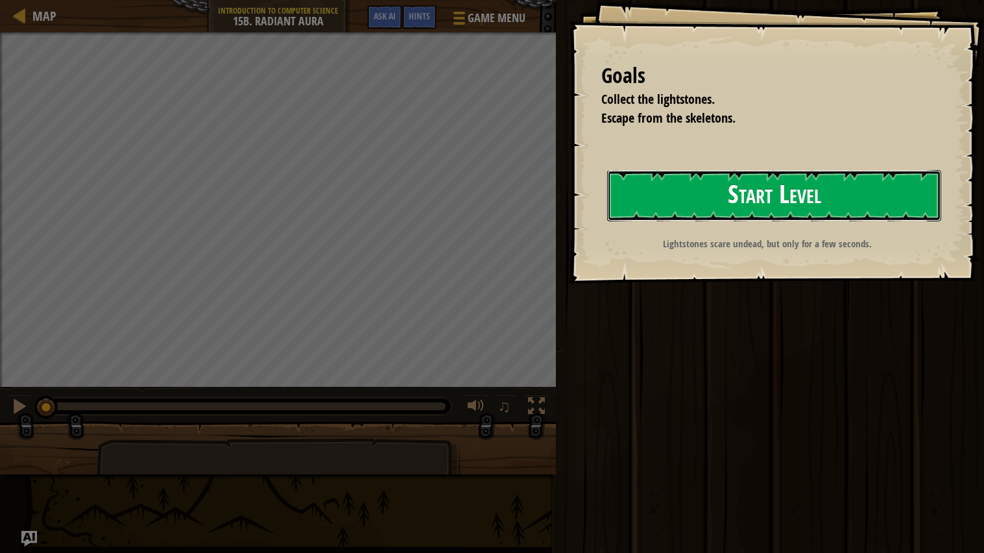
click at [702, 182] on button "Start Level" at bounding box center [774, 195] width 334 height 51
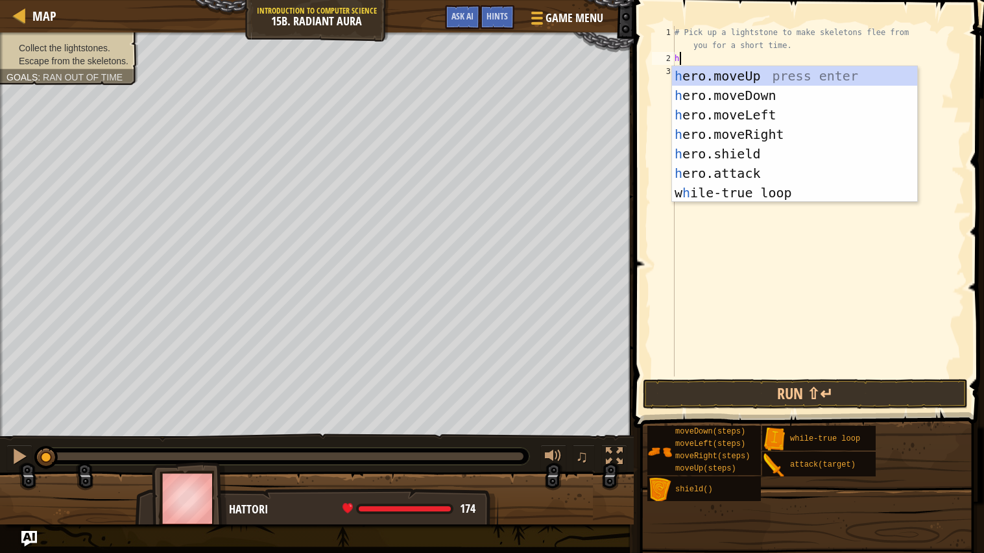
scroll to position [5, 0]
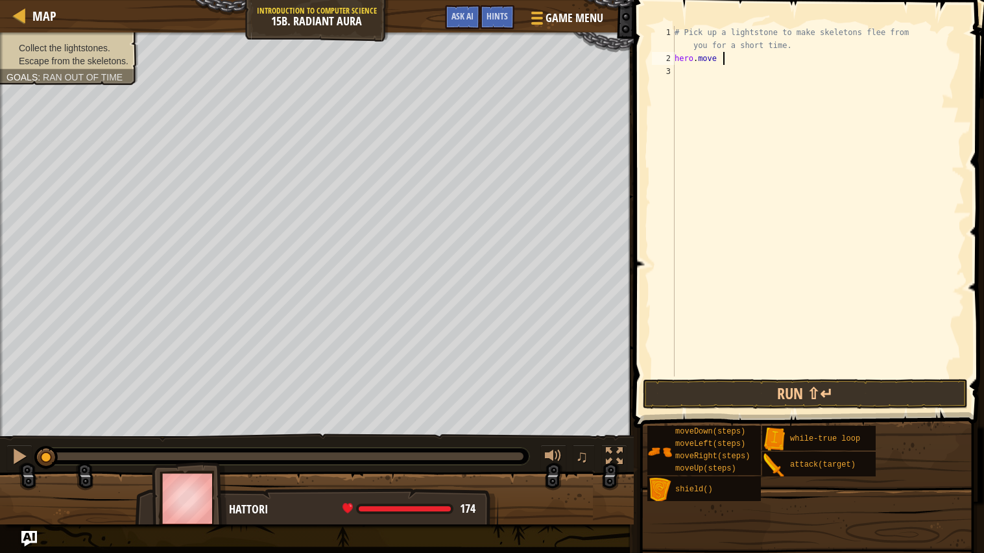
type textarea "hero.moveU"
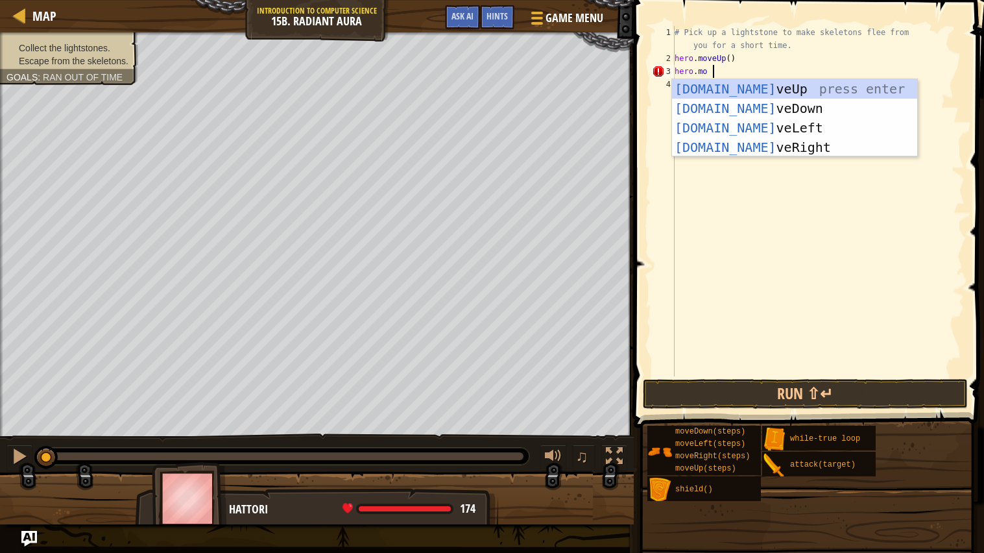
scroll to position [5, 1]
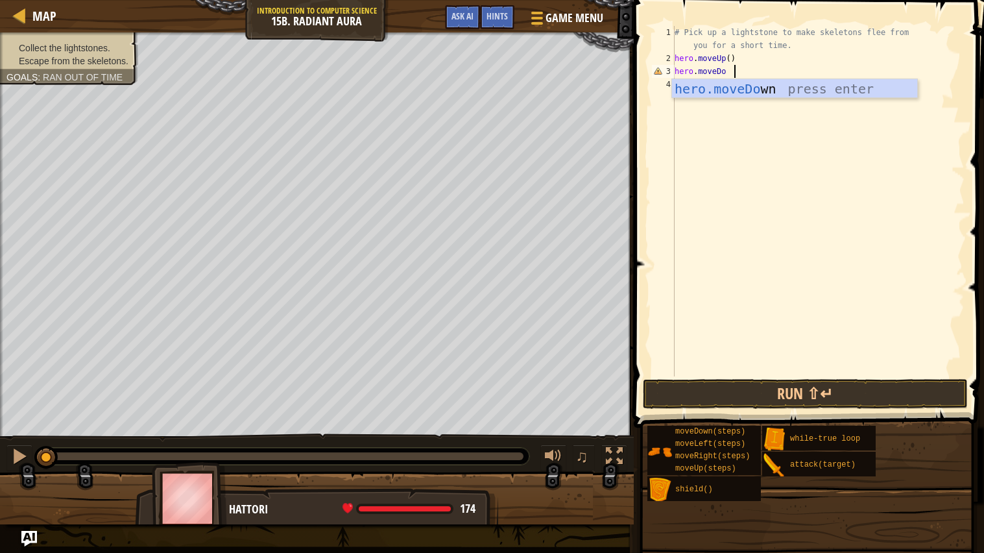
type textarea "hero.moveDown"
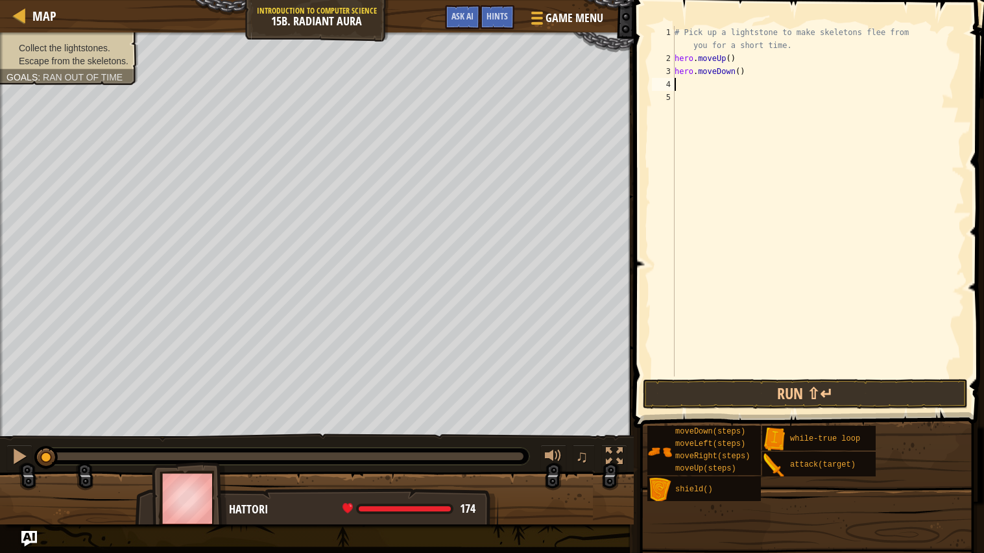
click at [786, 77] on div "# Pick up a lightstone to make skeletons flee from you for a short time. hero .…" at bounding box center [818, 220] width 293 height 389
drag, startPoint x: 786, startPoint y: 77, endPoint x: 669, endPoint y: 54, distance: 119.1
click at [669, 54] on div "hero.moveDown() 1 2 3 4 5 # Pick up a lightstone to make skeletons flee from yo…" at bounding box center [806, 201] width 315 height 350
type textarea "hero.moveUp() hero.moveDown()"
type textarea "W"
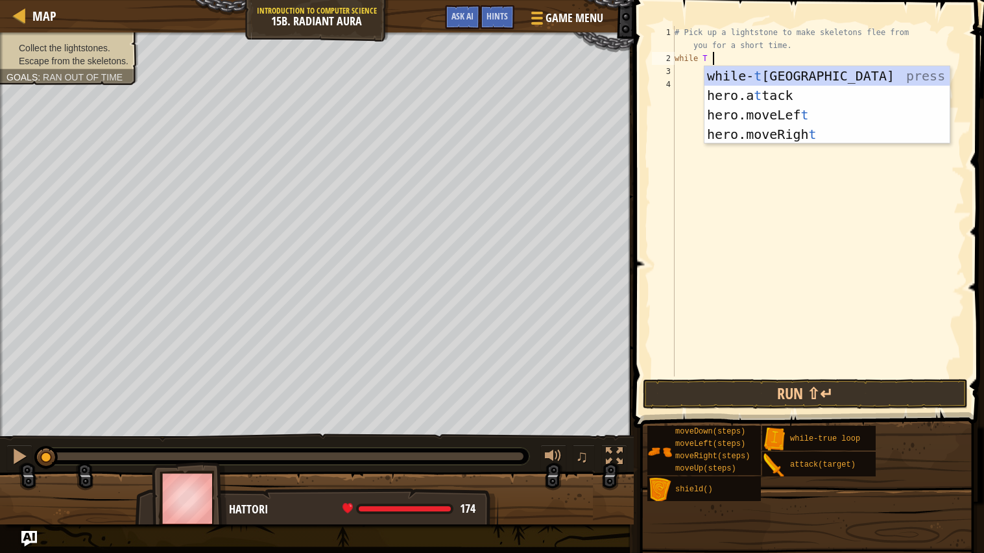
scroll to position [5, 1]
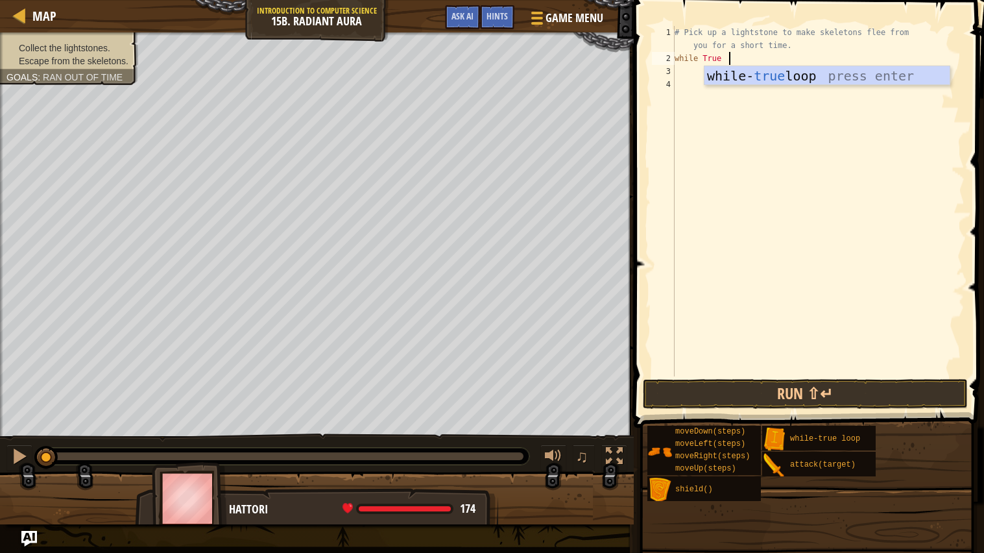
type textarea "while True:"
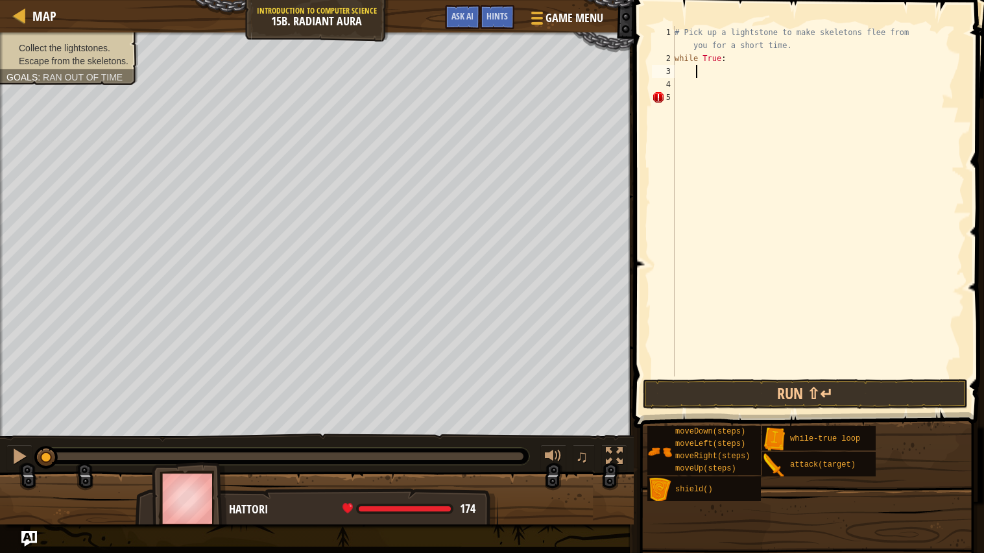
scroll to position [5, 0]
type textarea "e"
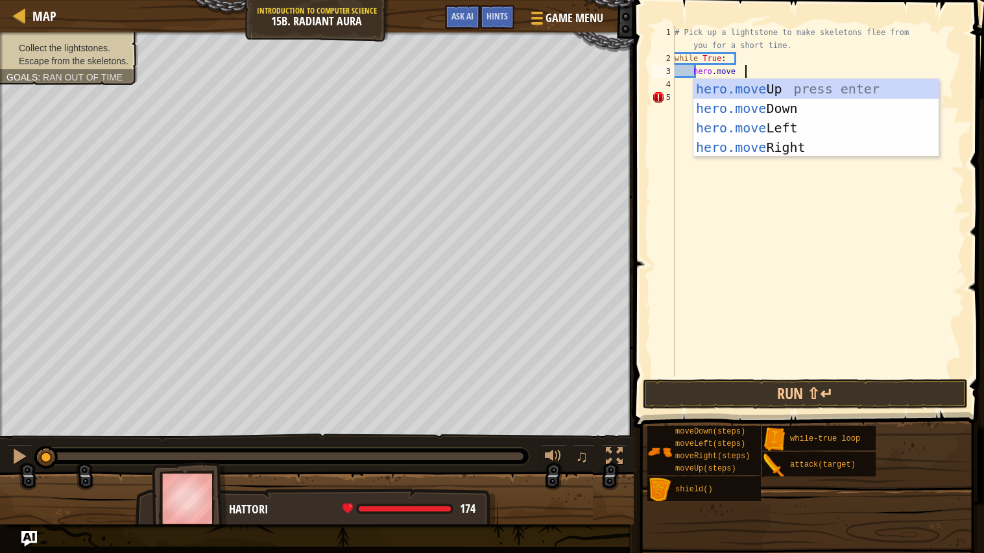
type textarea "hero.moveU"
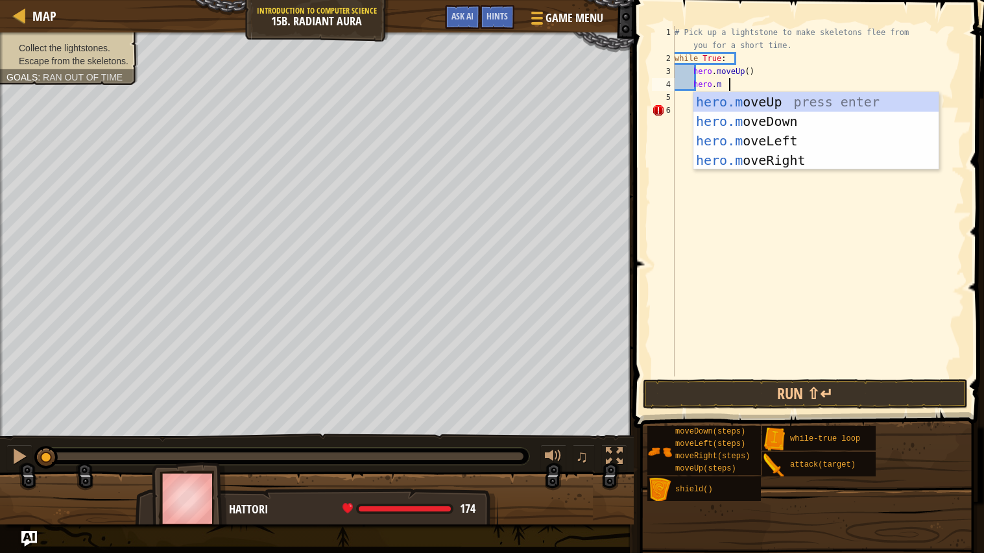
scroll to position [5, 2]
type textarea "hero.moveD"
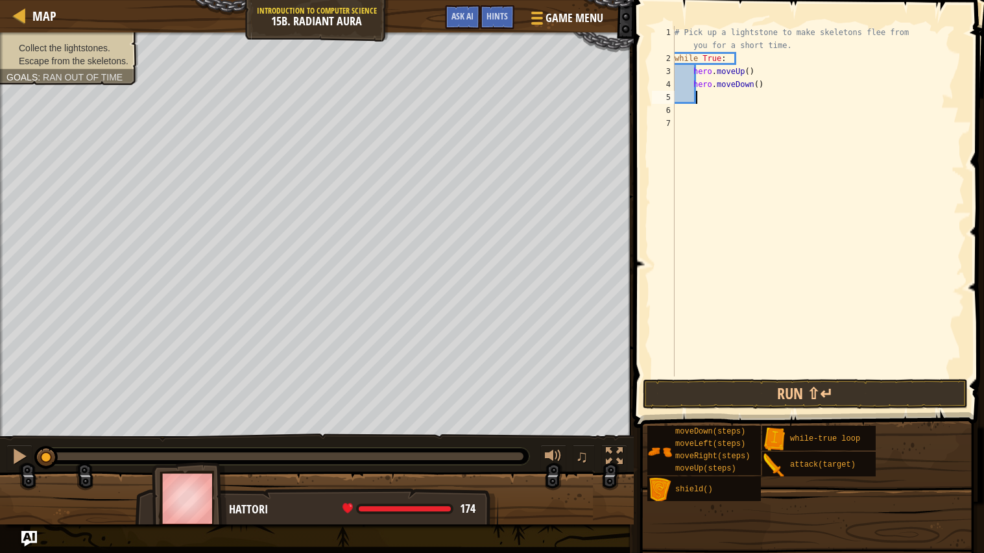
scroll to position [5, 0]
type textarea "e"
click at [760, 379] on button "Run ⇧↵" at bounding box center [805, 394] width 325 height 30
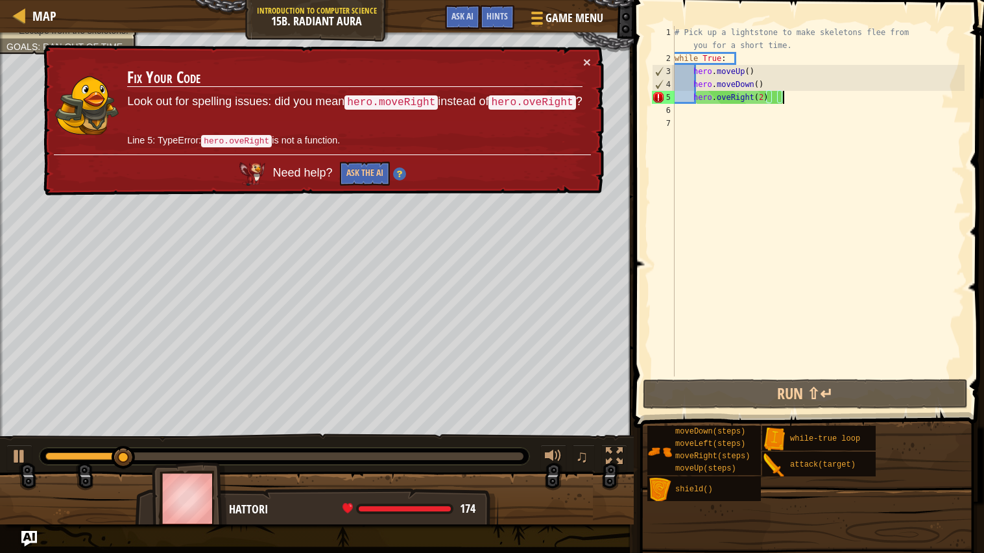
click at [704, 101] on div "# Pick up a lightstone to make skeletons flee from you for a short time. while …" at bounding box center [818, 220] width 293 height 389
click at [819, 97] on div "# Pick up a lightstone to make skeletons flee from you for a short time. while …" at bounding box center [818, 220] width 293 height 389
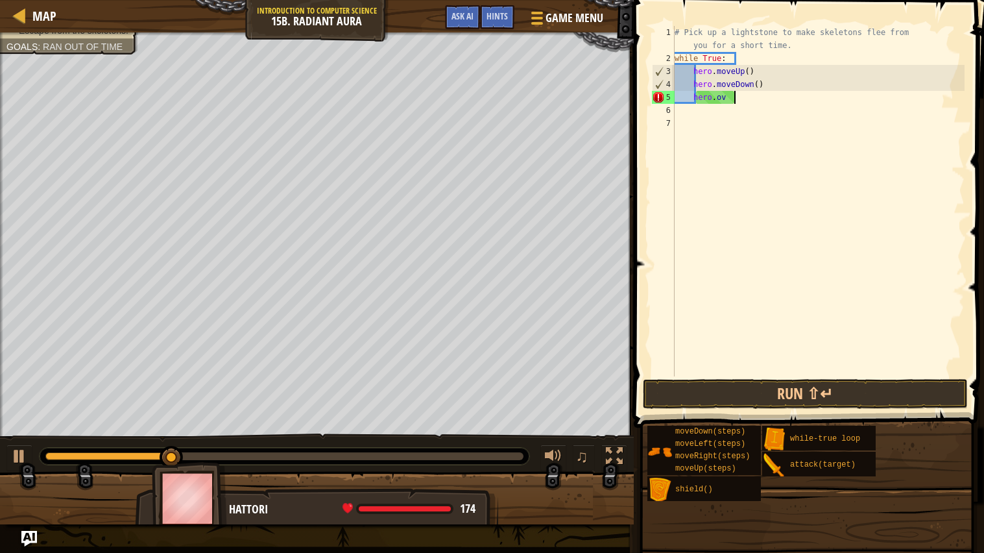
scroll to position [5, 1]
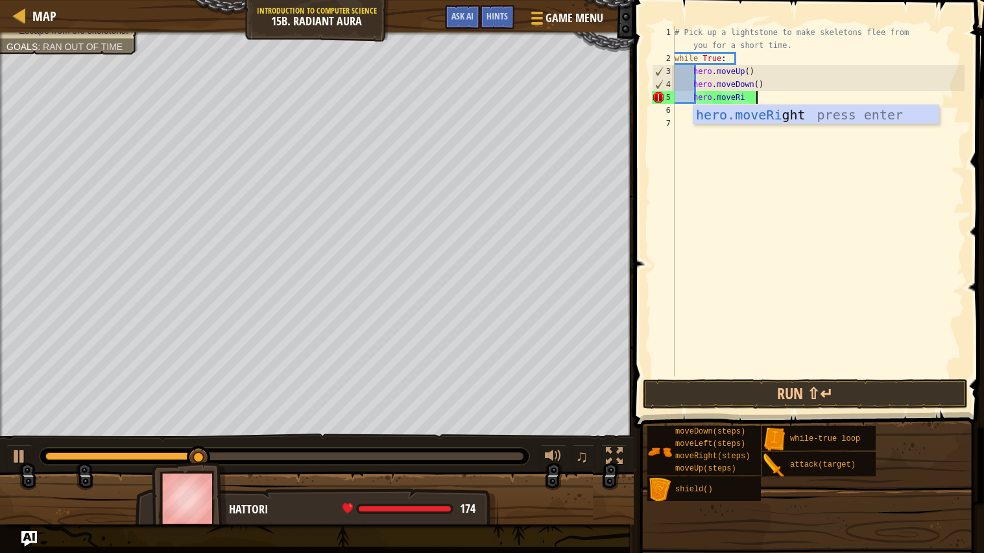
type textarea "hero.moveRight"
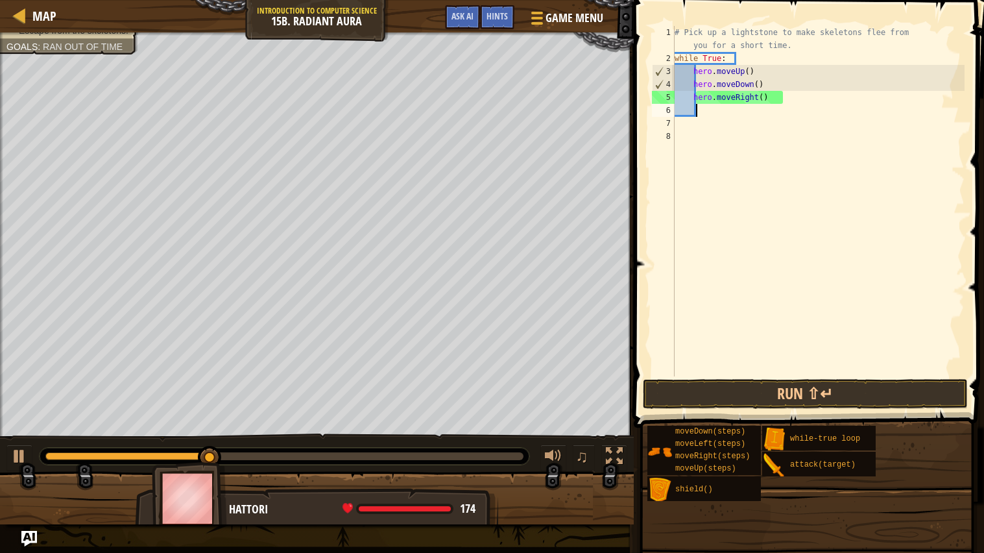
scroll to position [5, 0]
type textarea "hero.moveRight()"
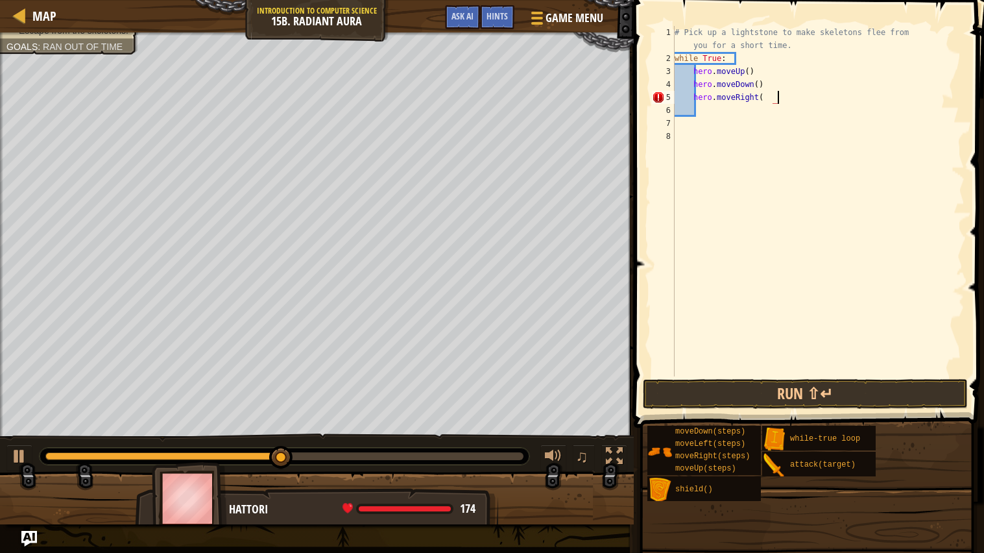
scroll to position [5, 4]
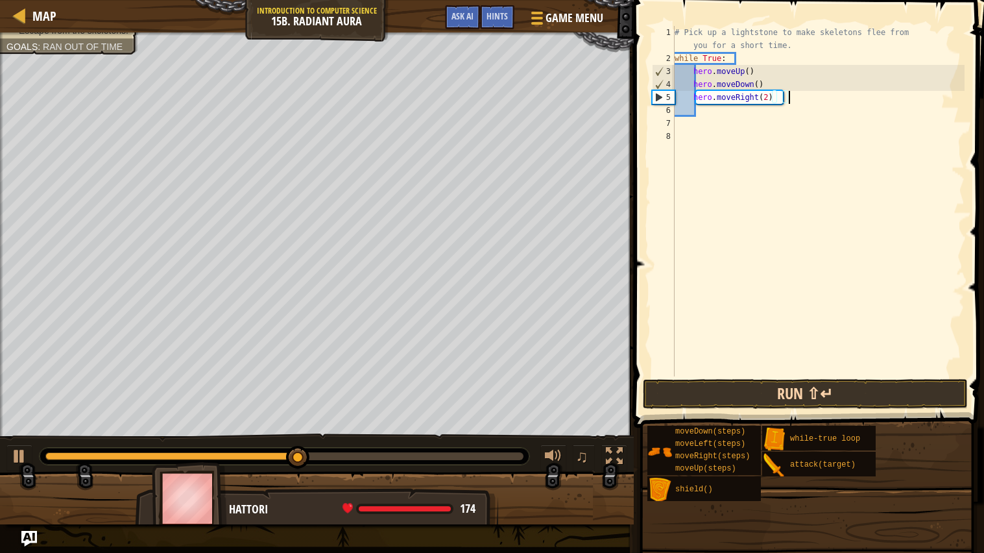
type textarea "hero.moveRight(2)"
click at [866, 379] on button "Run ⇧↵" at bounding box center [805, 394] width 325 height 30
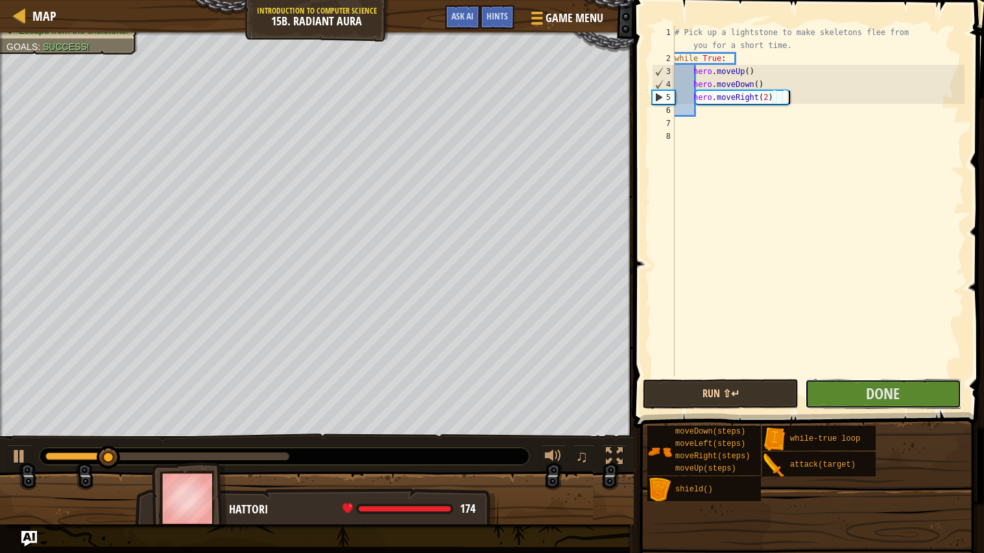
click at [866, 379] on button "Done" at bounding box center [883, 394] width 156 height 30
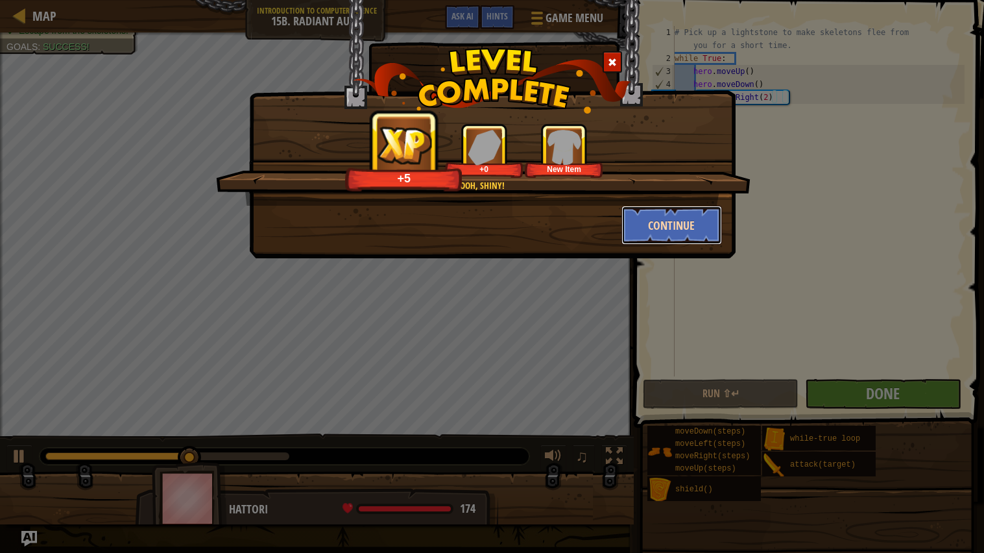
click at [699, 227] on button "Continue" at bounding box center [671, 225] width 101 height 39
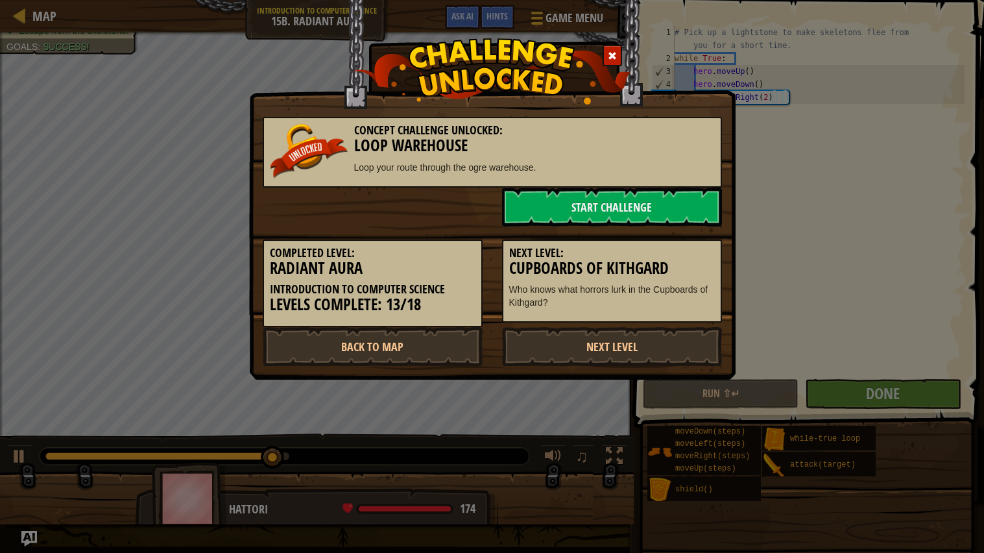
click at [434, 322] on div "Completed Level: Radiant Aura Introduction to Computer Science Levels Complete:…" at bounding box center [373, 283] width 220 height 88
click at [442, 330] on link "Back to Map" at bounding box center [373, 346] width 220 height 39
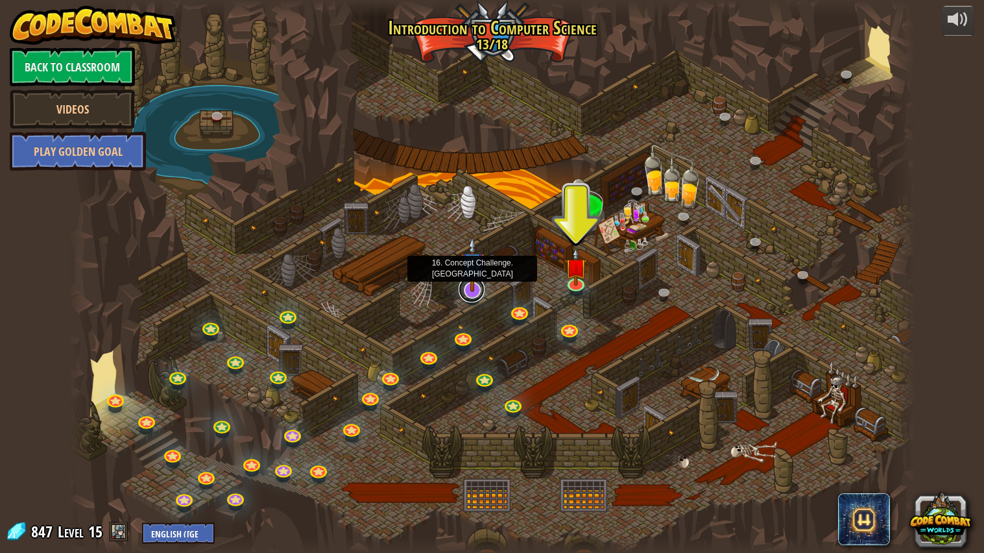
click at [473, 294] on link at bounding box center [472, 289] width 26 height 26
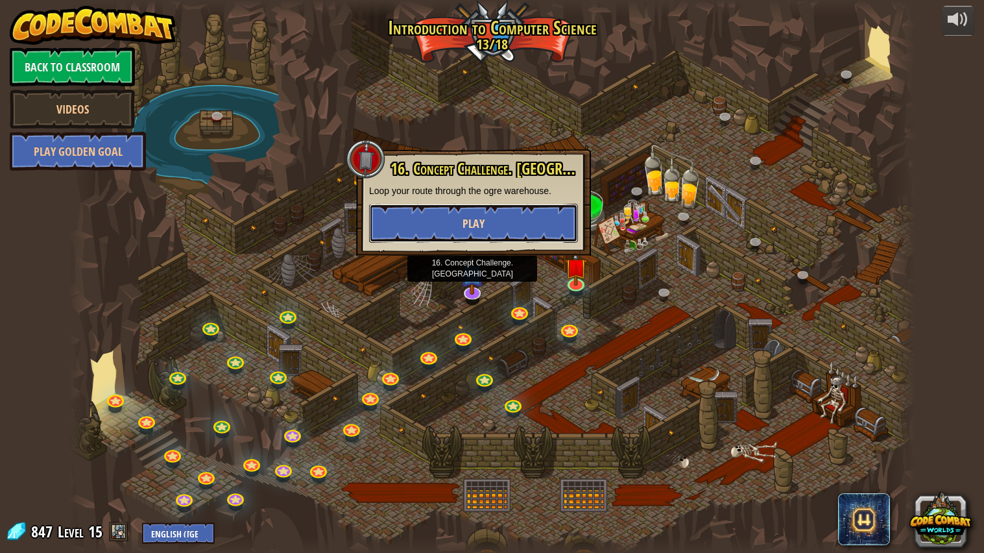
click at [477, 222] on span "Play" at bounding box center [473, 223] width 22 height 16
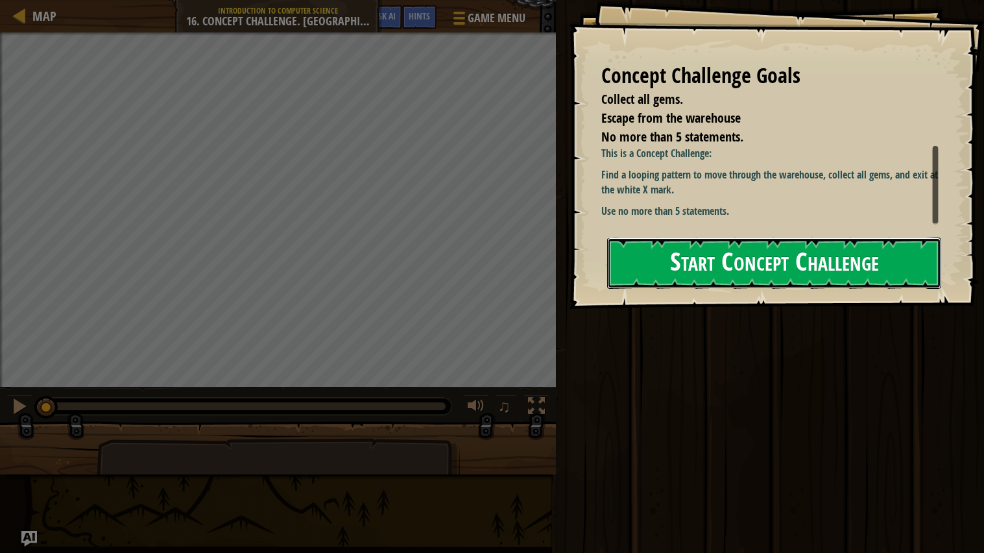
click at [741, 248] on button "Start Concept Challenge" at bounding box center [774, 262] width 334 height 51
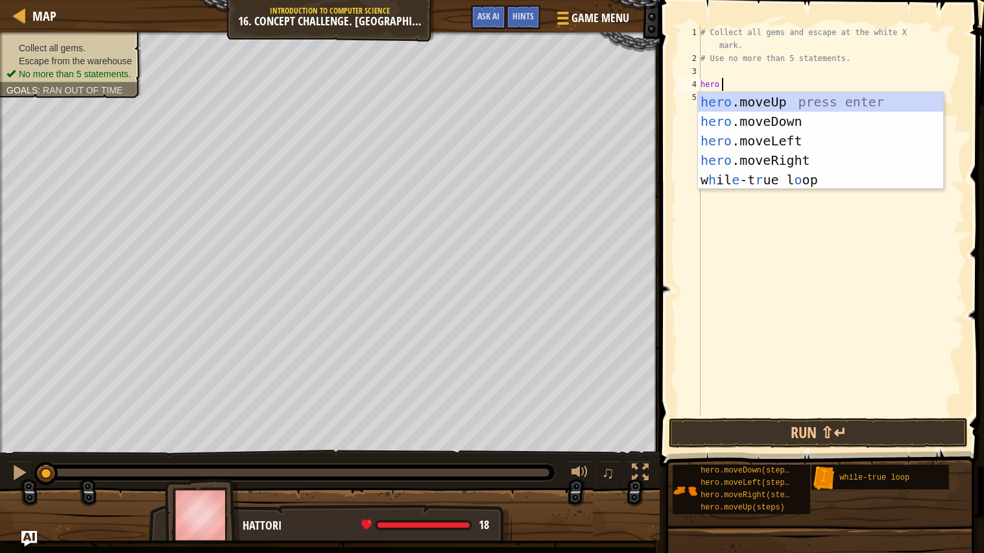
scroll to position [5, 0]
type textarea "h"
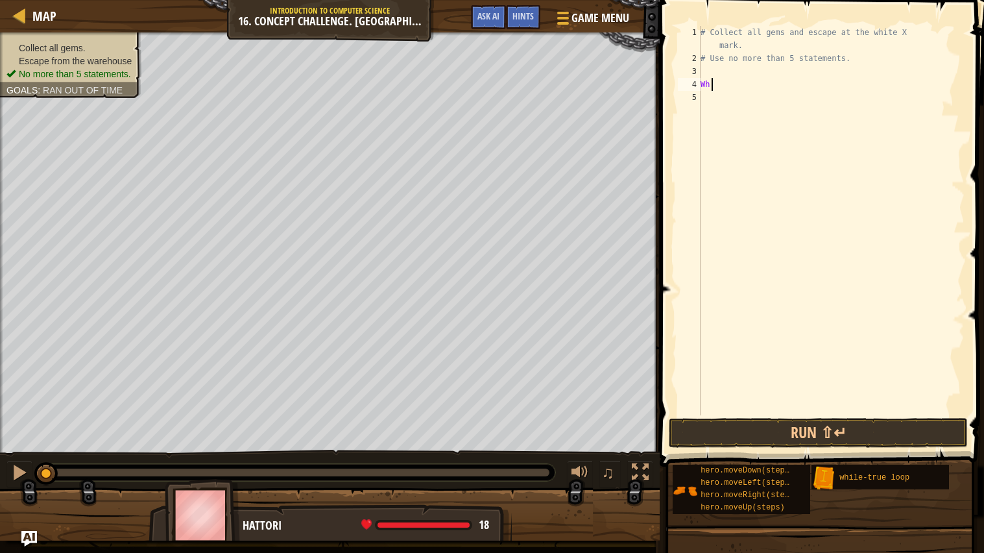
type textarea "W"
type textarea "while True:"
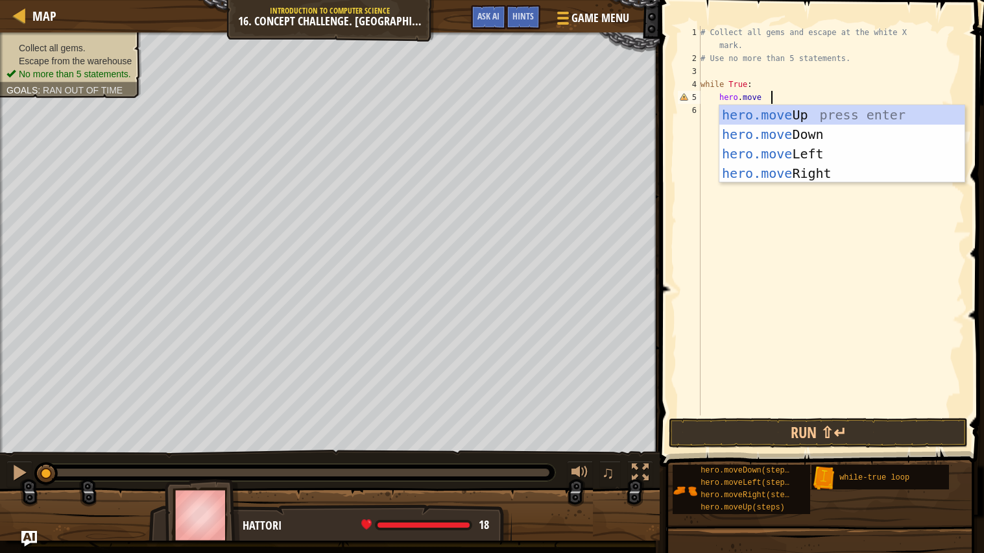
type textarea "hero.moveU"
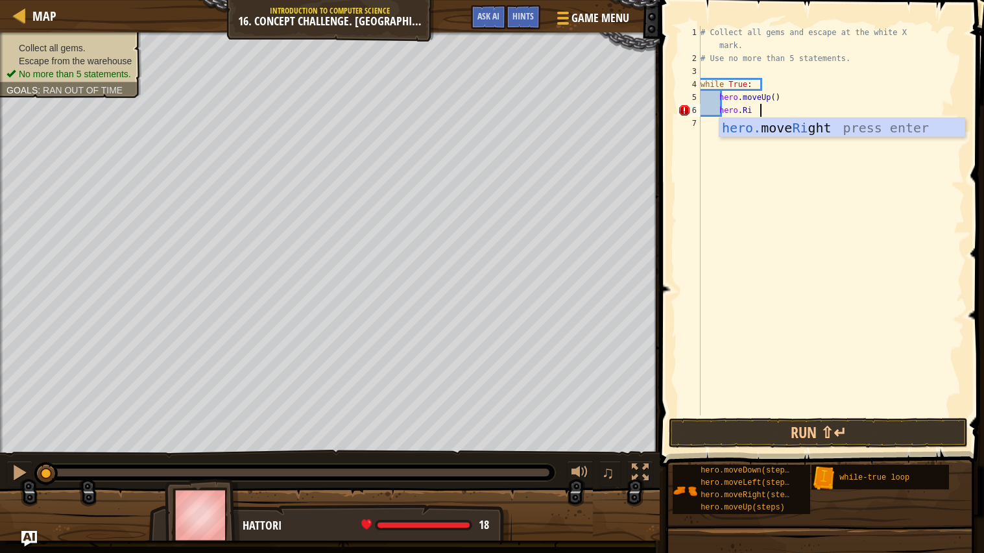
type textarea "hero.Right"
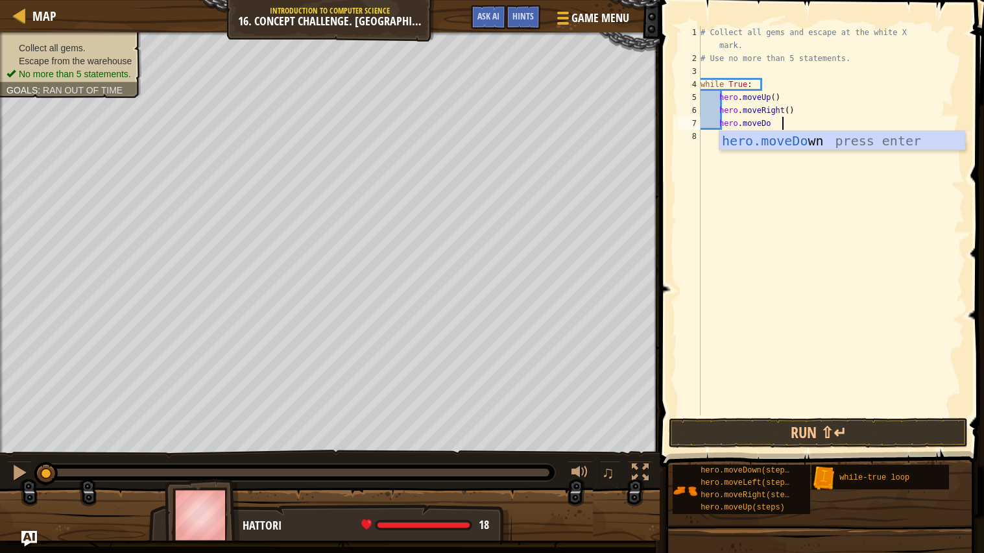
scroll to position [5, 4]
type textarea "hero.moveDown"
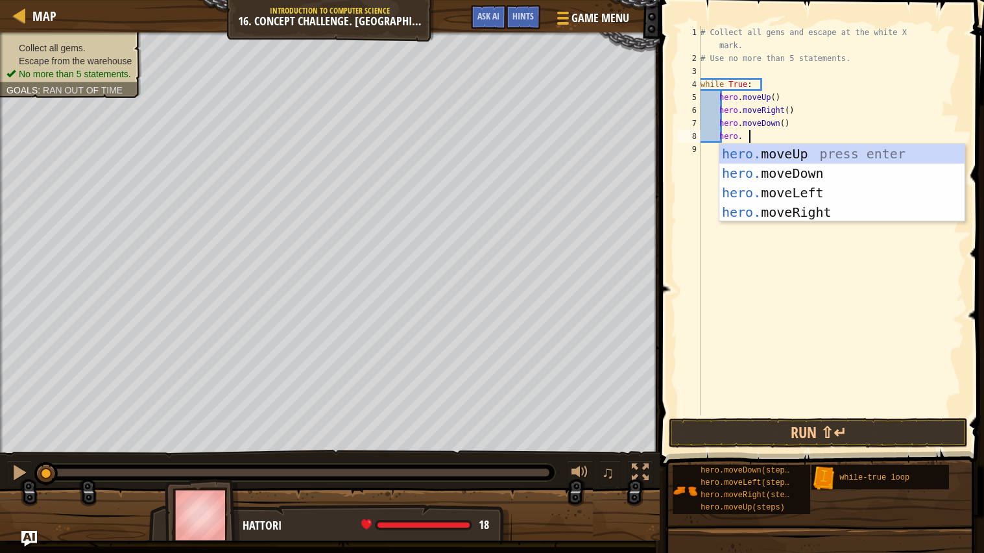
scroll to position [5, 2]
type textarea "hero.moveR"
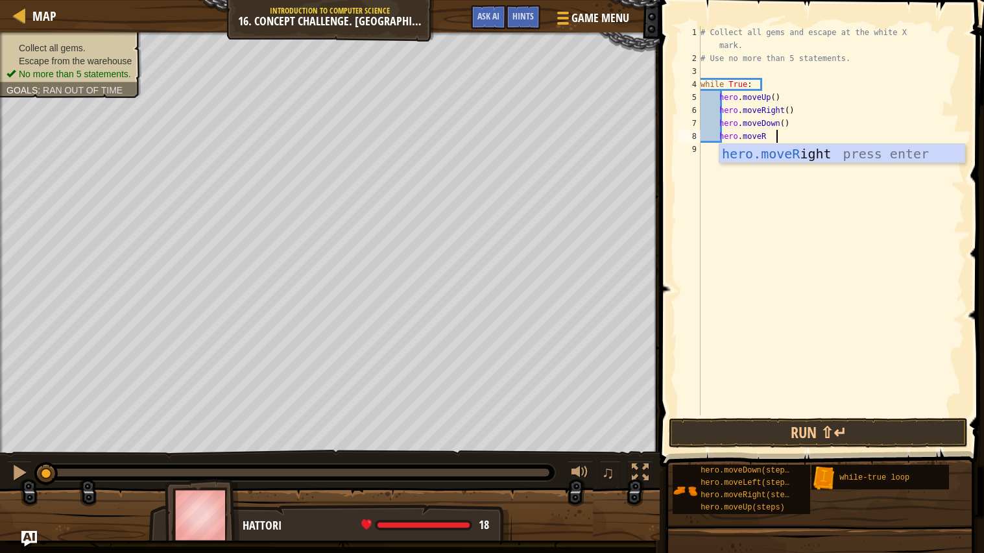
scroll to position [5, 0]
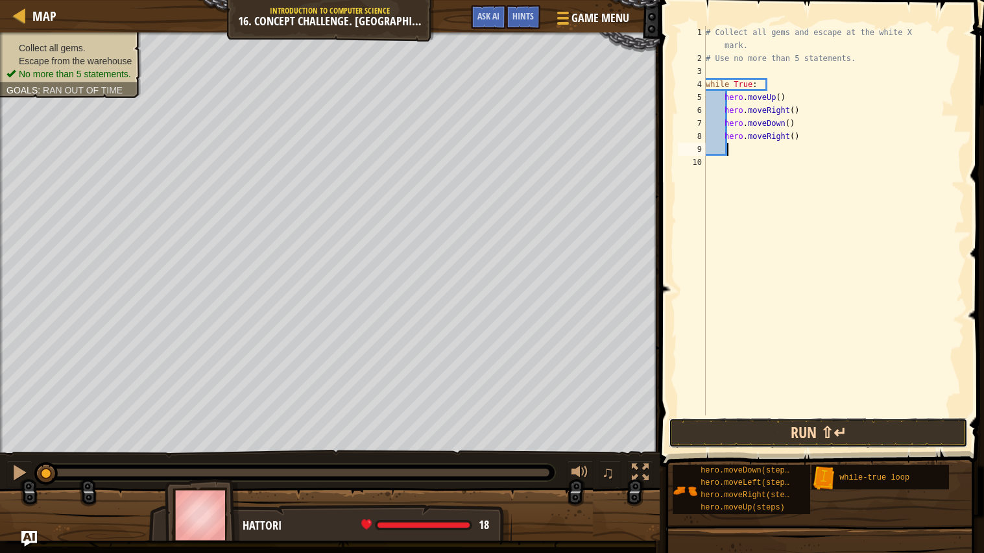
click at [791, 438] on button "Run ⇧↵" at bounding box center [819, 433] width 300 height 30
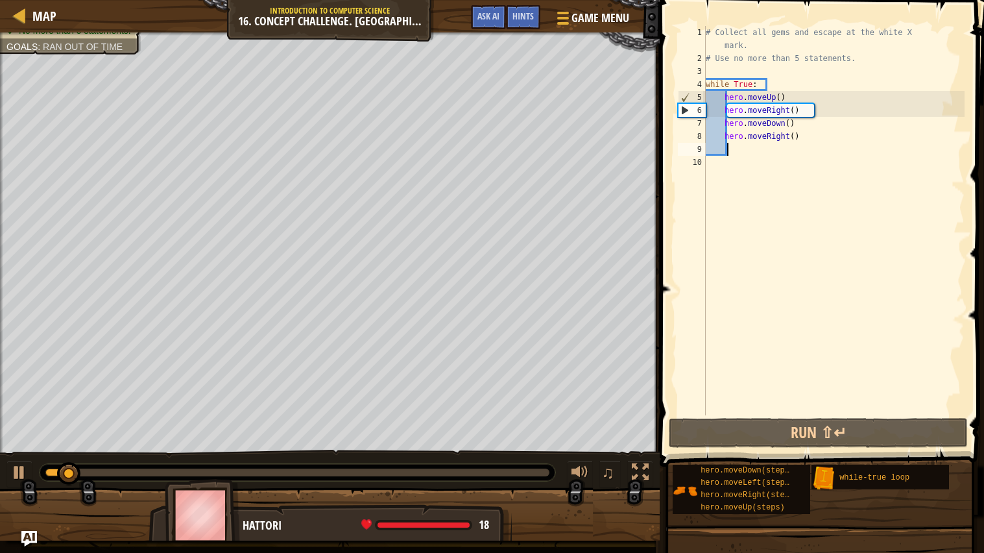
click at [846, 95] on div "# Collect all gems and escape at the white X mark. # Use no more than 5 stateme…" at bounding box center [833, 240] width 261 height 428
click at [868, 99] on div "# Collect all gems and escape at the white X mark. # Use no more than 5 stateme…" at bounding box center [833, 240] width 261 height 428
click at [924, 90] on div "# Collect all gems and escape at the white X mark. # Use no more than 5 stateme…" at bounding box center [833, 240] width 261 height 428
click at [925, 92] on div "# Collect all gems and escape at the white X mark. # Use no more than 5 stateme…" at bounding box center [833, 240] width 261 height 428
type textarea "hero.moveUp()"
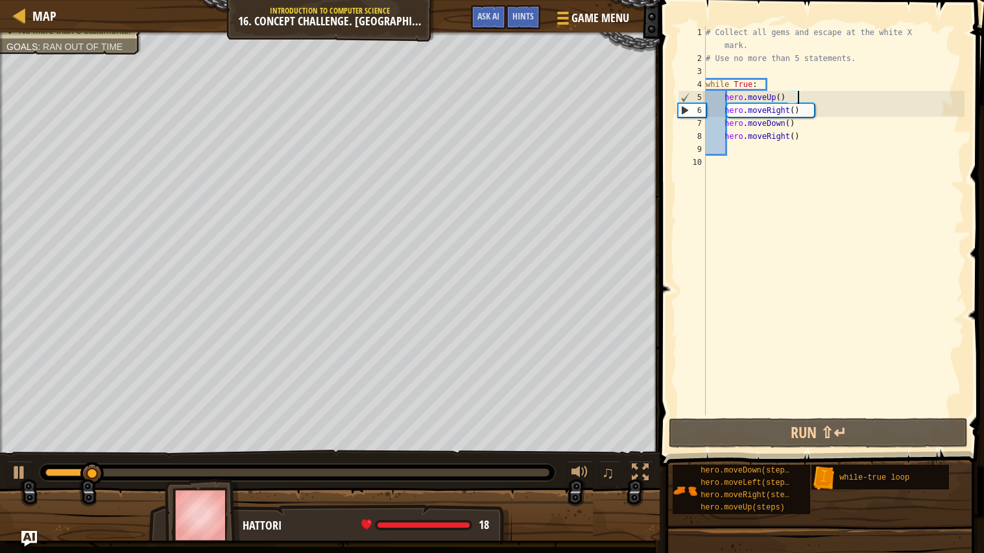
click at [926, 94] on div "# Collect all gems and escape at the white X mark. # Use no more than 5 stateme…" at bounding box center [833, 240] width 261 height 428
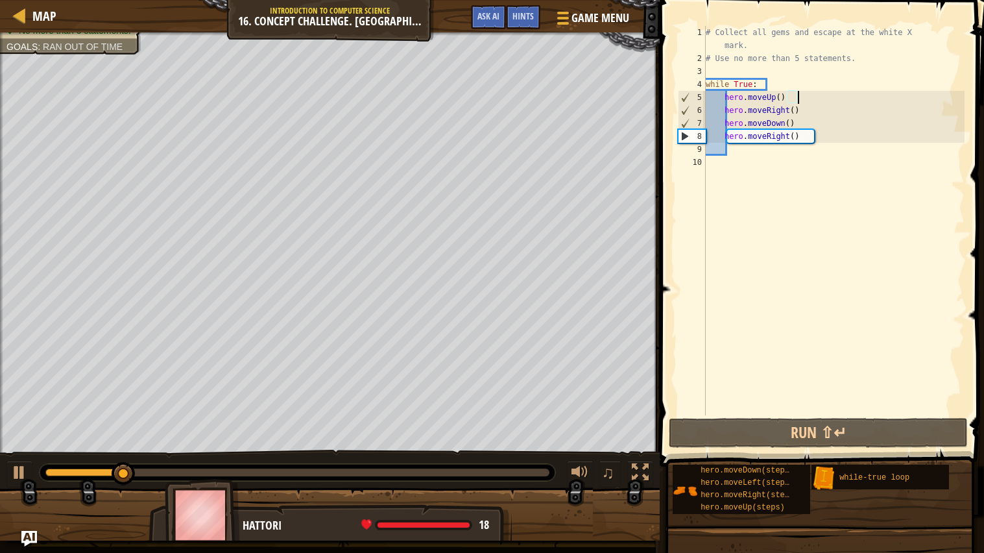
click at [837, 147] on div "# Collect all gems and escape at the white X mark. # Use no more than 5 stateme…" at bounding box center [833, 240] width 261 height 428
click at [830, 165] on div "# Collect all gems and escape at the white X mark. # Use no more than 5 stateme…" at bounding box center [833, 240] width 261 height 428
click at [857, 161] on div "# Collect all gems and escape at the white X mark. # Use no more than 5 stateme…" at bounding box center [833, 240] width 261 height 428
click at [861, 154] on div "# Collect all gems and escape at the white X mark. # Use no more than 5 stateme…" at bounding box center [833, 240] width 261 height 428
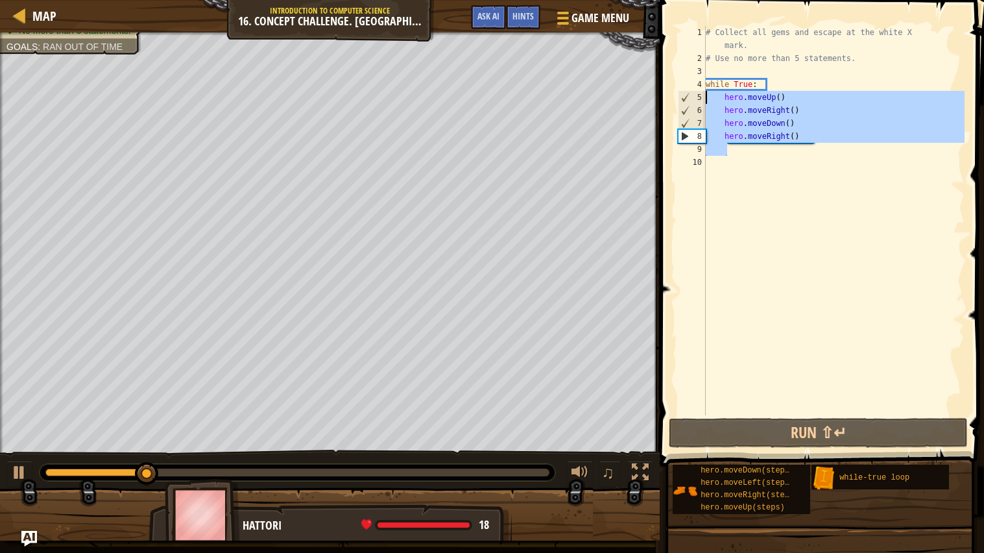
drag, startPoint x: 861, startPoint y: 154, endPoint x: 691, endPoint y: 97, distance: 179.3
click at [691, 97] on div "1 2 3 4 5 6 7 8 9 10 # Collect all gems and escape at the white X mark. # Use n…" at bounding box center [819, 220] width 289 height 389
type textarea "hero.moveUp() hero.moveRight()"
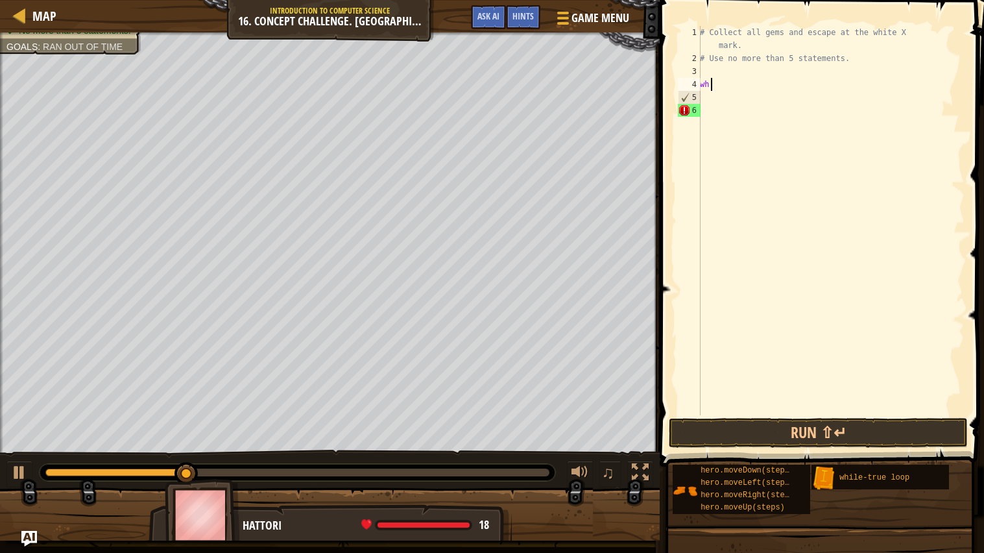
type textarea "w"
type textarea "h"
type textarea "# Use no more than 5 statements."
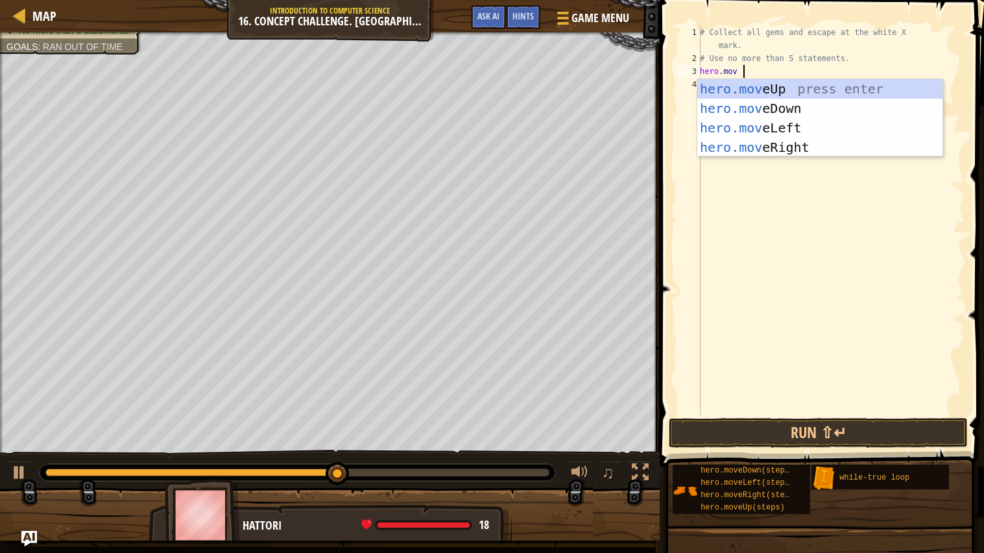
type textarea "hero.move"
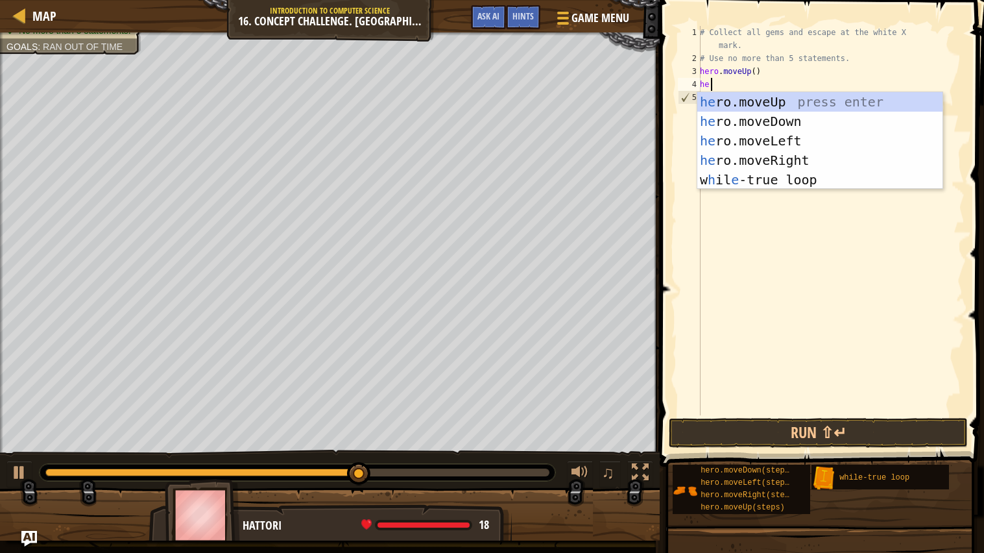
type textarea "h"
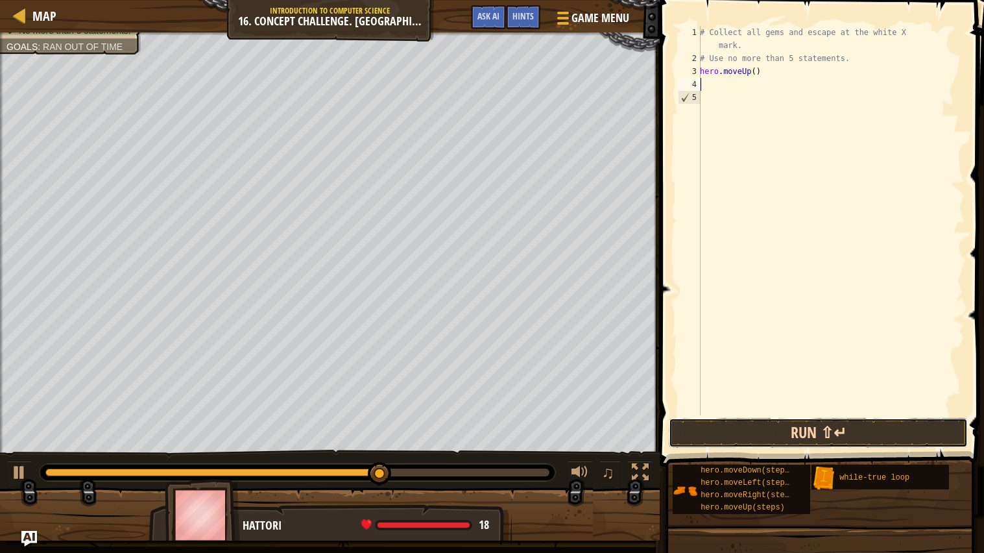
click at [765, 423] on button "Run ⇧↵" at bounding box center [819, 433] width 300 height 30
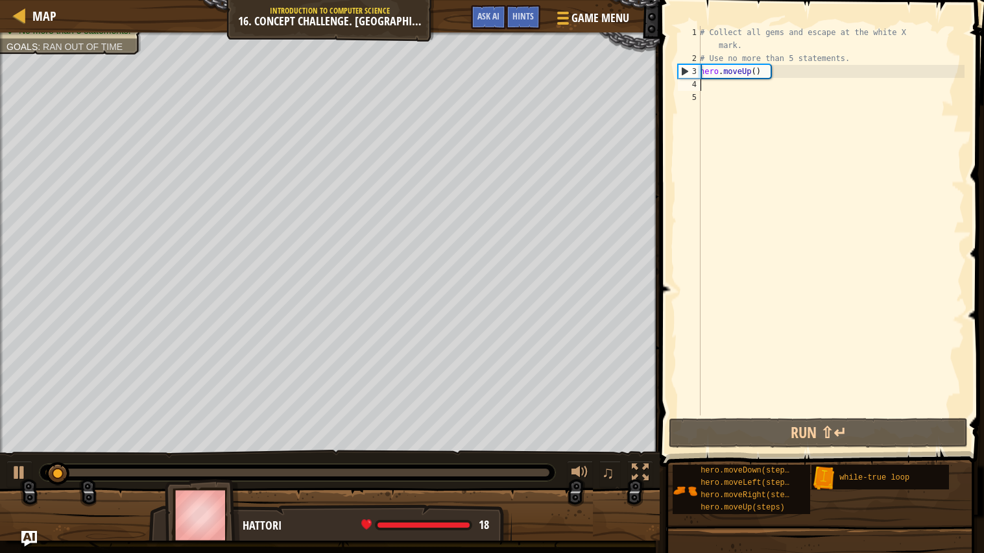
click at [852, 74] on div "# Collect all gems and escape at the white X mark. # Use no more than 5 stateme…" at bounding box center [830, 240] width 267 height 428
click at [855, 69] on div "# Collect all gems and escape at the white X mark. # Use no more than 5 stateme…" at bounding box center [830, 240] width 267 height 428
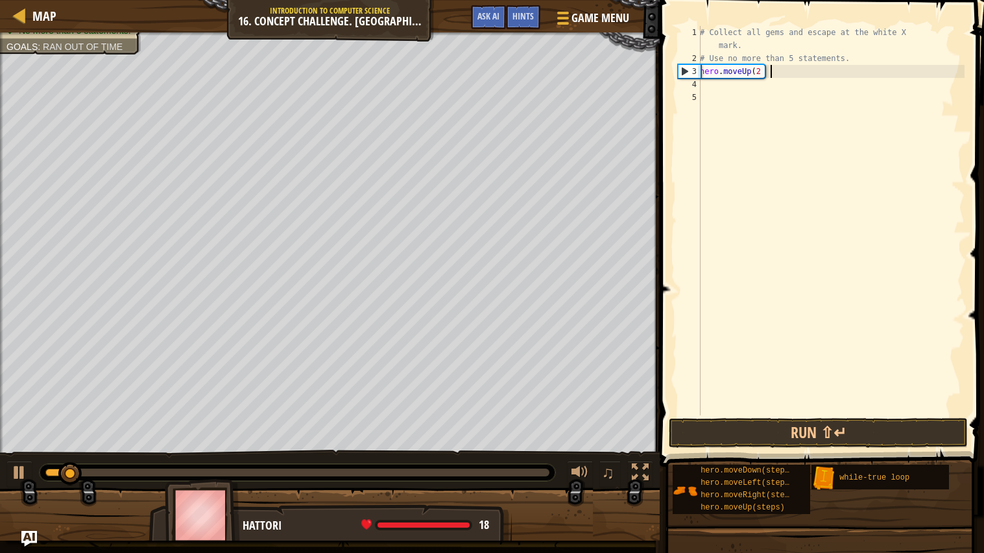
scroll to position [5, 3]
type textarea "hero.moveUp(2)"
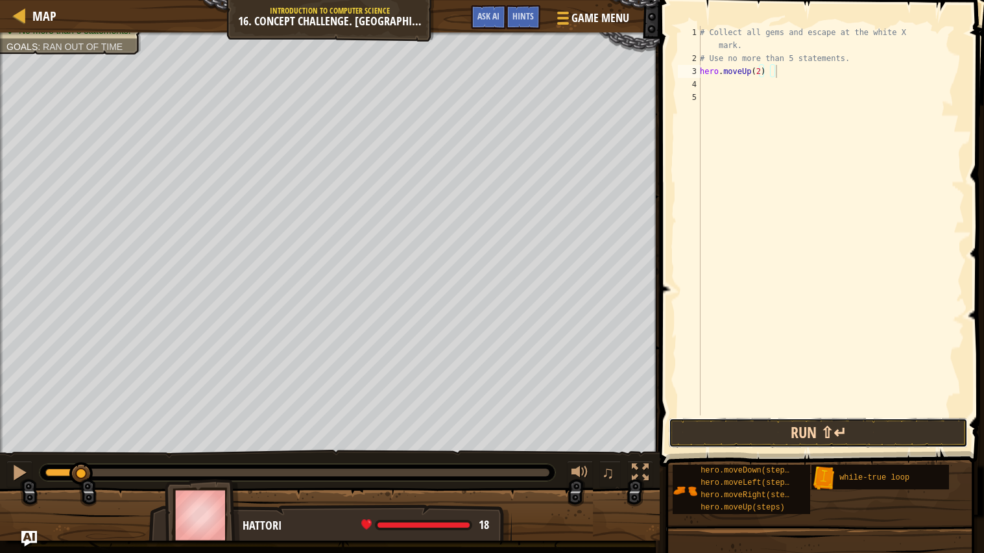
click at [818, 431] on button "Run ⇧↵" at bounding box center [819, 433] width 300 height 30
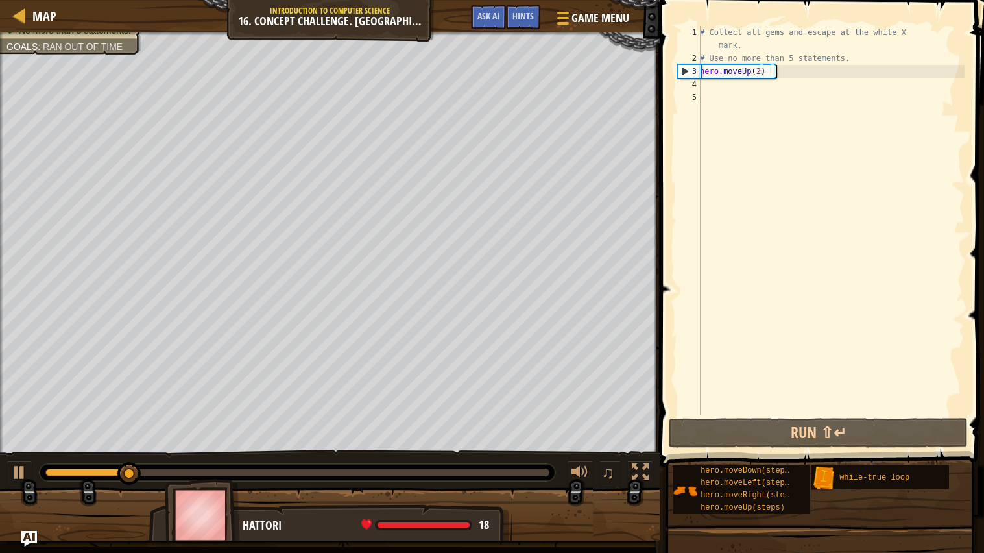
click at [820, 105] on div "# Collect all gems and escape at the white X mark. # Use no more than 5 stateme…" at bounding box center [830, 240] width 267 height 428
type textarea "\"
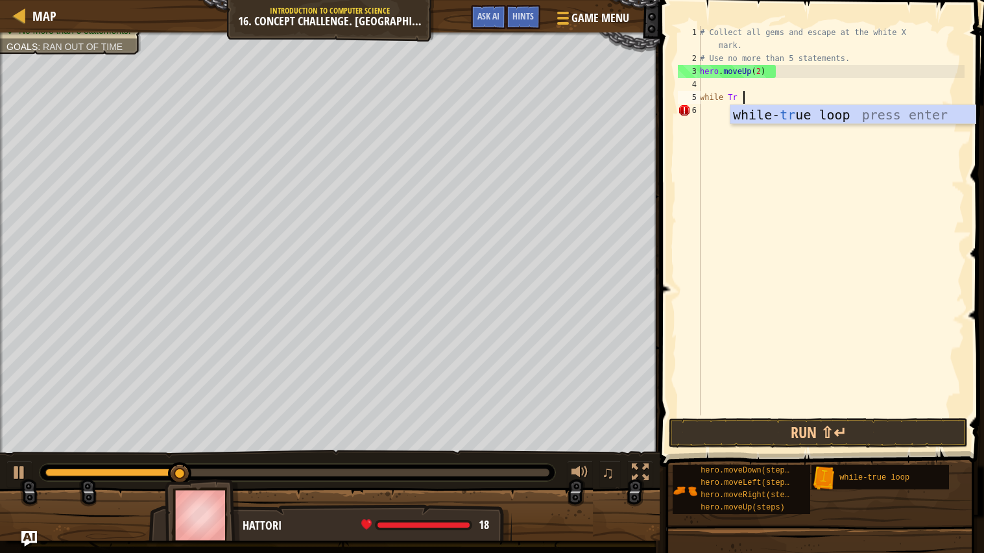
scroll to position [5, 2]
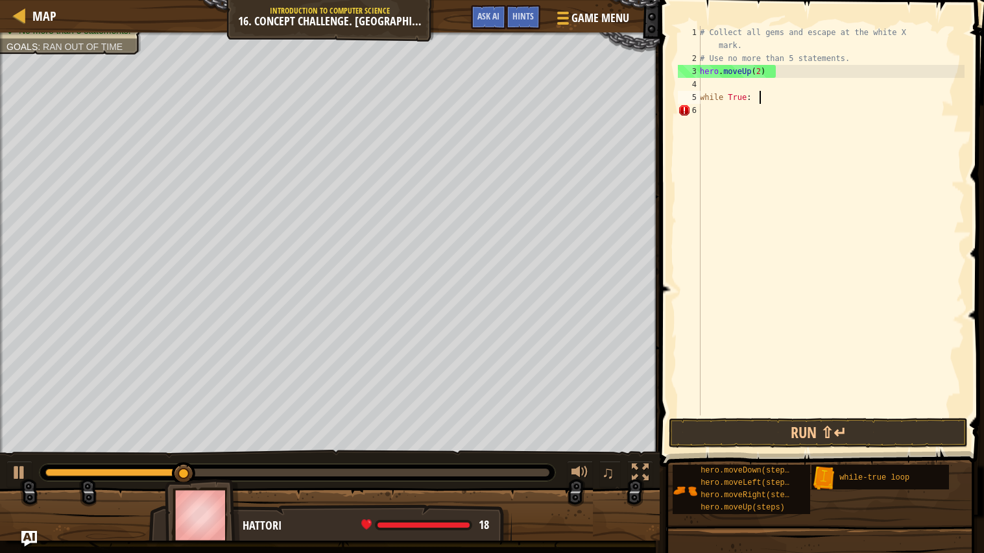
type textarea "while True:"
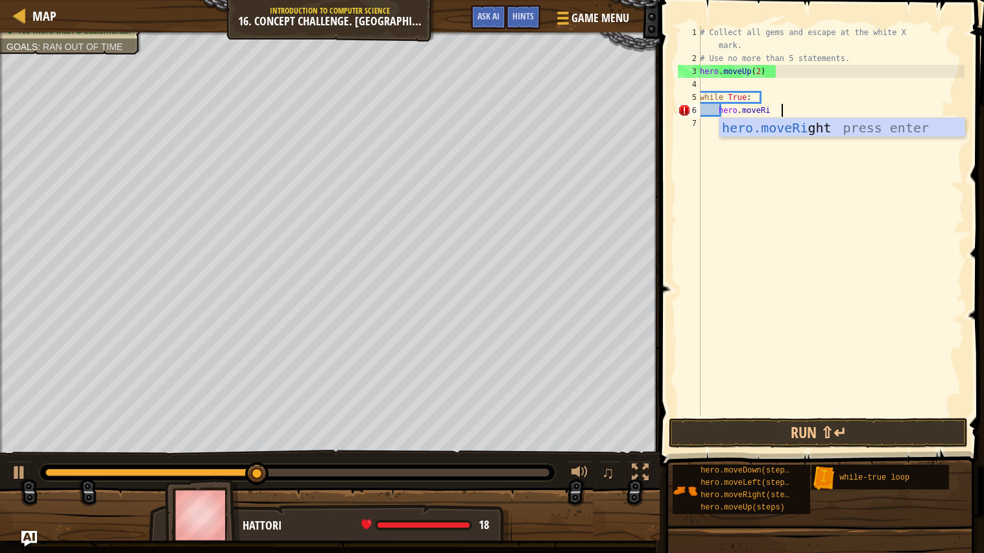
scroll to position [5, 3]
type textarea "hero.moveRight"
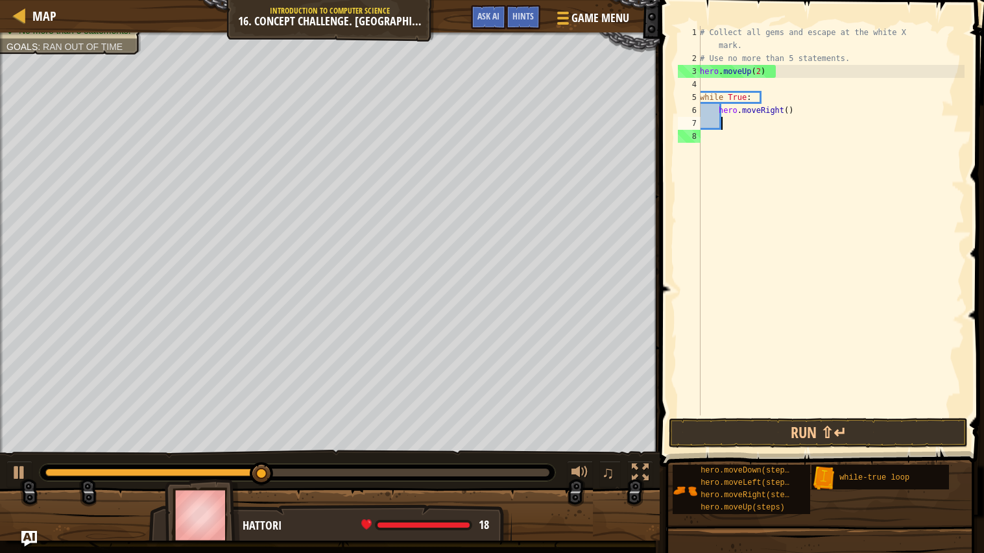
scroll to position [5, 0]
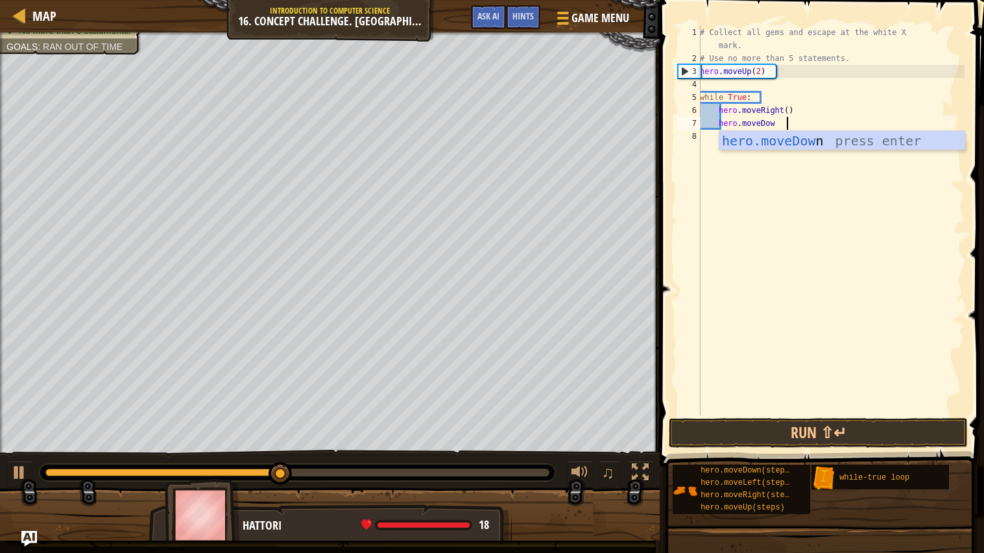
type textarea "hero.moveDown"
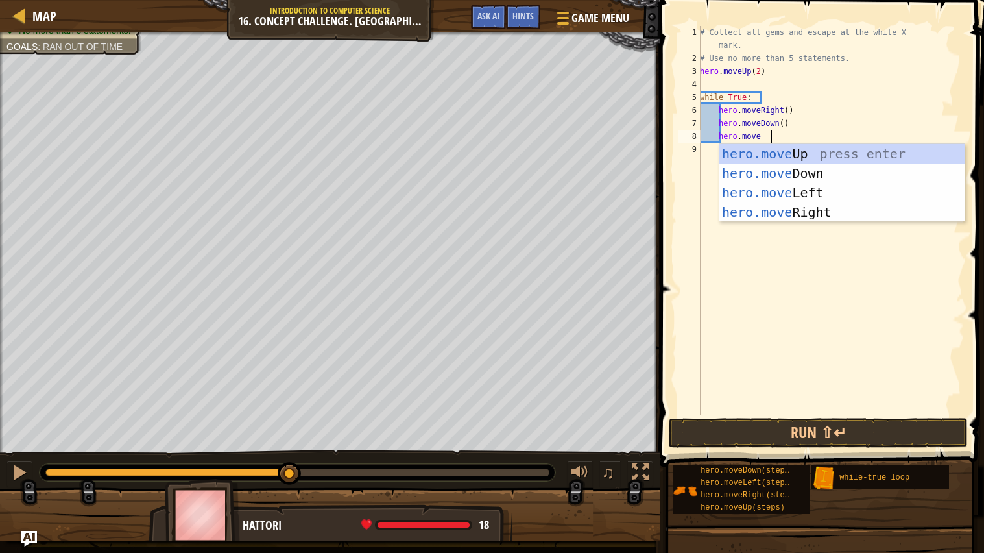
type textarea "hero.moveU"
type textarea "hero.moveR"
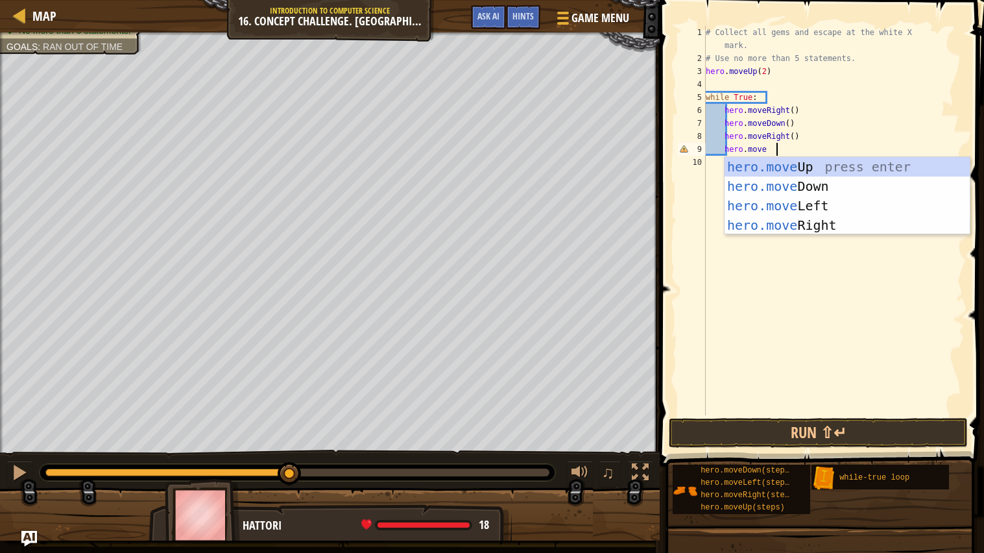
type textarea "hero.moveU"
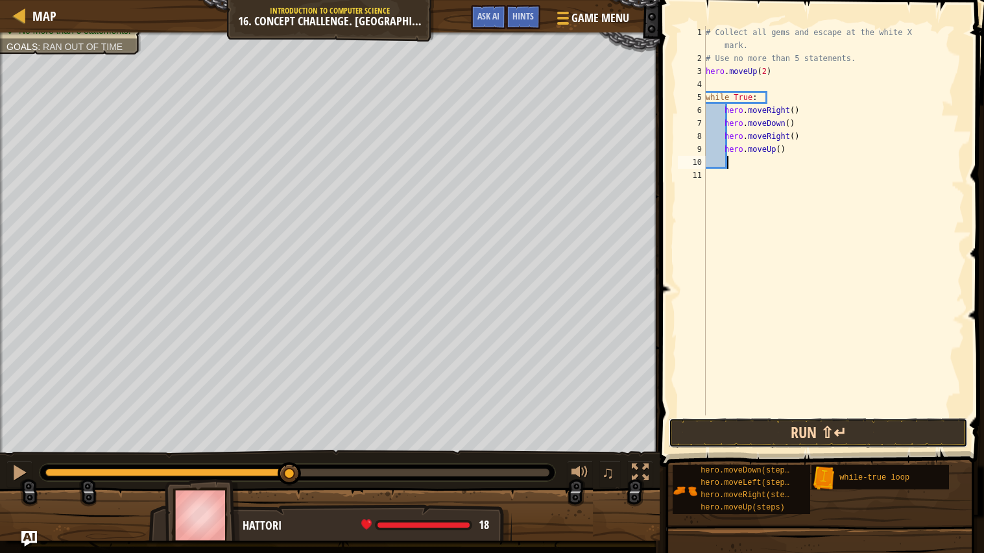
click at [808, 431] on button "Run ⇧↵" at bounding box center [819, 433] width 300 height 30
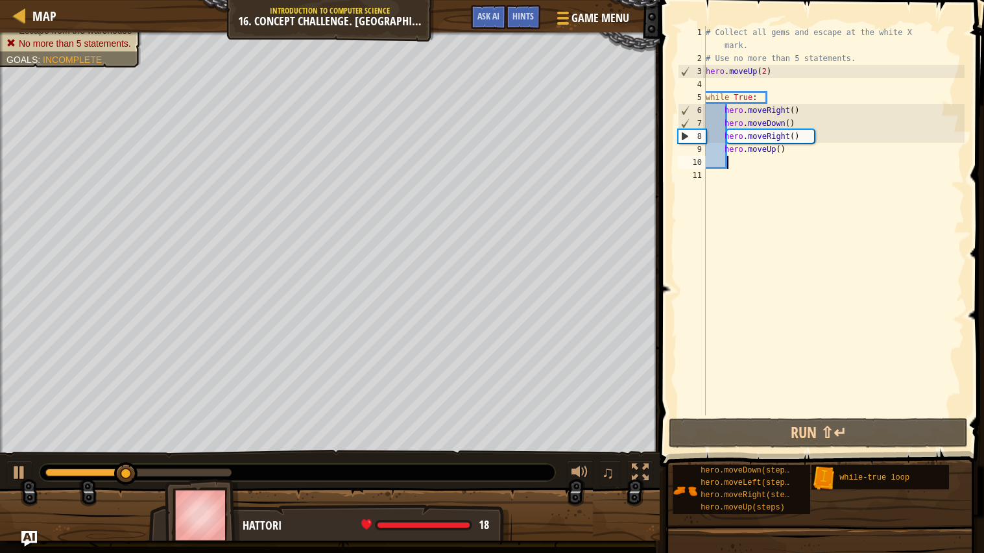
click at [957, 69] on div "# Collect all gems and escape at the white X mark. # Use no more than 5 stateme…" at bounding box center [833, 240] width 261 height 428
click at [960, 72] on div "# Collect all gems and escape at the white X mark. # Use no more than 5 stateme…" at bounding box center [833, 240] width 261 height 428
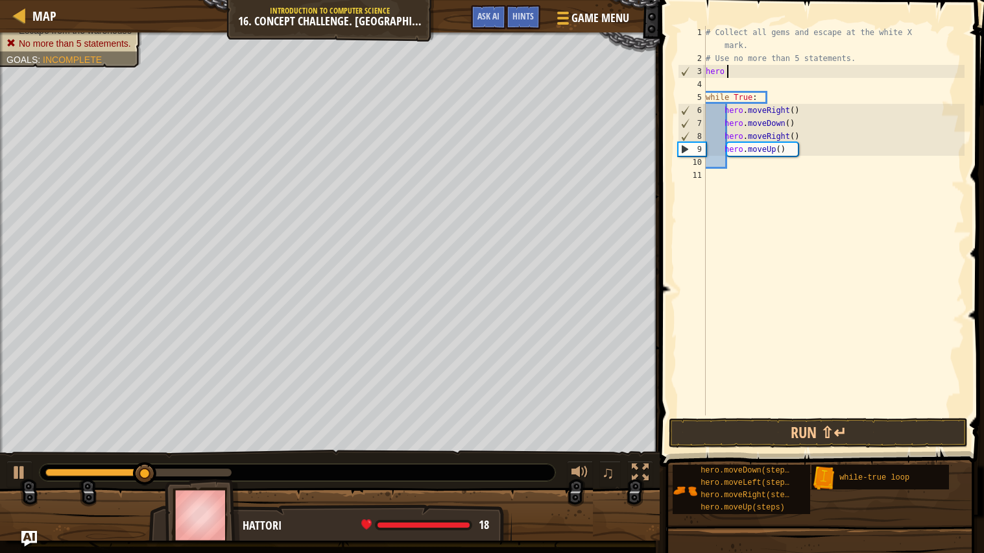
type textarea "her"
drag, startPoint x: 966, startPoint y: 177, endPoint x: 717, endPoint y: 60, distance: 274.5
click at [717, 60] on div "her 1 2 3 4 5 6 7 8 9 10 11 # Collect all gems and escape at the white X mark. …" at bounding box center [820, 258] width 328 height 505
click at [957, 162] on div "# Collect all gems and escape at the white X mark. # Use no more than 5 stateme…" at bounding box center [833, 240] width 261 height 428
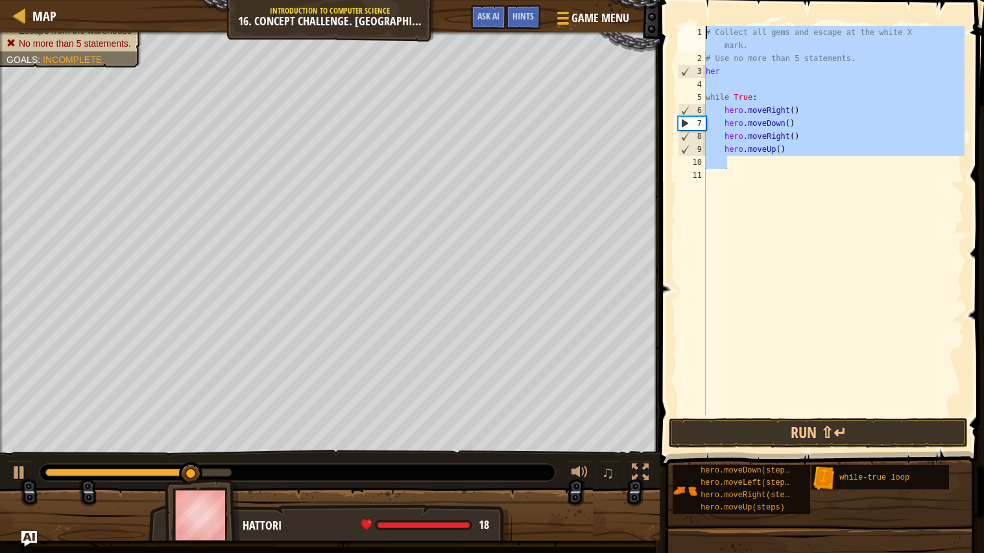
type textarea "\"
drag, startPoint x: 957, startPoint y: 162, endPoint x: 657, endPoint y: 33, distance: 326.3
click at [657, 33] on div "\ 1 2 3 4 5 6 7 8 9 10 11 # Collect all gems and escape at the white X mark. # …" at bounding box center [820, 258] width 328 height 505
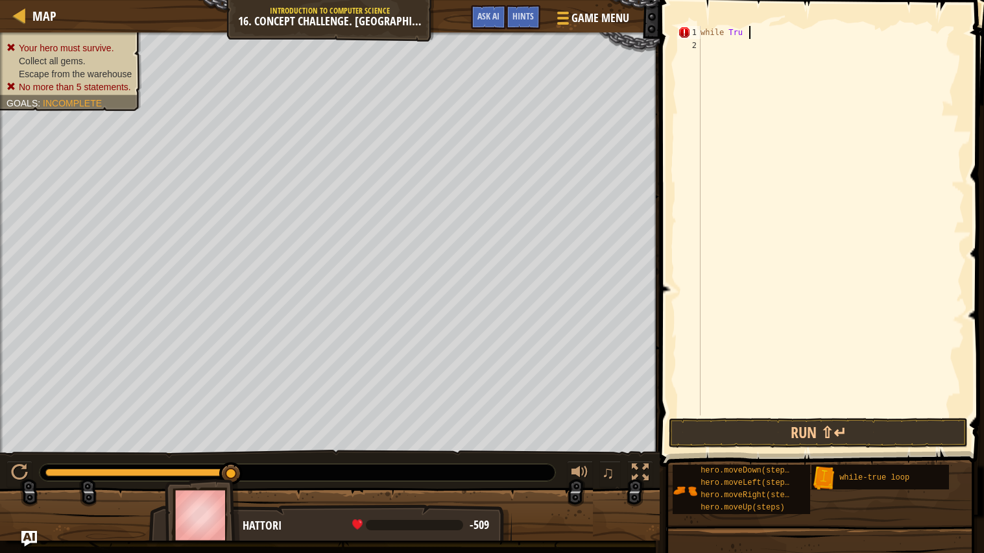
scroll to position [5, 2]
type textarea "while True:"
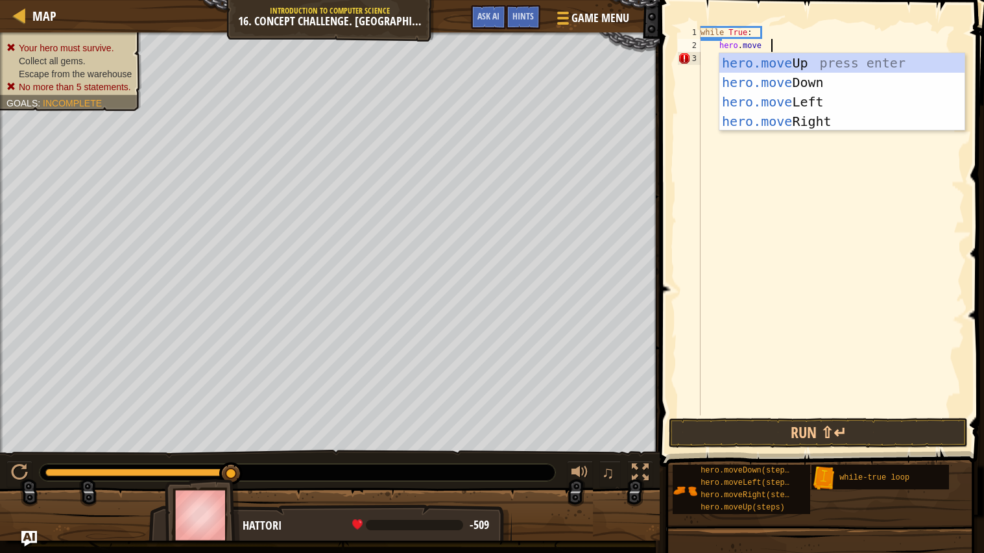
type textarea "hero.moveU"
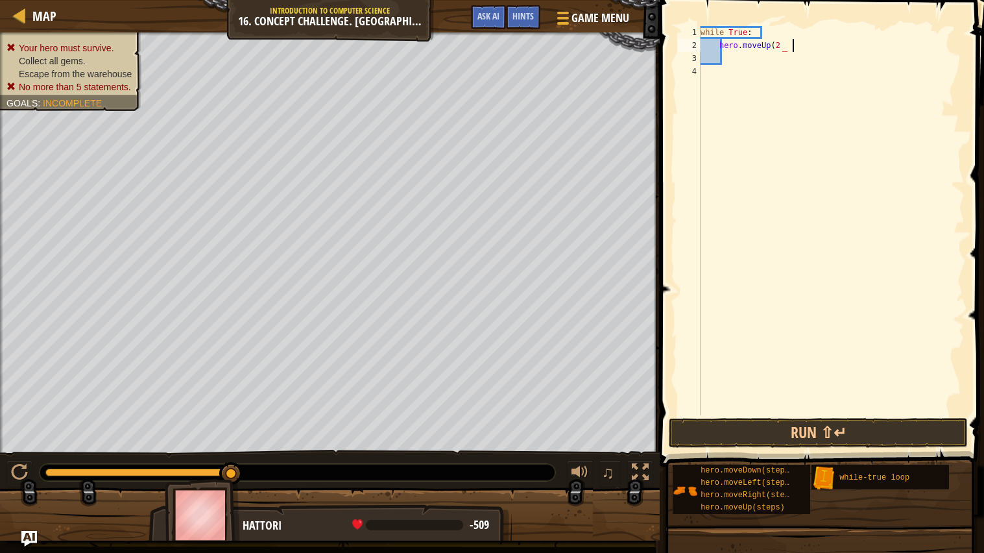
scroll to position [5, 3]
type textarea "hero.moveUp(2)"
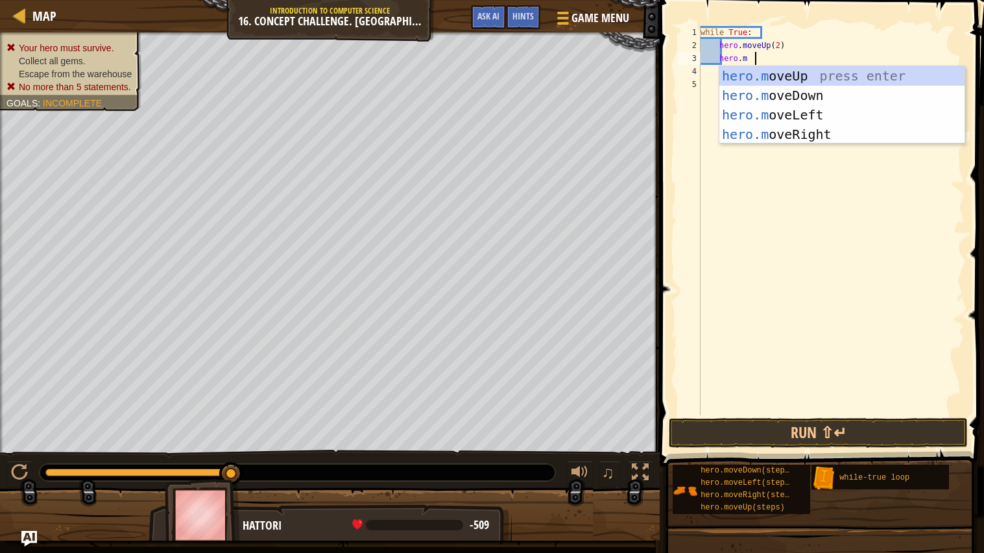
scroll to position [5, 2]
type textarea "hero.moveR"
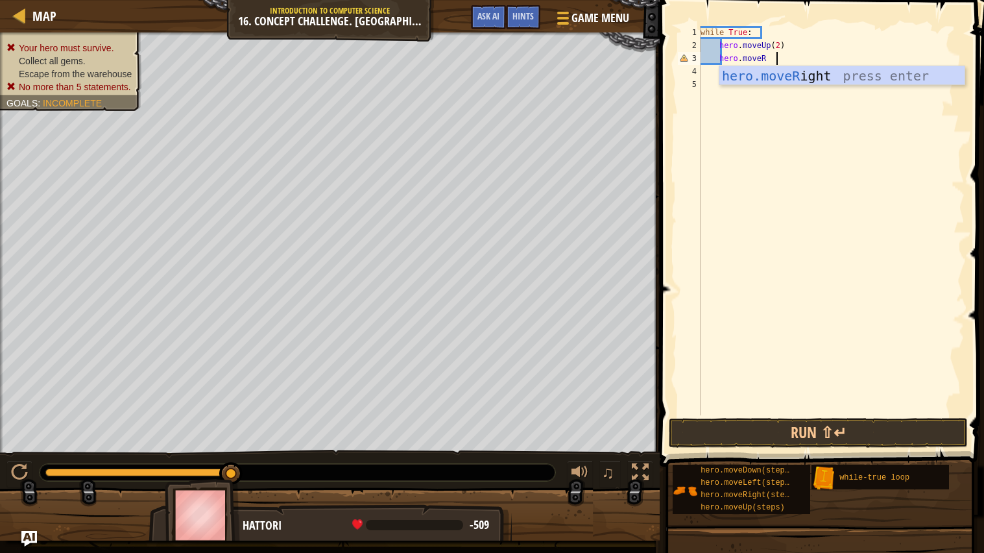
scroll to position [5, 0]
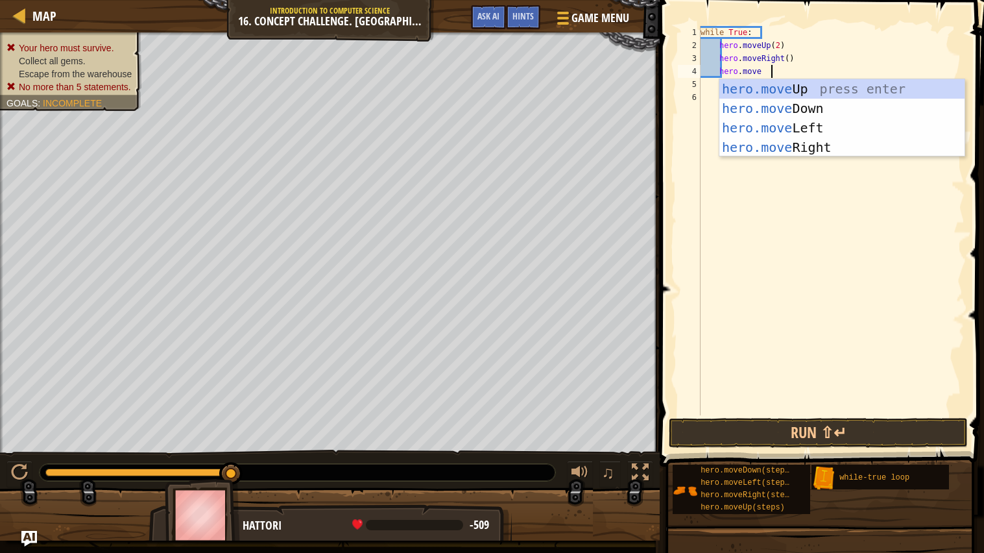
type textarea "hero.moveD"
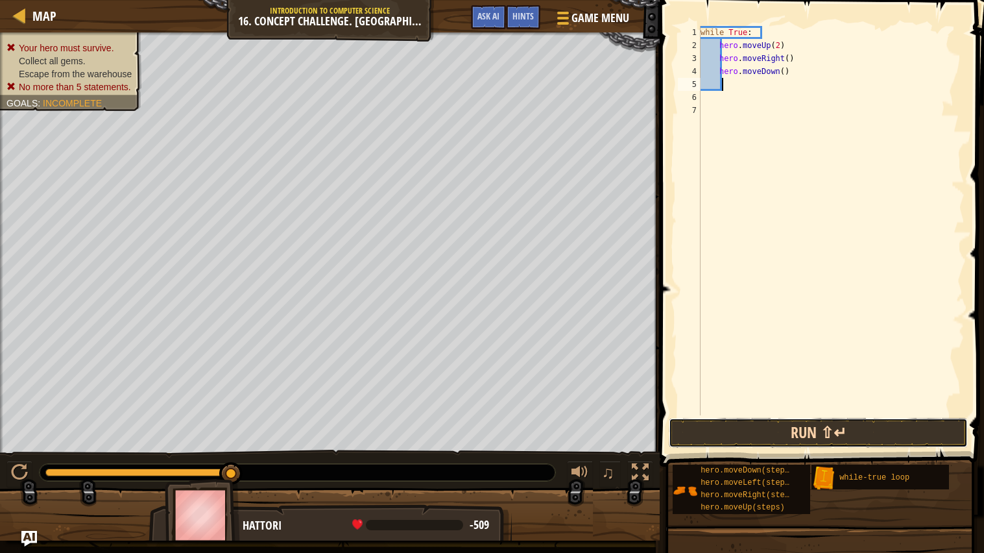
click at [843, 437] on button "Run ⇧↵" at bounding box center [819, 433] width 300 height 30
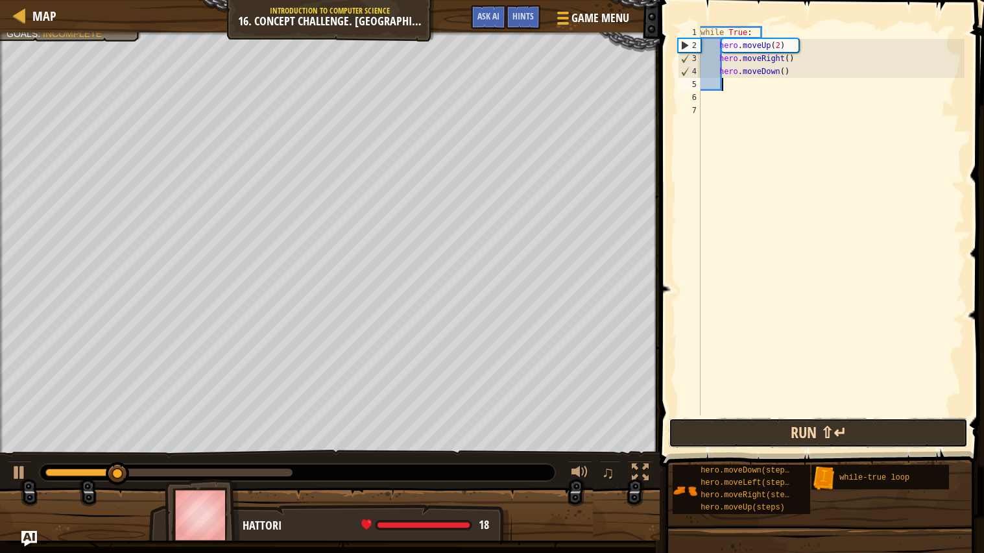
click at [843, 437] on button "Run ⇧↵" at bounding box center [819, 433] width 300 height 30
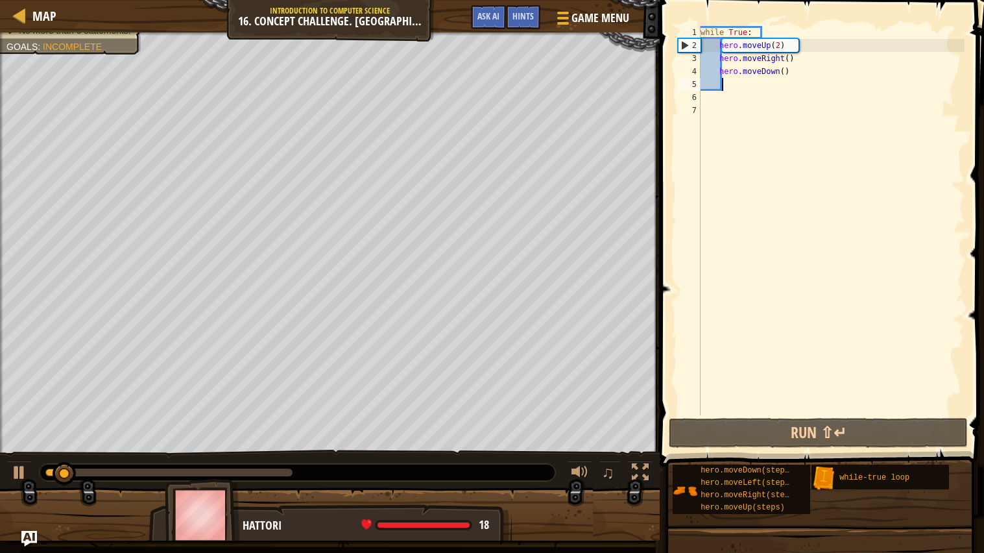
click at [853, 77] on div "while True : hero . moveUp ( 2 ) hero . moveRight ( ) hero . moveDown ( )" at bounding box center [831, 233] width 267 height 415
type textarea "hero.moveDown()"
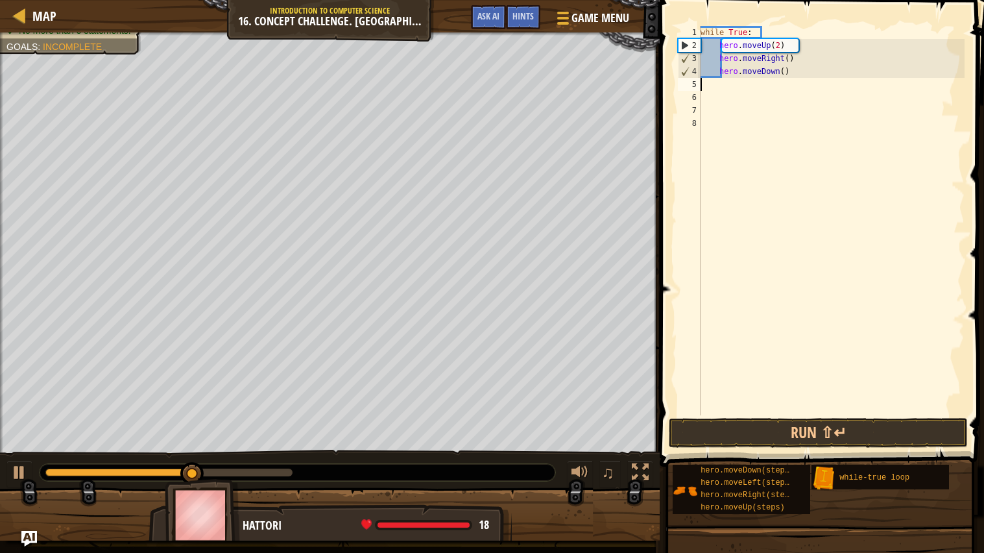
type textarea "hero.moveDown()"
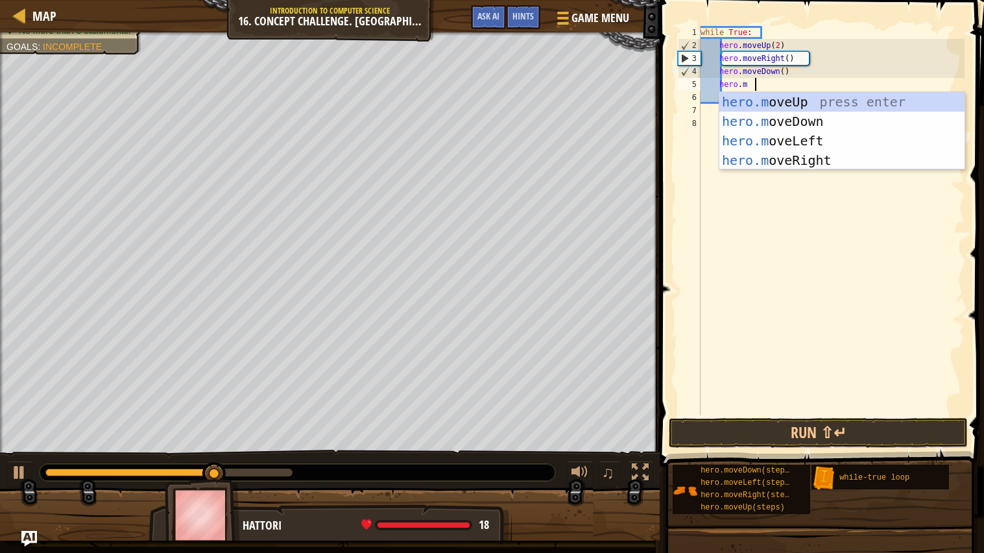
scroll to position [5, 2]
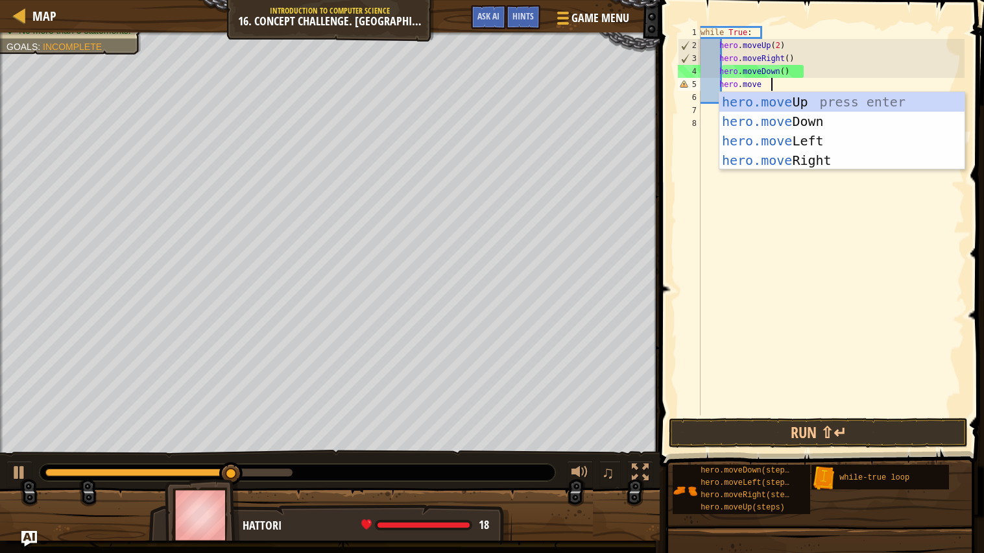
type textarea "hero.moveR"
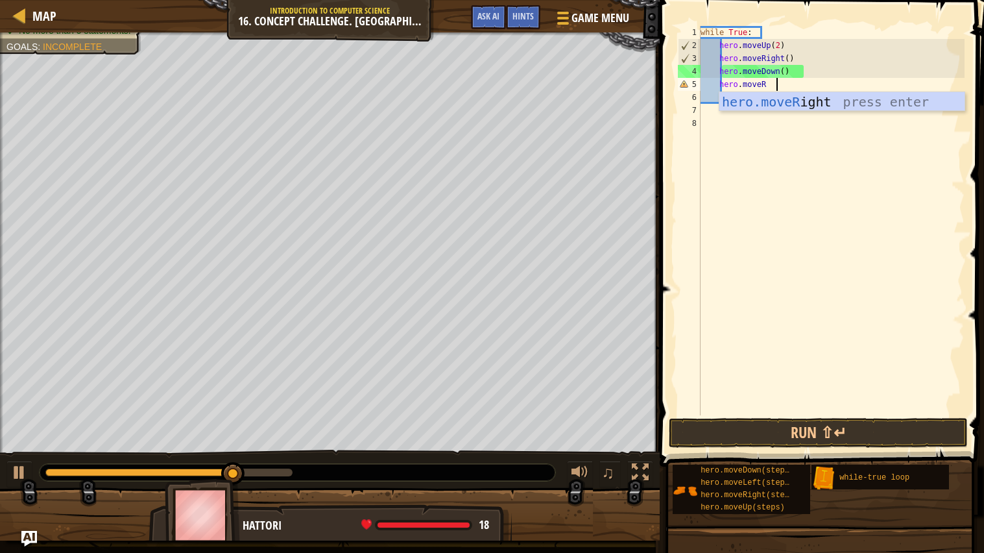
scroll to position [5, 0]
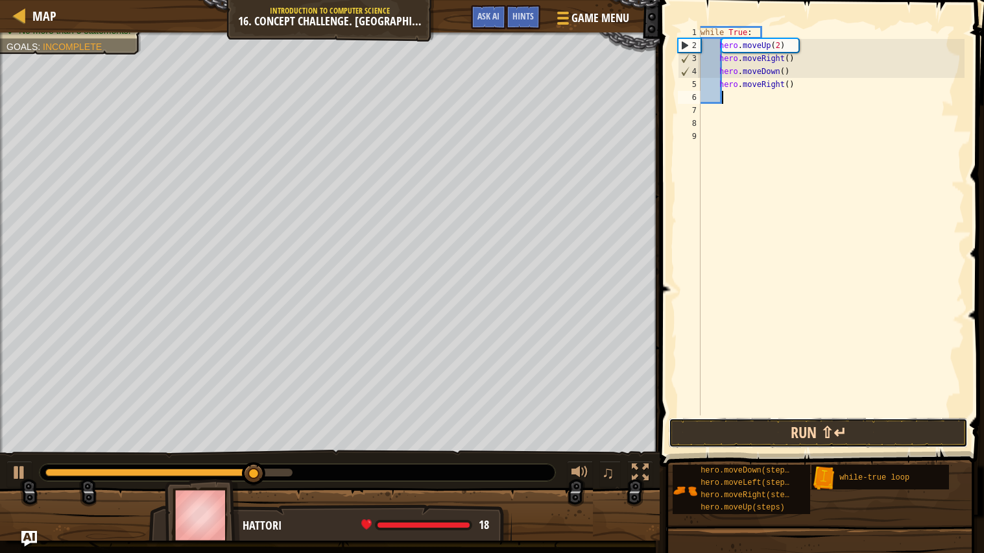
click at [828, 434] on button "Run ⇧↵" at bounding box center [819, 433] width 300 height 30
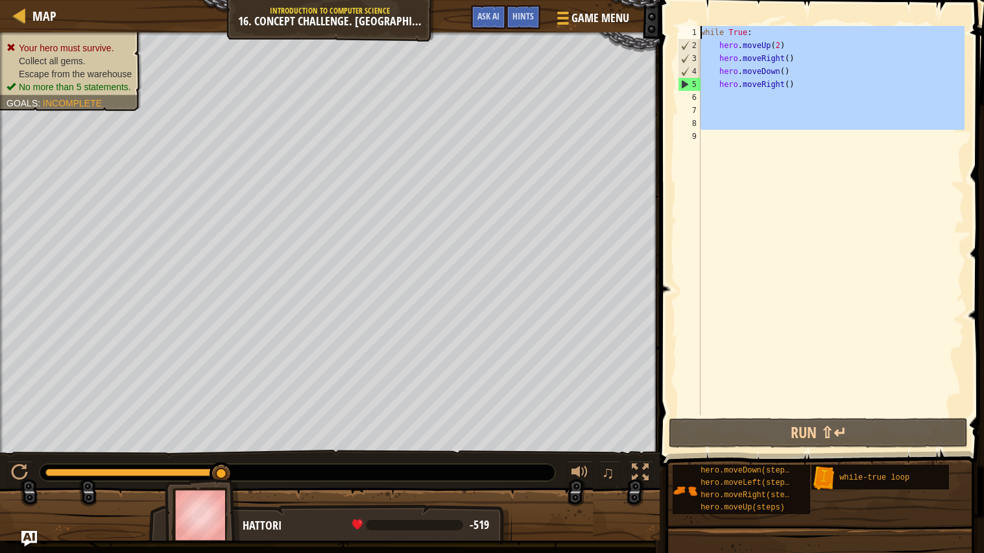
drag, startPoint x: 911, startPoint y: 285, endPoint x: 699, endPoint y: 35, distance: 327.6
click at [699, 35] on div "1 2 3 4 5 6 7 8 9 while True : hero . moveUp ( 2 ) hero . moveRight ( ) hero . …" at bounding box center [819, 220] width 289 height 389
type textarea "while True: hero.moveUp(2)"
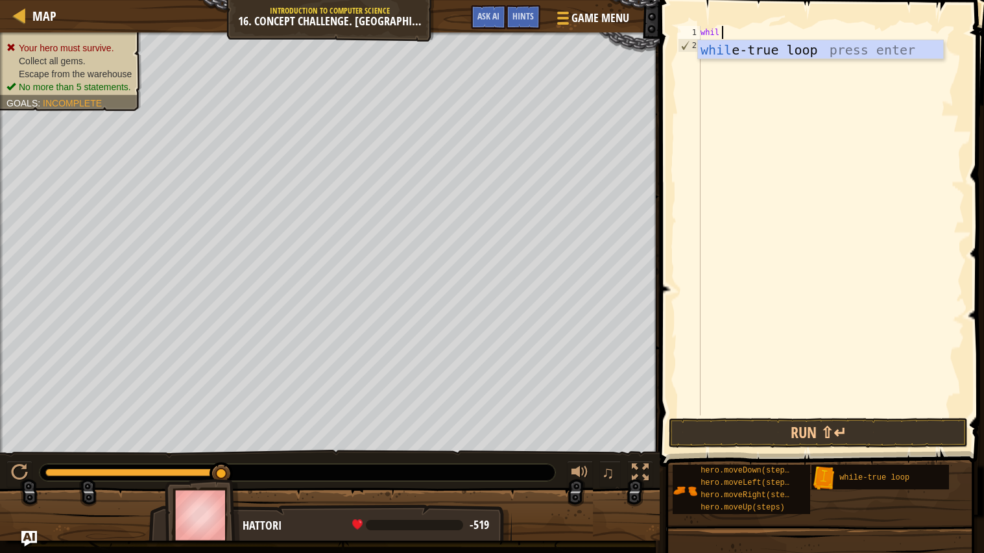
scroll to position [5, 1]
type textarea "while-ture loop"
type textarea "w"
type textarea "N"
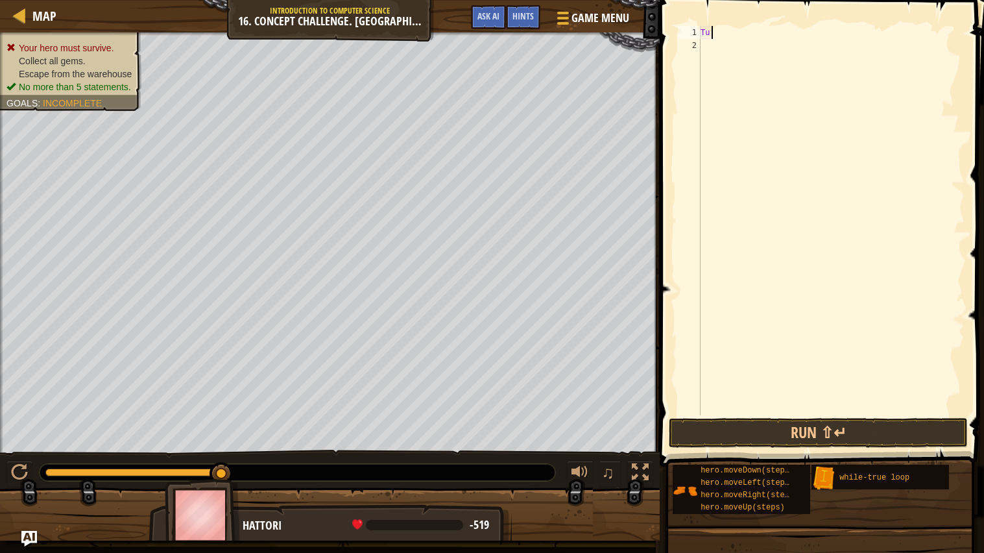
type textarea "T"
type textarea "t"
type textarea "while Ture:"
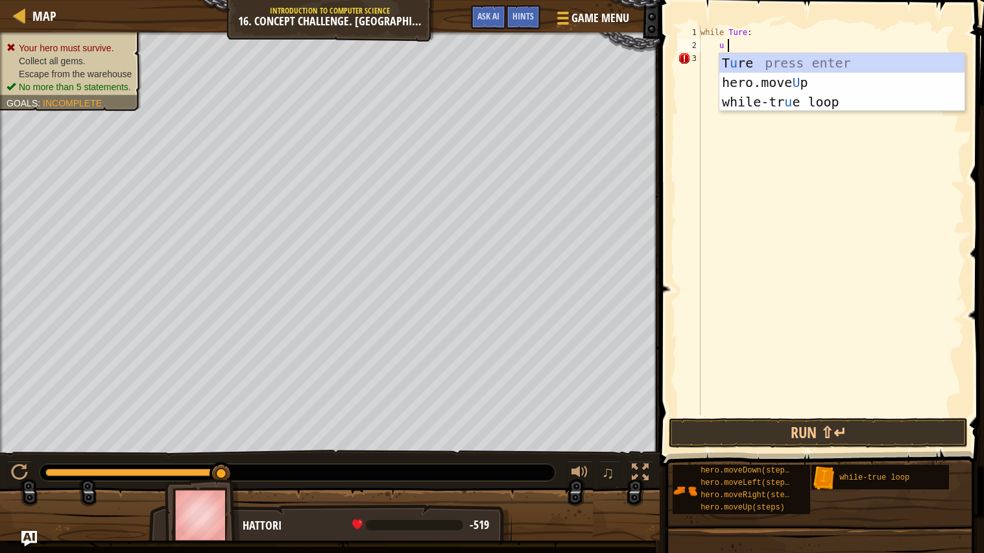
scroll to position [5, 1]
type textarea "u"
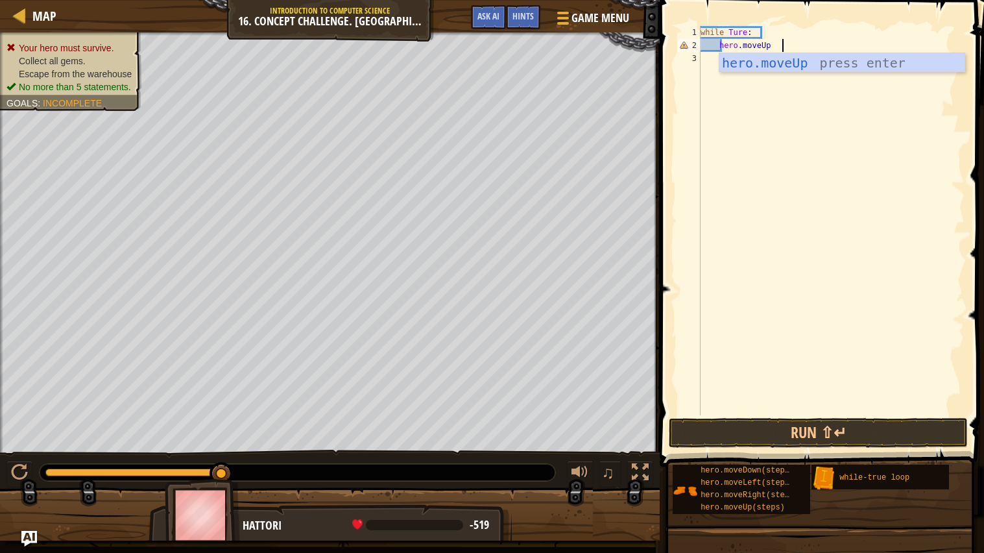
type textarea "hero.moveUp2"
type textarea "hero.moveUp(2)"
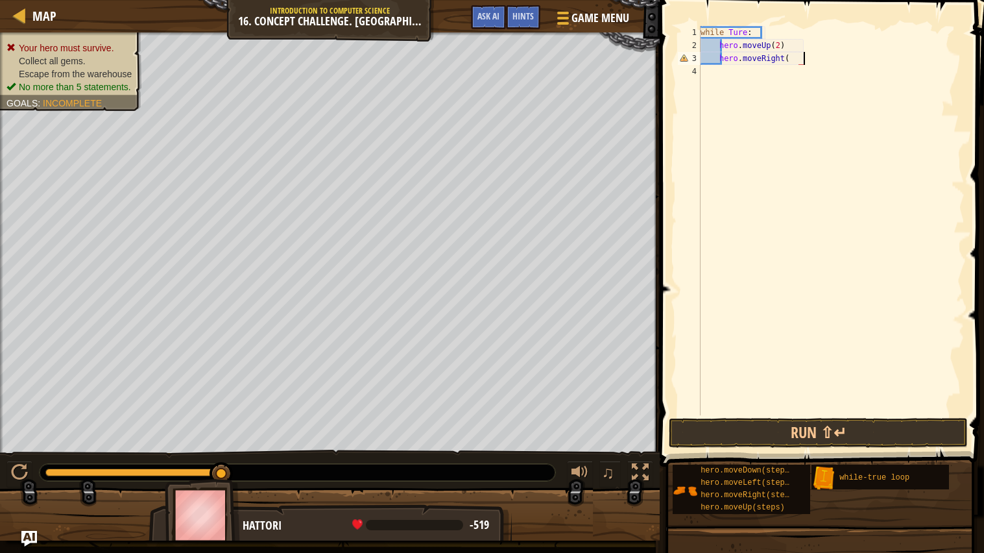
scroll to position [5, 4]
type textarea "hero.moveRight(2)"
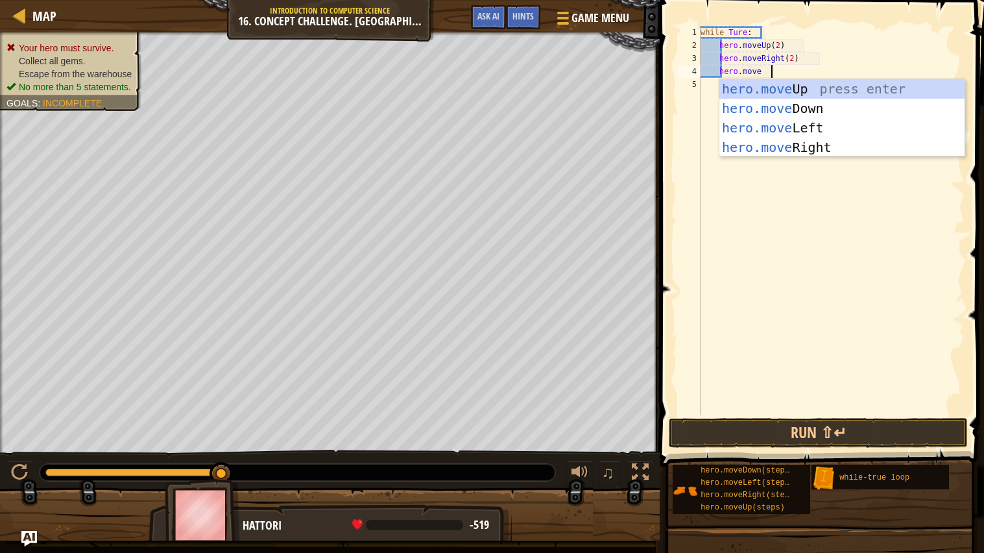
type textarea "hero.moveD"
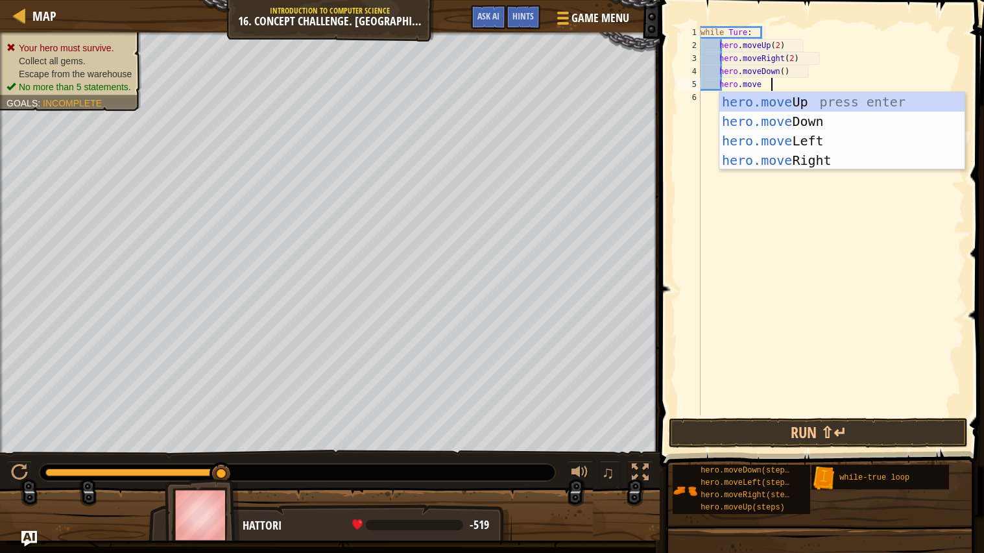
type textarea "hero.moveL"
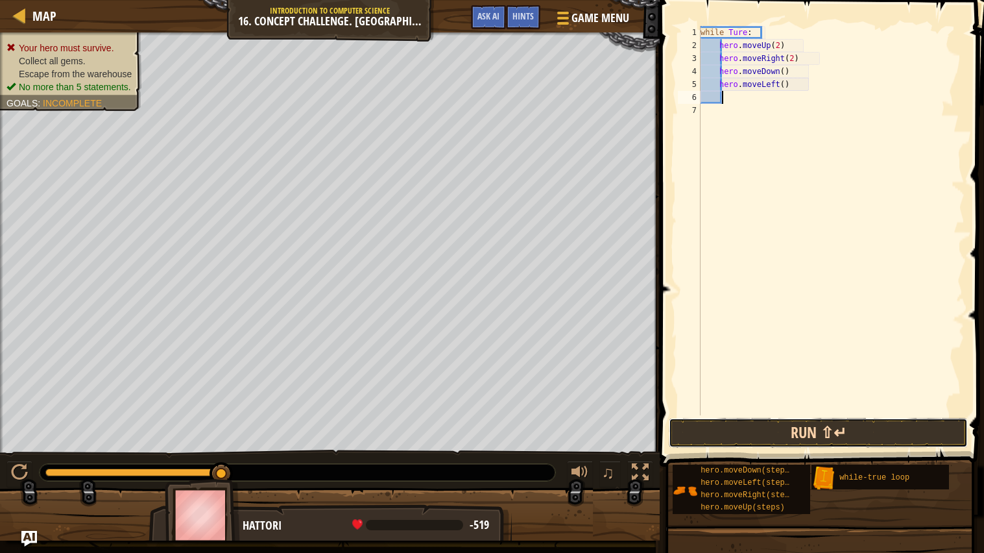
click at [776, 434] on button "Run ⇧↵" at bounding box center [819, 433] width 300 height 30
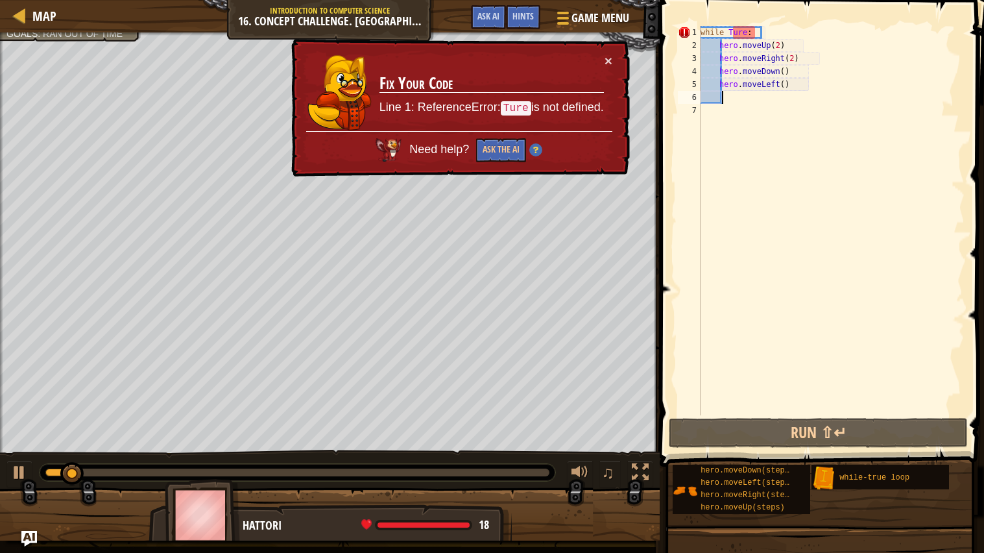
click at [865, 45] on div "while Ture : hero . moveUp ( 2 ) hero . moveRight ( 2 ) hero . moveDown ( ) her…" at bounding box center [831, 233] width 267 height 415
click at [868, 31] on div "while Ture : hero . moveUp ( 2 ) hero . moveRight ( 2 ) hero . moveDown ( ) her…" at bounding box center [831, 233] width 267 height 415
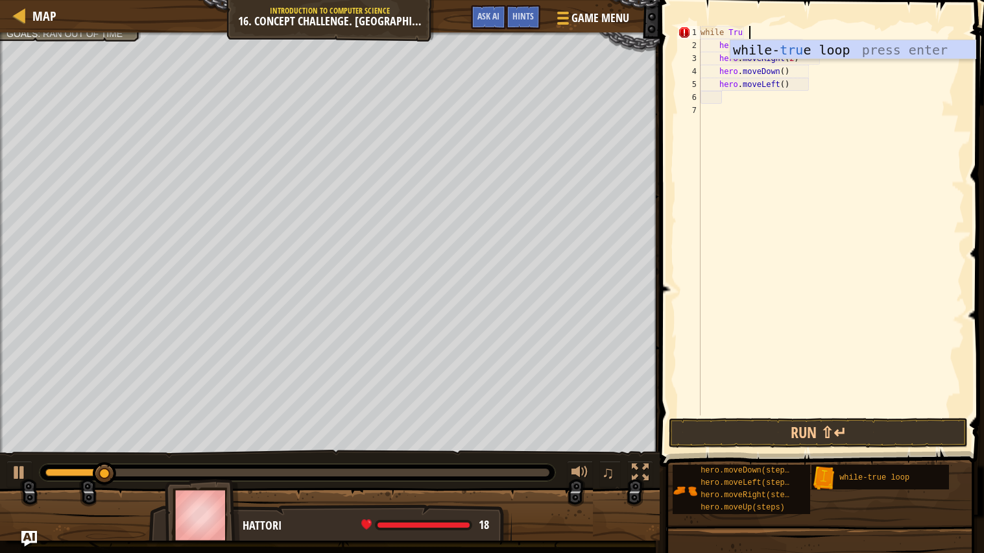
scroll to position [5, 2]
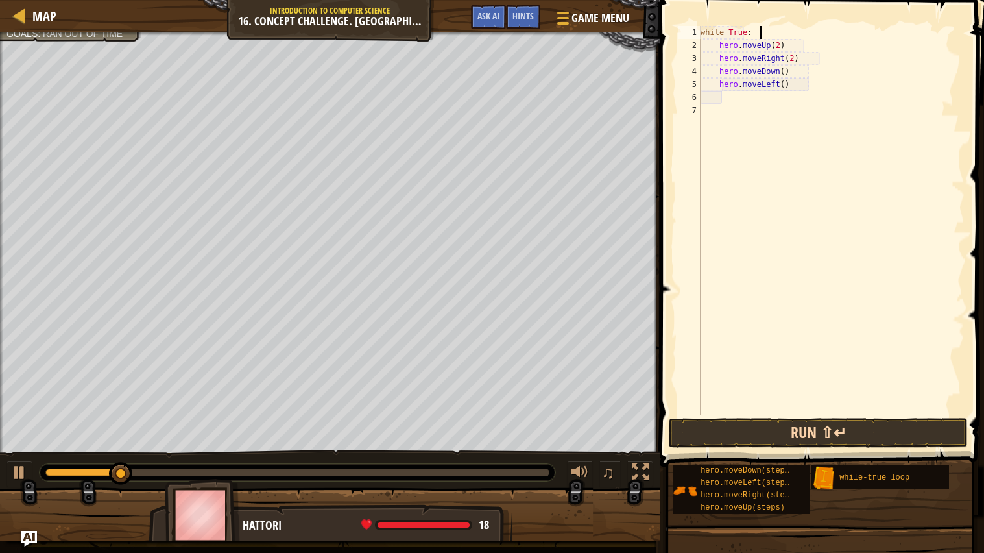
type textarea "while True:"
click at [857, 441] on button "Run ⇧↵" at bounding box center [819, 433] width 300 height 30
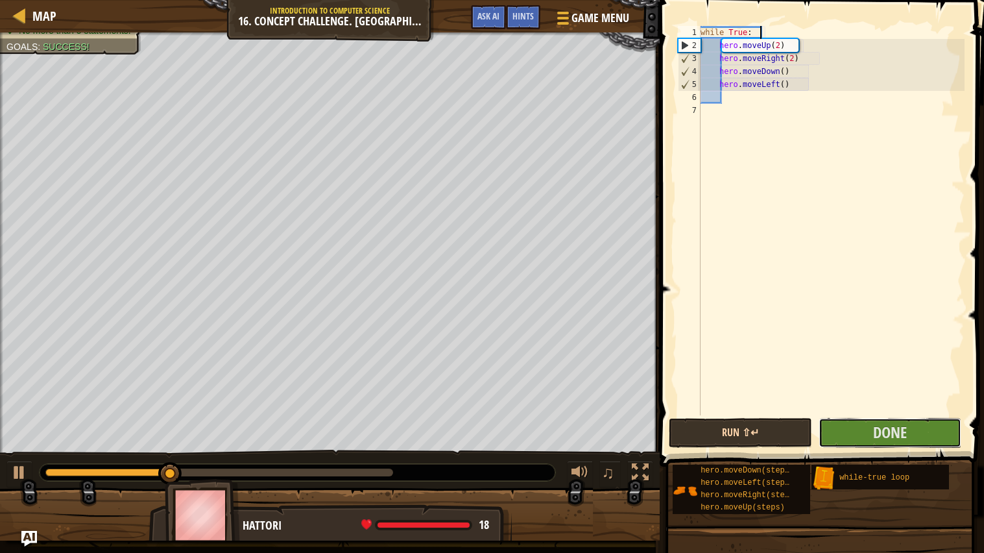
click at [857, 441] on button "Done" at bounding box center [889, 433] width 143 height 30
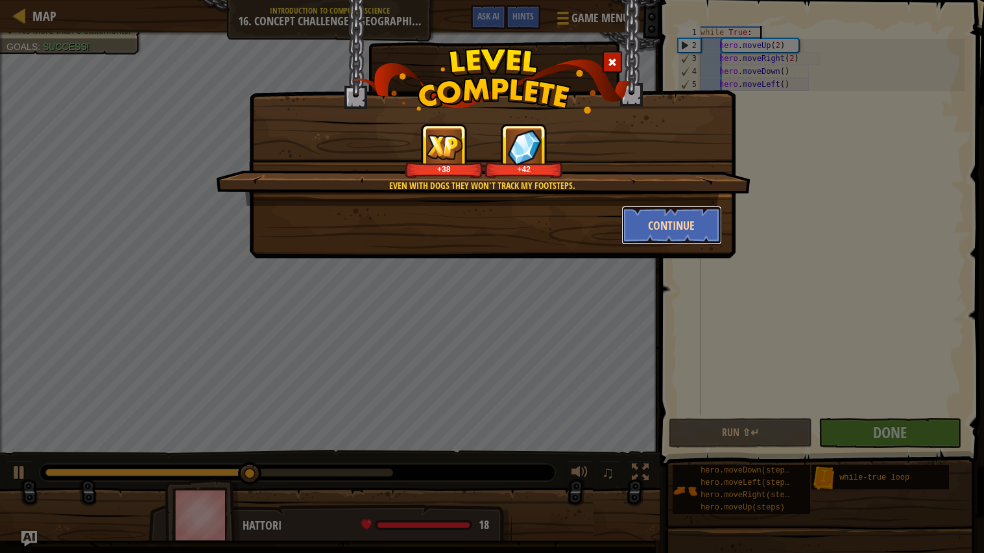
click at [628, 226] on button "Continue" at bounding box center [671, 225] width 101 height 39
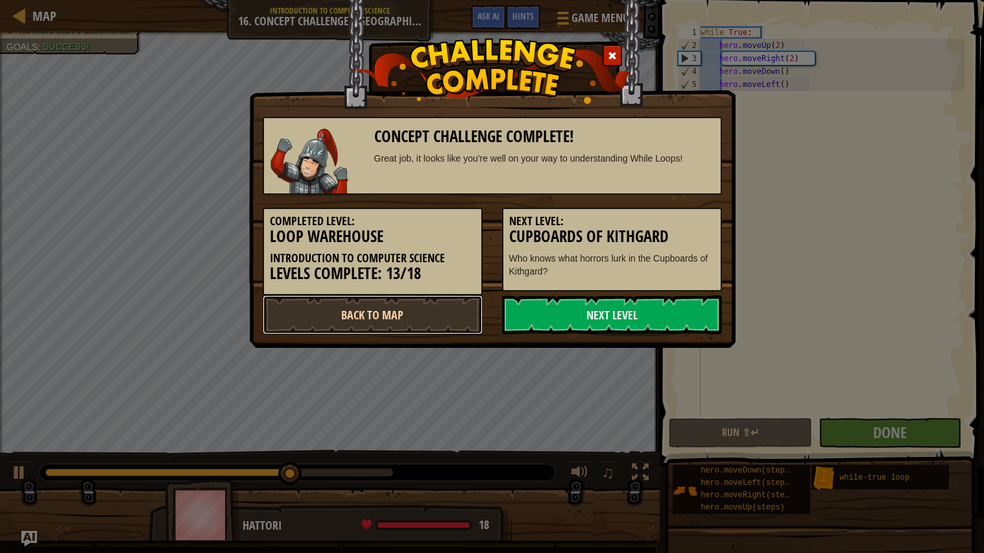
click at [428, 307] on link "Back to Map" at bounding box center [373, 314] width 220 height 39
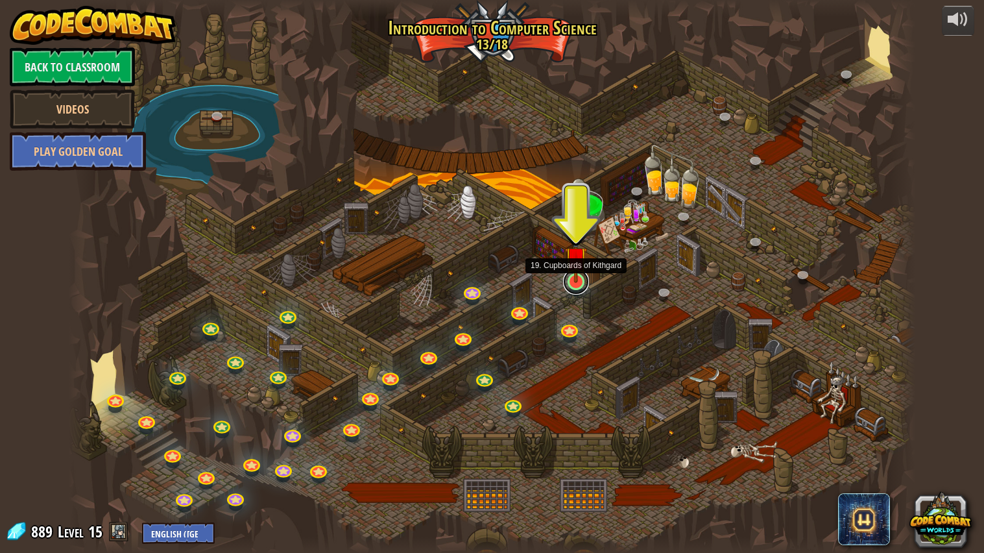
click at [572, 284] on link at bounding box center [576, 282] width 26 height 26
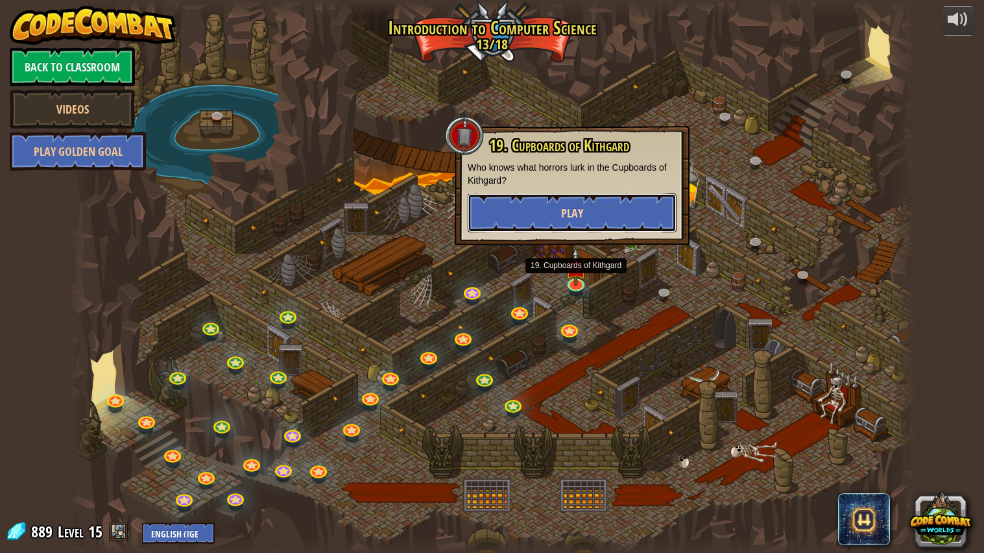
click at [521, 212] on button "Play" at bounding box center [572, 212] width 209 height 39
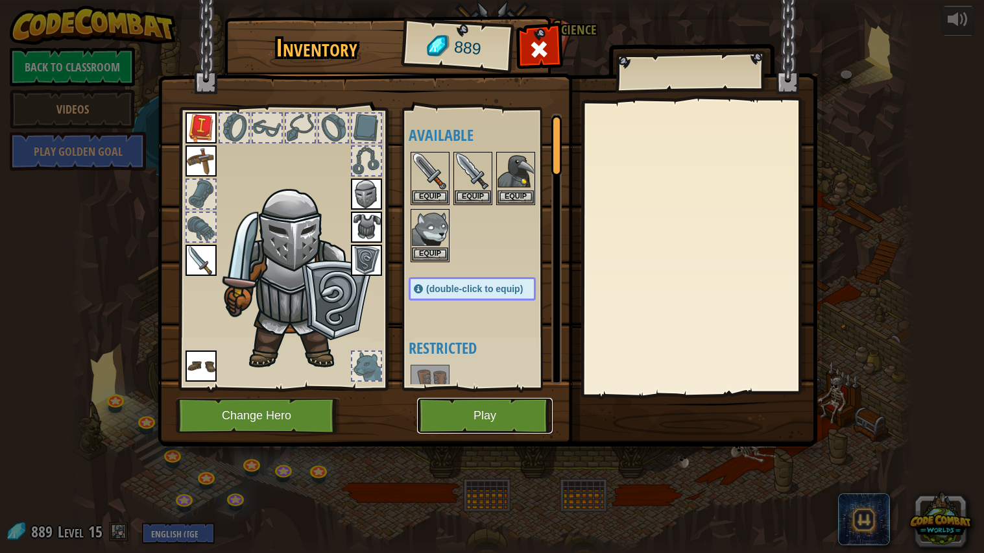
click at [481, 420] on button "Play" at bounding box center [485, 416] width 136 height 36
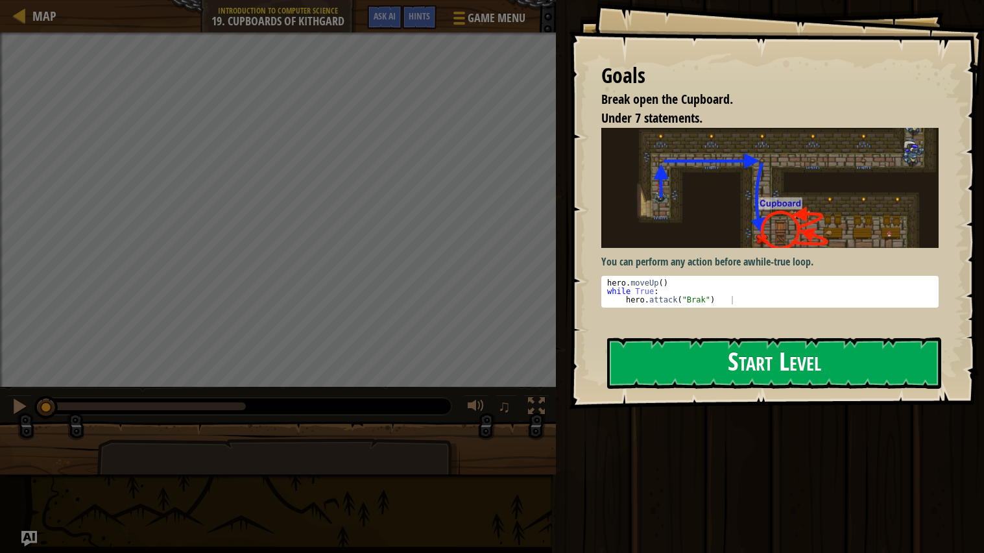
click at [710, 333] on div "Goals Break open the Cupboard. Under 7 statements. You can perform any action b…" at bounding box center [776, 204] width 415 height 409
click at [723, 348] on button "Start Level" at bounding box center [774, 362] width 334 height 51
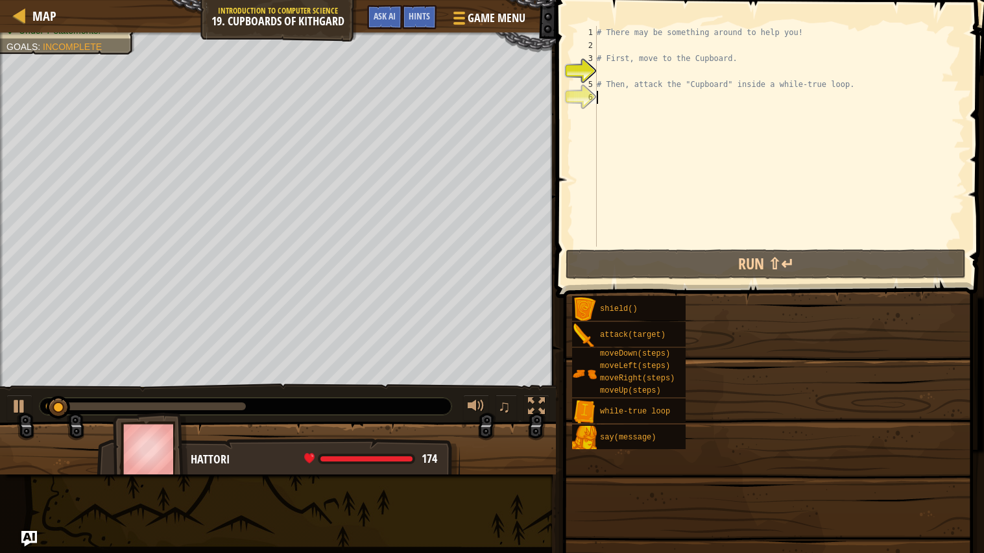
click at [773, 152] on div "# There may be something around to help you! # First, move to the Cupboard. # T…" at bounding box center [779, 149] width 371 height 246
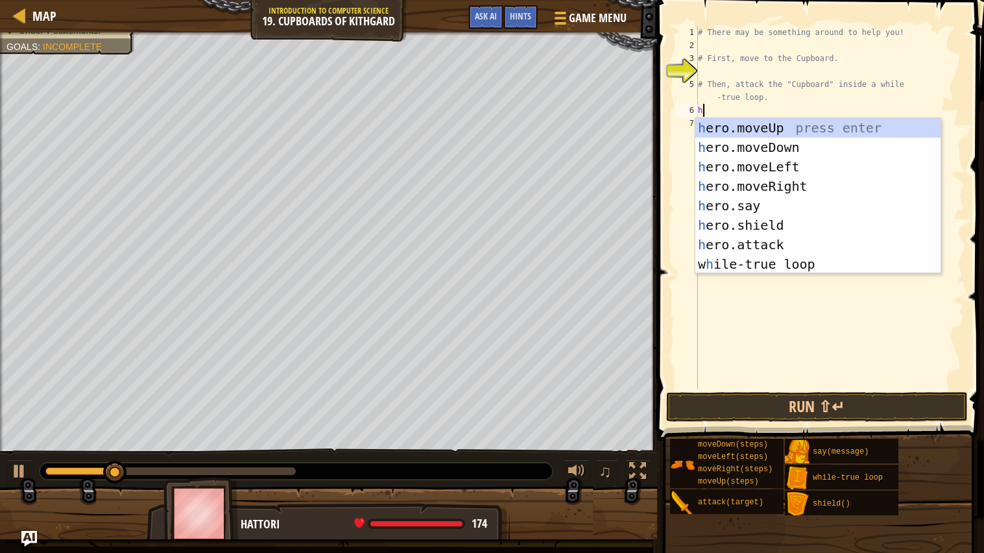
scroll to position [5, 0]
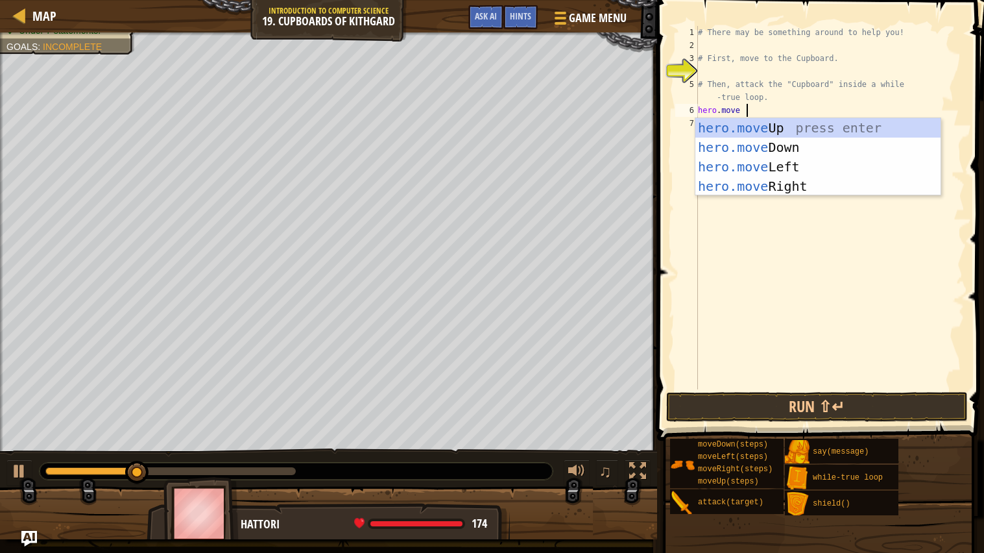
type textarea "hero.moveU"
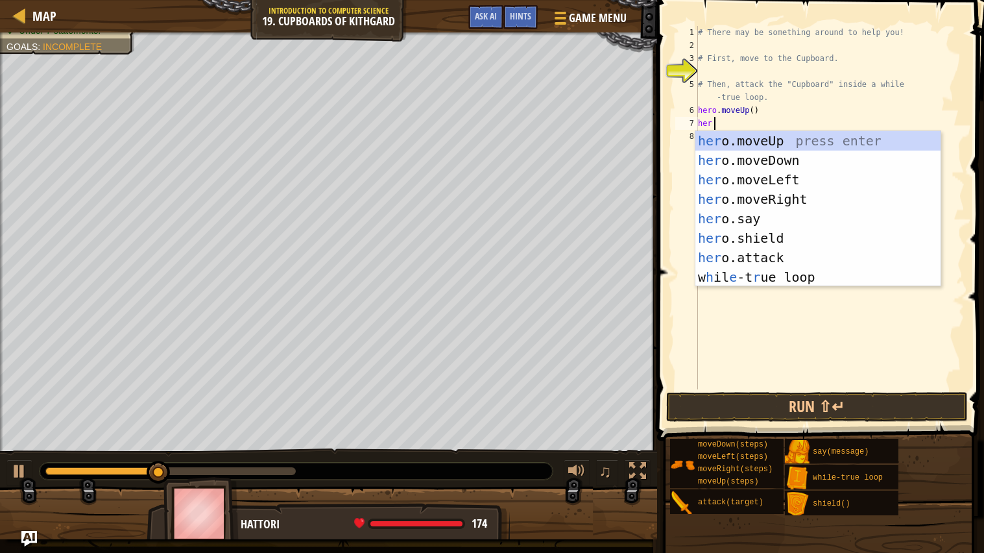
type textarea "h"
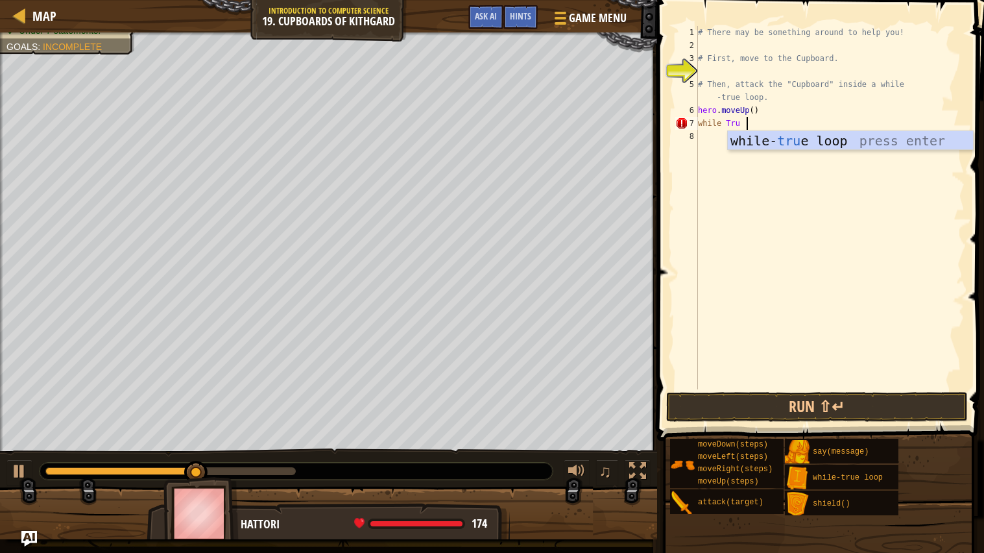
scroll to position [5, 2]
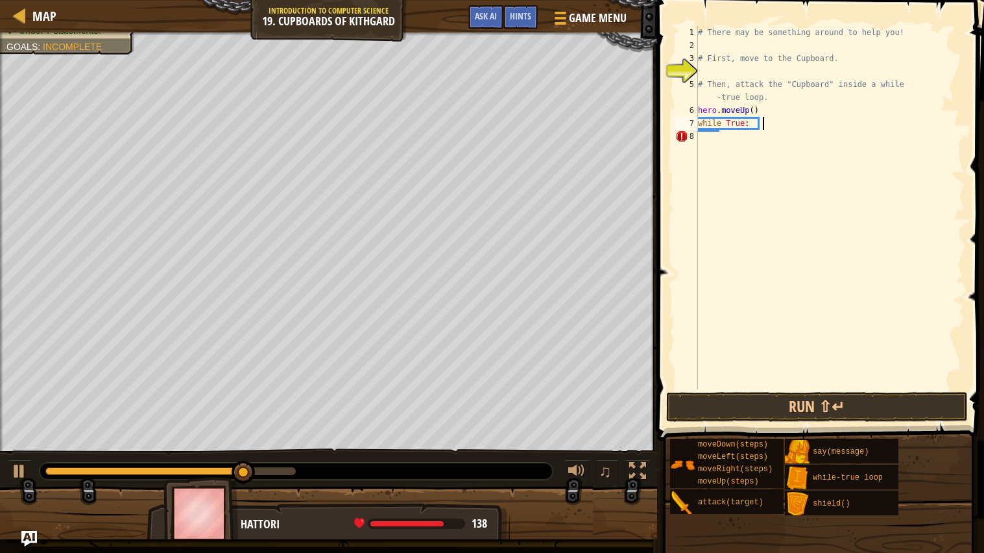
type textarea "while True:"
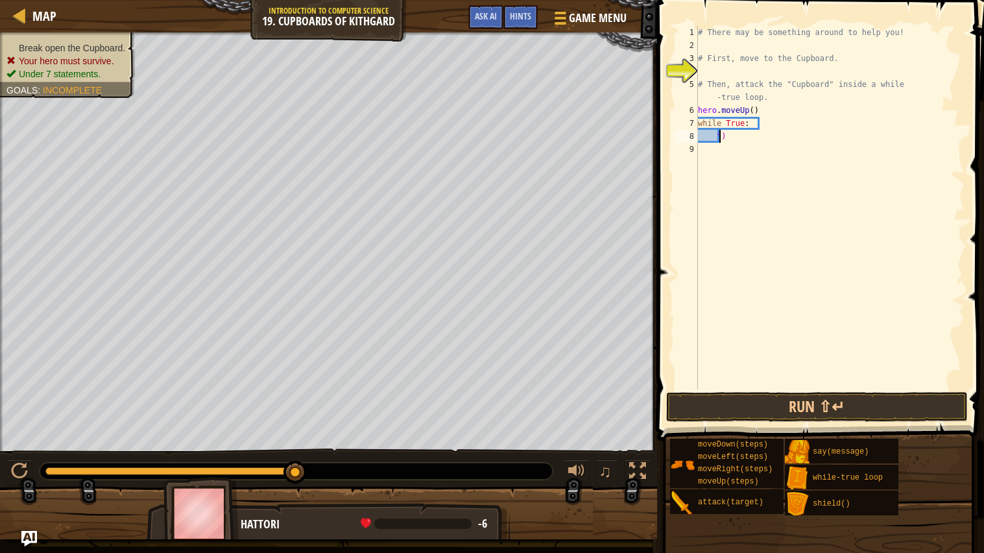
scroll to position [5, 0]
type textarea "")"
click at [780, 409] on button "Run ⇧↵" at bounding box center [817, 407] width 302 height 30
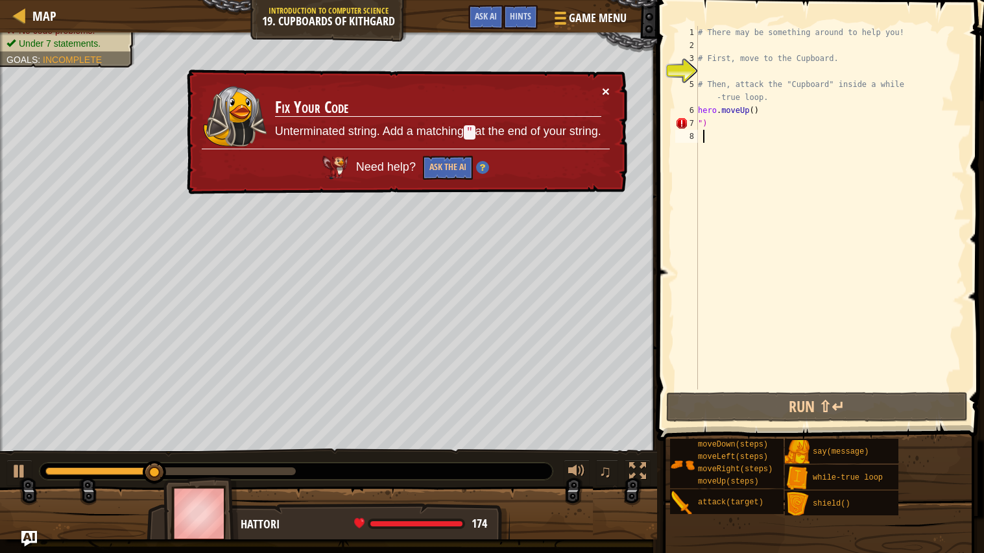
click at [606, 90] on button "×" at bounding box center [606, 91] width 8 height 14
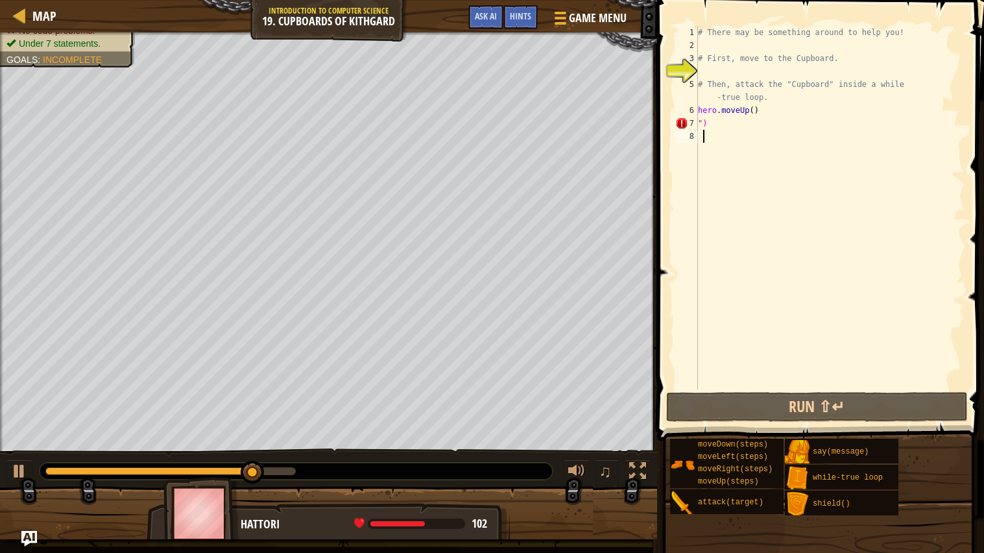
click at [718, 125] on div "# There may be something around to help you! # First, move to the Cupboard. # T…" at bounding box center [829, 220] width 269 height 389
type textarea """
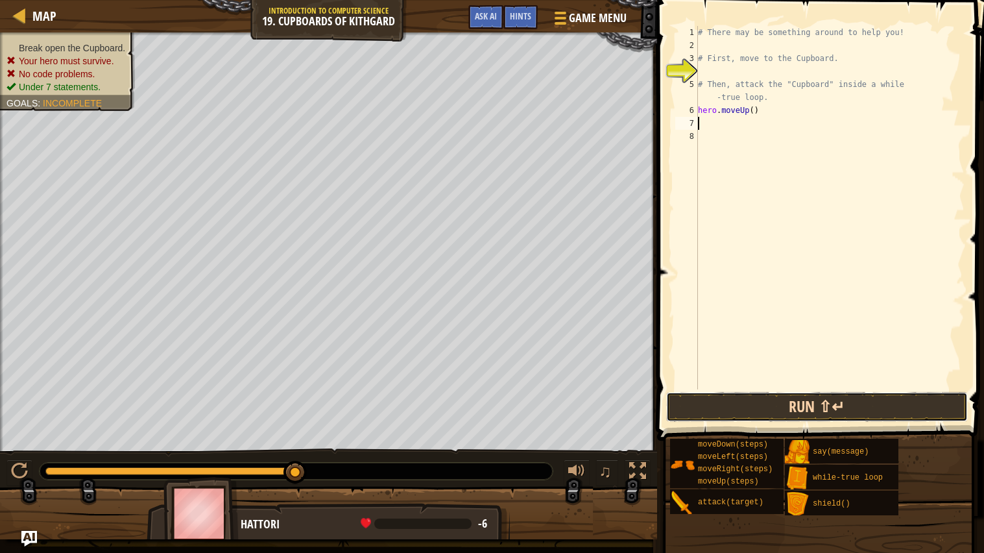
click at [806, 397] on button "Run ⇧↵" at bounding box center [817, 407] width 302 height 30
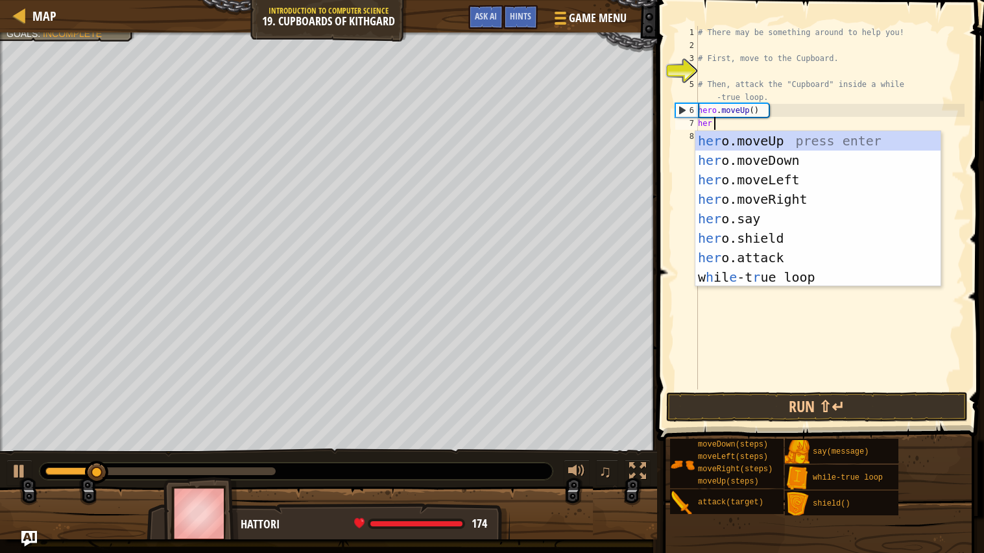
type textarea "hero"
click at [728, 174] on div "hero .moveUp press enter hero .moveDown press enter hero .moveLeft press enter …" at bounding box center [817, 228] width 245 height 195
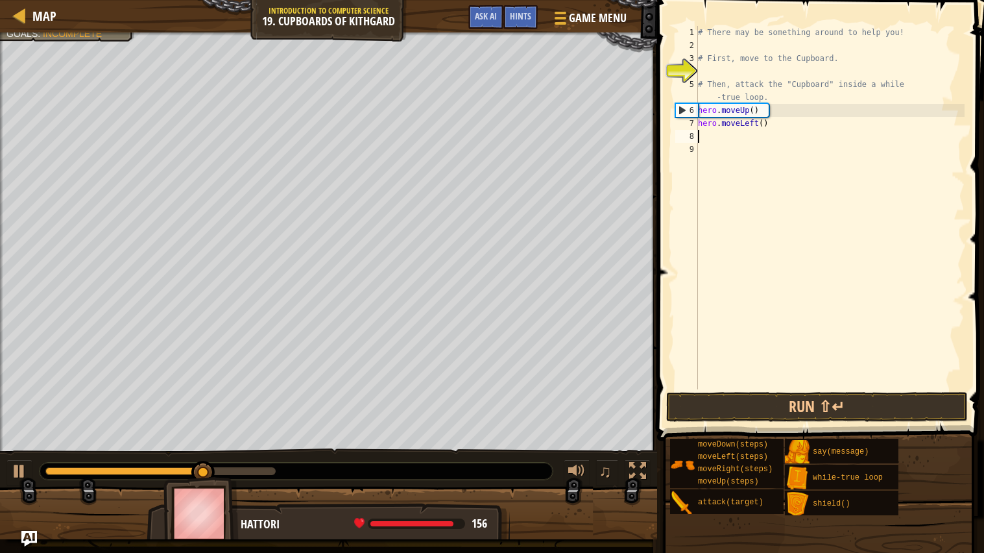
click at [756, 129] on div "# There may be something around to help you! # First, move to the Cupboard. # T…" at bounding box center [829, 220] width 269 height 389
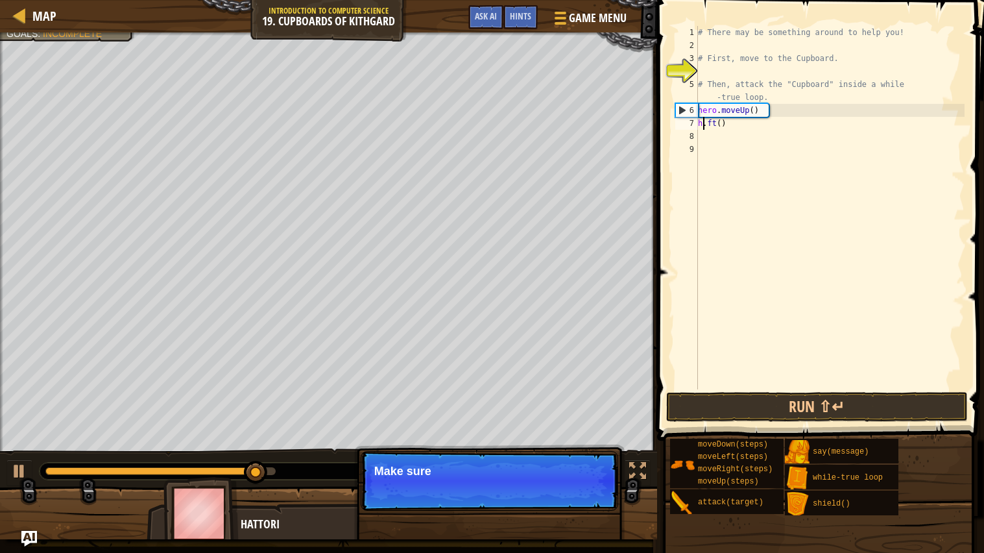
type textarea ".ft()"
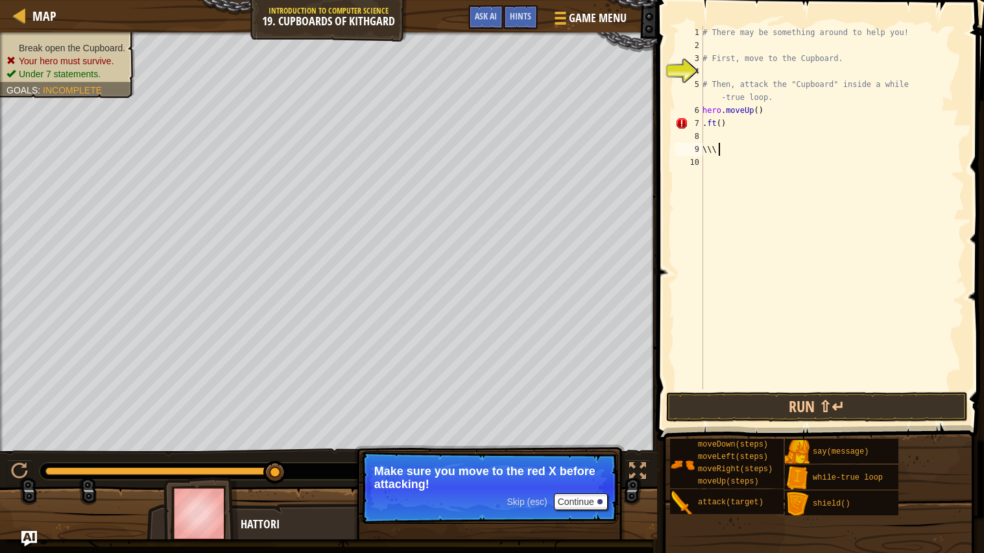
type textarea "\"
type textarea "."
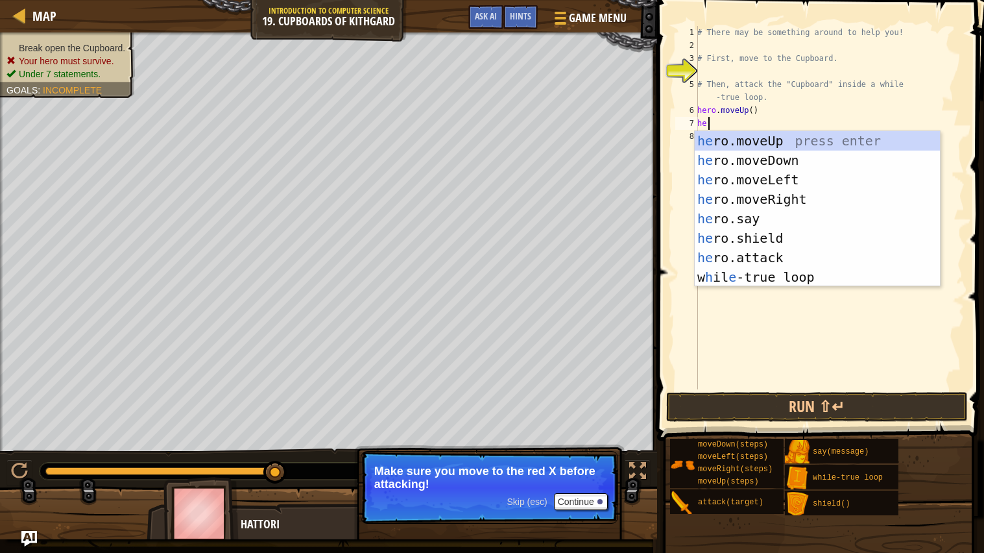
type textarea "her"
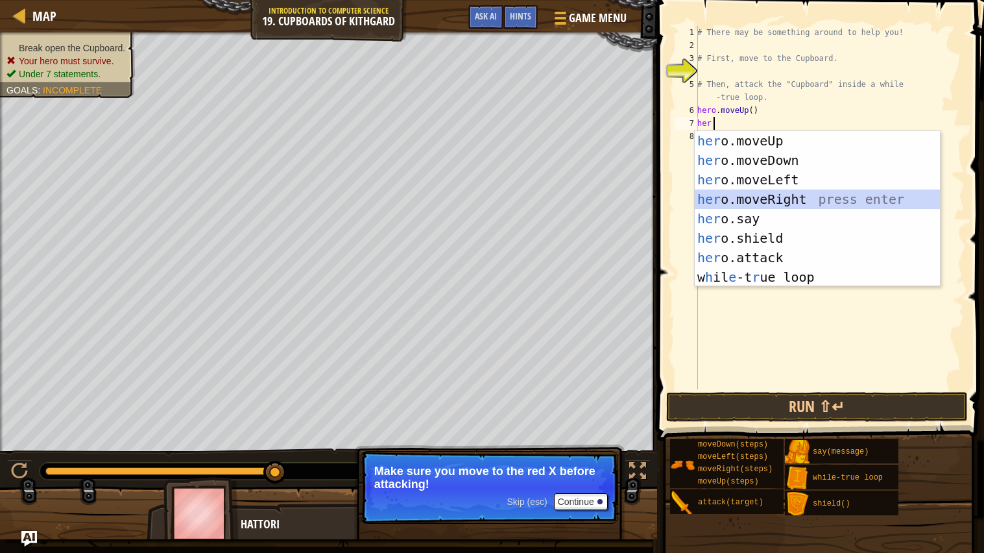
click at [752, 204] on div "her o.moveUp press enter her o.moveDown press enter her o.moveLeft press enter …" at bounding box center [817, 228] width 245 height 195
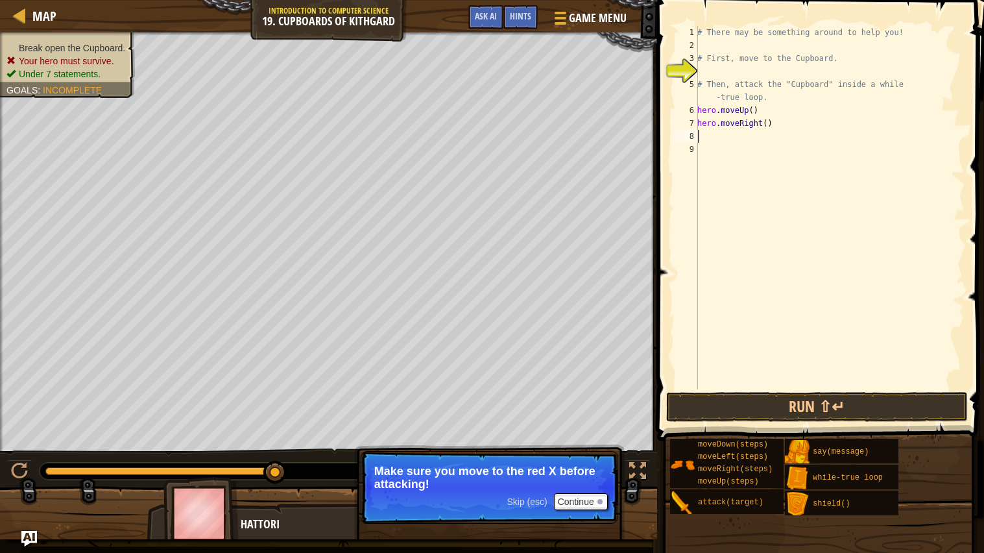
click at [747, 124] on div "# There may be something around to help you! # First, move to the Cupboard. # T…" at bounding box center [830, 220] width 270 height 389
type textarea "# Then, attack the "Cupboard" inside a while-true loot()"
